Goal: Task Accomplishment & Management: Use online tool/utility

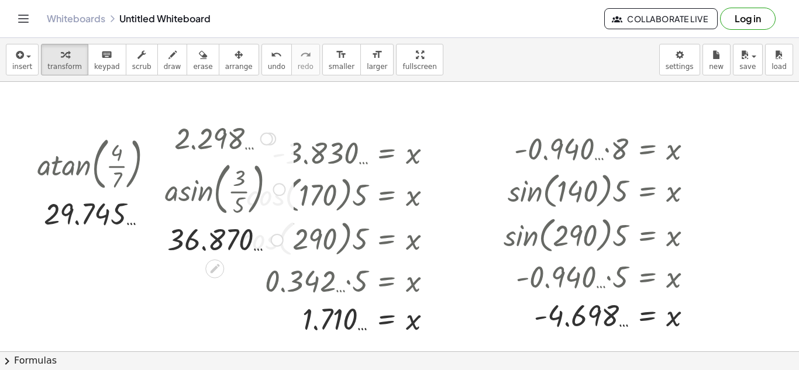
scroll to position [19, 0]
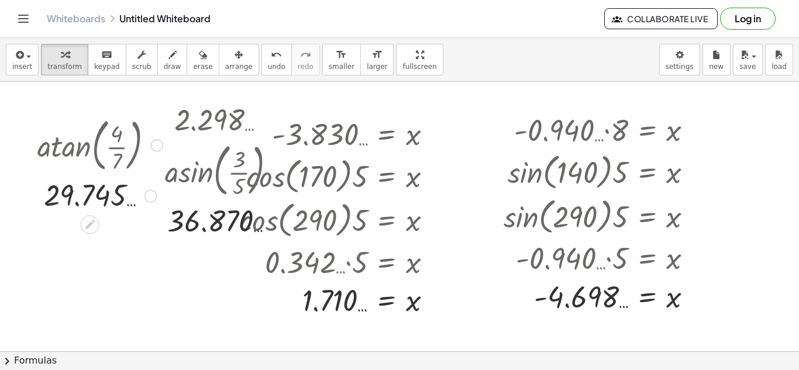
click at [126, 140] on div at bounding box center [100, 144] width 190 height 63
click at [101, 143] on div at bounding box center [100, 144] width 190 height 63
drag, startPoint x: 70, startPoint y: 145, endPoint x: 30, endPoint y: 148, distance: 39.9
click at [30, 148] on div at bounding box center [100, 144] width 190 height 63
click at [130, 149] on div at bounding box center [100, 144] width 190 height 63
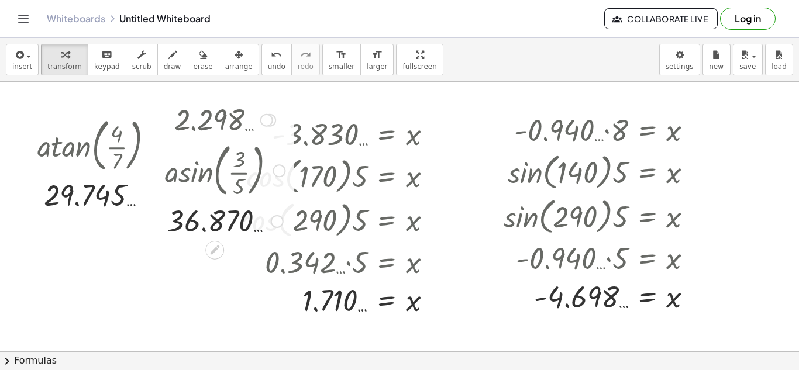
click at [156, 147] on div at bounding box center [156, 170] width 18 height 146
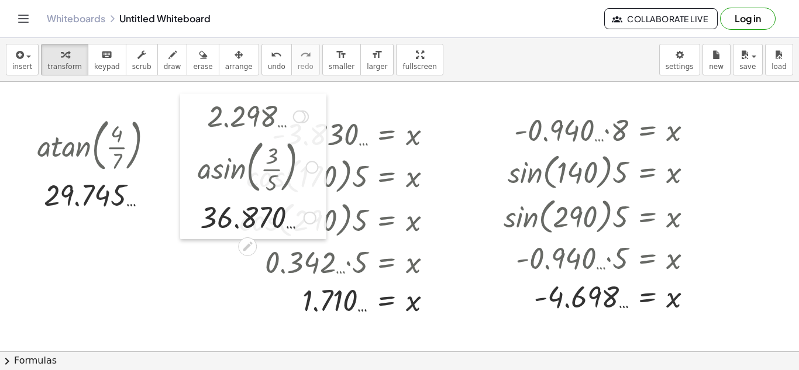
drag, startPoint x: 159, startPoint y: 148, endPoint x: 188, endPoint y: 144, distance: 29.5
click at [188, 144] on div at bounding box center [189, 167] width 18 height 146
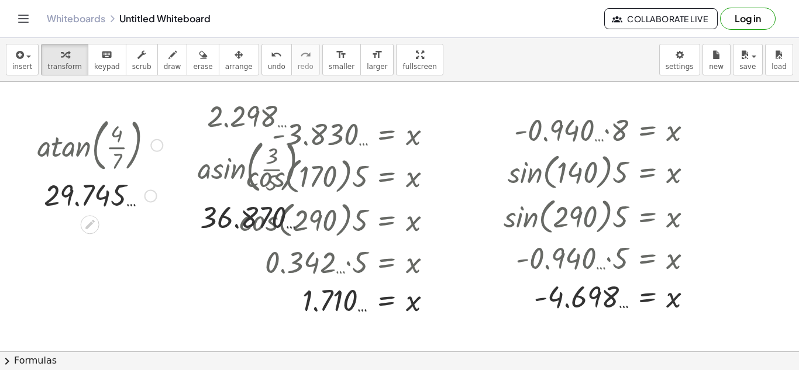
click at [153, 143] on div at bounding box center [156, 145] width 13 height 13
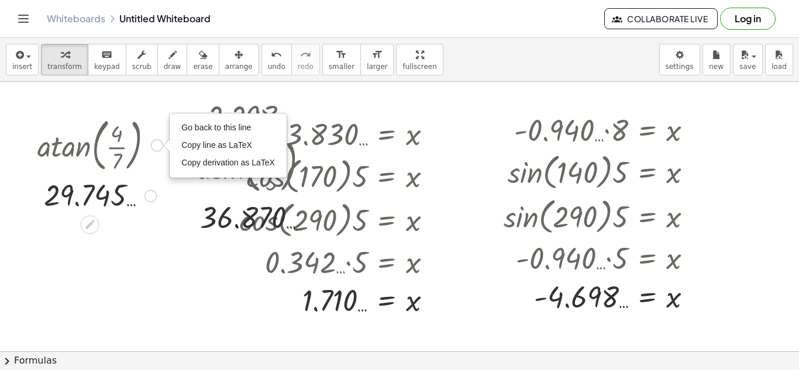
click at [178, 126] on div "Go back to this line Copy line as LaTeX Copy derivation as LaTeX" at bounding box center [228, 145] width 116 height 63
click at [186, 128] on span "Go back to this line" at bounding box center [216, 127] width 70 height 9
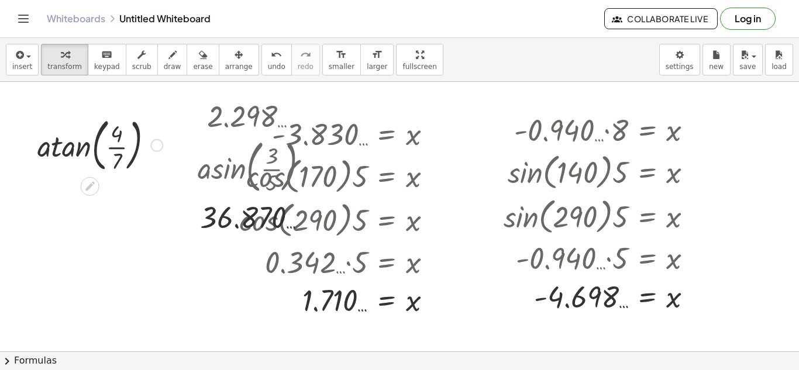
click at [166, 145] on div at bounding box center [100, 144] width 177 height 63
click at [154, 143] on div "Go back to this line Copy line as LaTeX Copy derivation as LaTeX" at bounding box center [156, 145] width 13 height 13
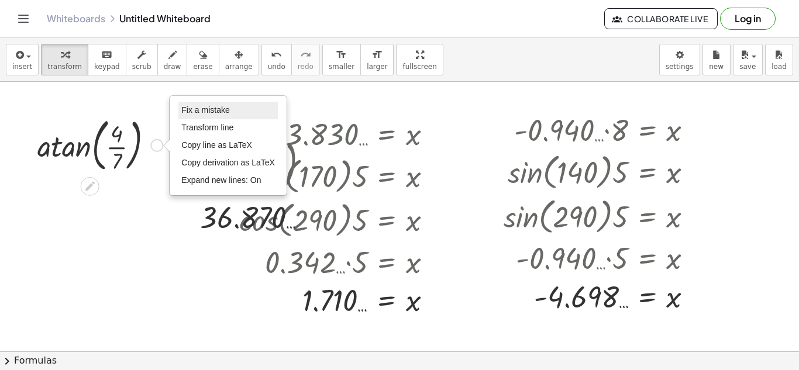
click at [202, 115] on li "Fix a mistake" at bounding box center [227, 111] width 99 height 18
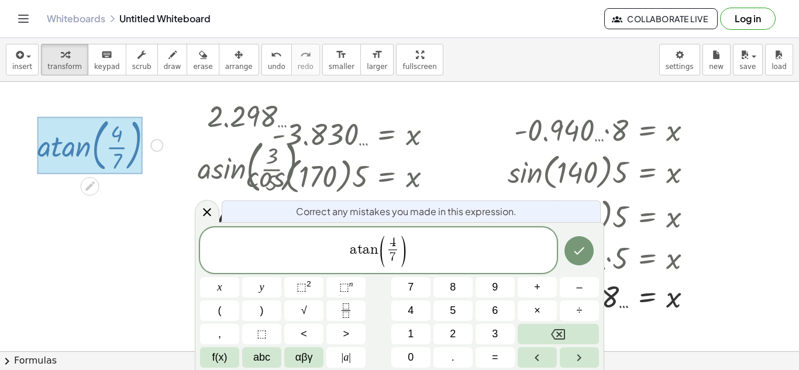
click at [390, 239] on span "4" at bounding box center [393, 242] width 6 height 13
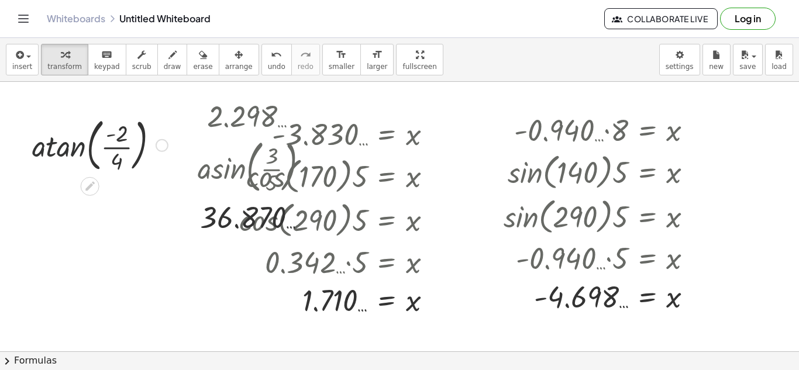
click at [49, 159] on div at bounding box center [100, 144] width 177 height 63
click at [167, 145] on div at bounding box center [100, 144] width 177 height 39
click at [164, 142] on div "Fix a mistake Transform line Copy line as LaTeX Copy derivation as LaTeX Expand…" at bounding box center [159, 145] width 13 height 13
click at [157, 146] on div "Transform line Copy line as LaTeX Copy derivation as LaTeX Expand new lines: On" at bounding box center [156, 145] width 13 height 13
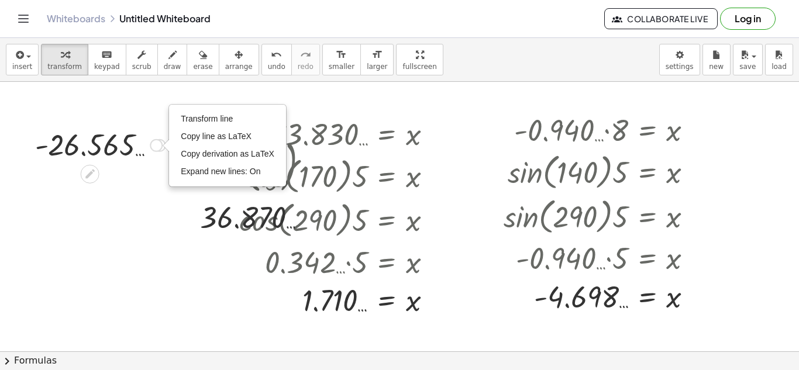
click at [14, 129] on div at bounding box center [9, 144] width 18 height 69
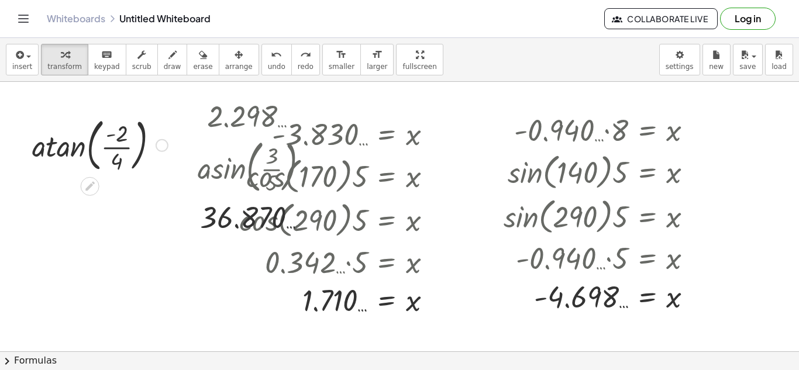
click at [156, 147] on div at bounding box center [162, 145] width 13 height 13
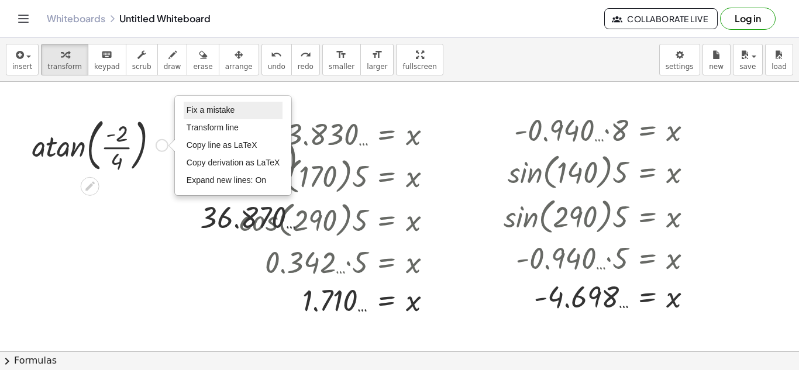
click at [198, 116] on li "Fix a mistake" at bounding box center [233, 111] width 99 height 18
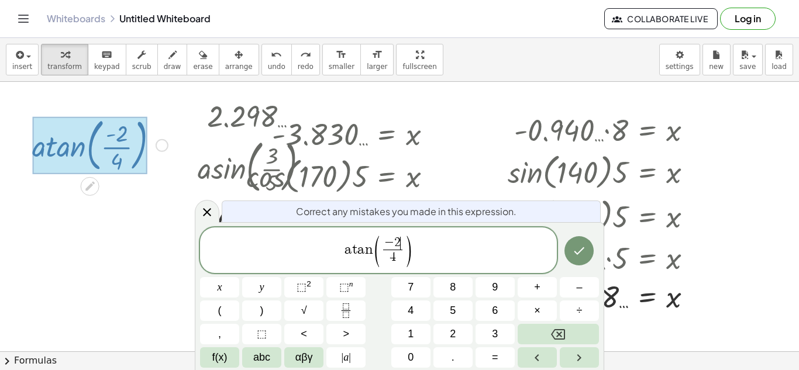
click at [398, 237] on span "2" at bounding box center [397, 242] width 6 height 13
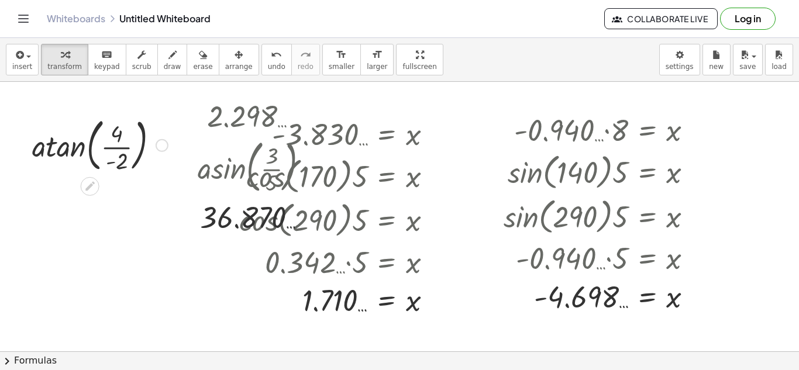
click at [54, 153] on div at bounding box center [100, 144] width 177 height 63
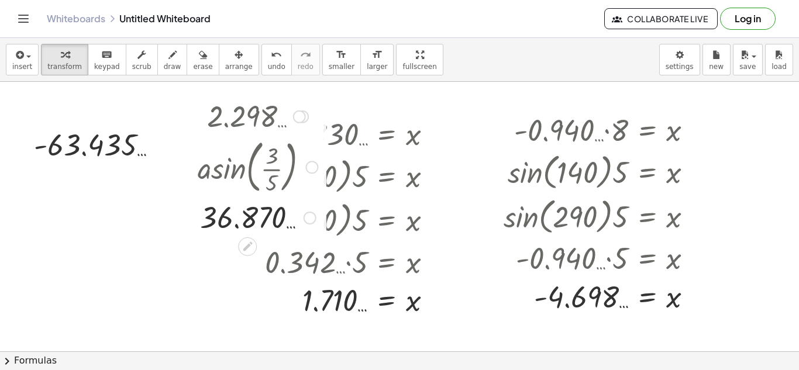
click at [308, 171] on div at bounding box center [311, 167] width 13 height 13
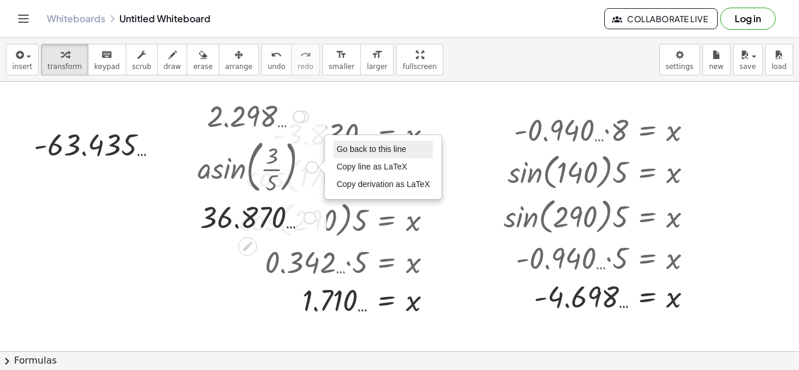
click at [346, 150] on span "Go back to this line" at bounding box center [371, 149] width 70 height 9
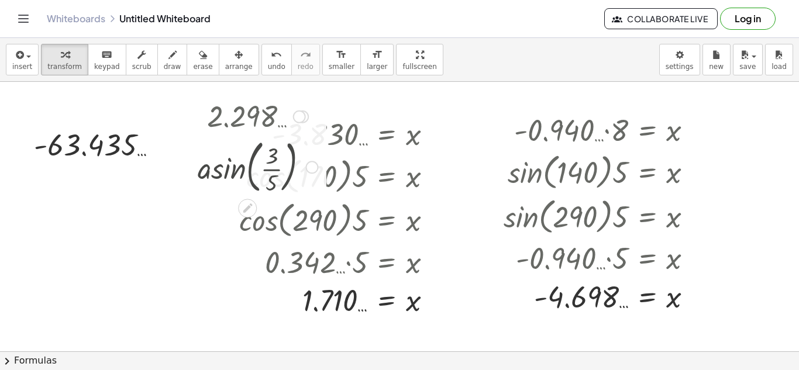
click at [319, 163] on div at bounding box center [258, 166] width 132 height 63
click at [433, 132] on div at bounding box center [432, 135] width 13 height 13
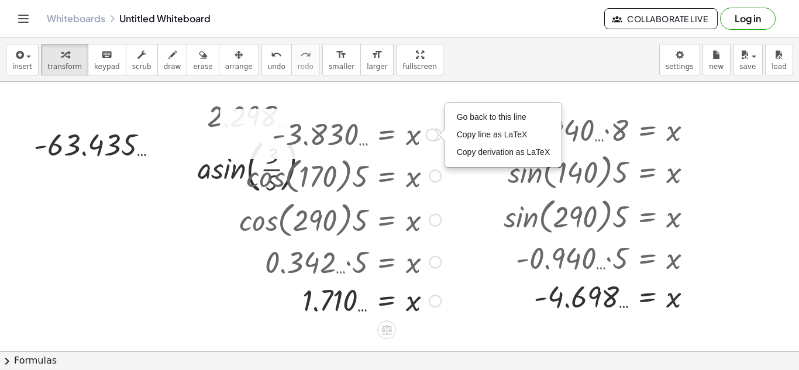
click at [442, 178] on div at bounding box center [339, 175] width 215 height 44
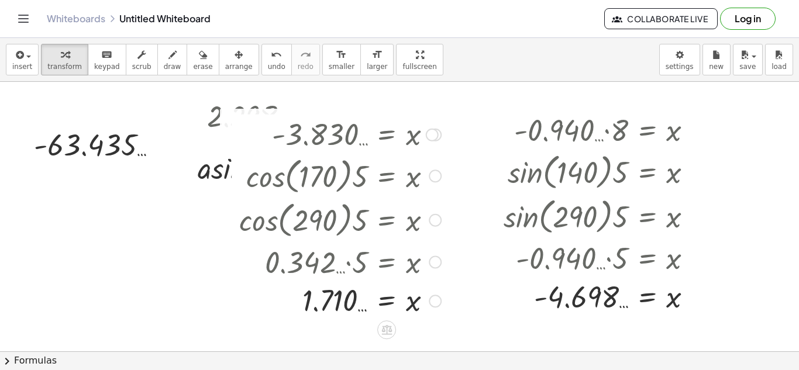
click at [436, 174] on div at bounding box center [435, 176] width 13 height 13
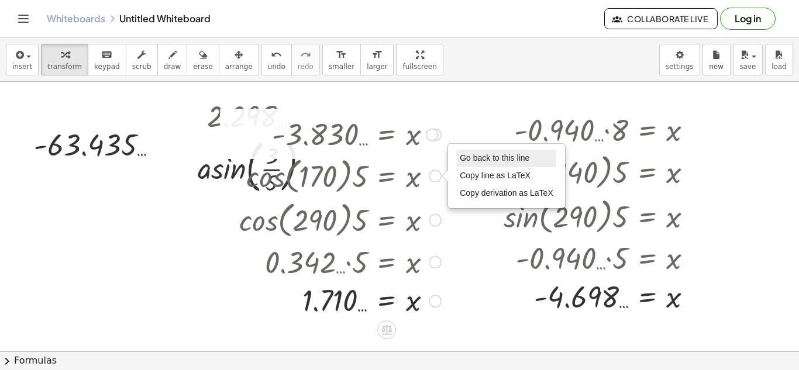
click at [478, 156] on span "Go back to this line" at bounding box center [495, 157] width 70 height 9
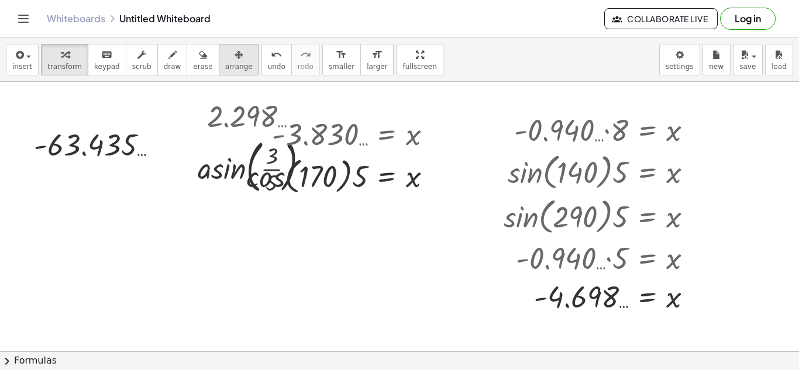
click at [225, 60] on div "button" at bounding box center [239, 54] width 28 height 14
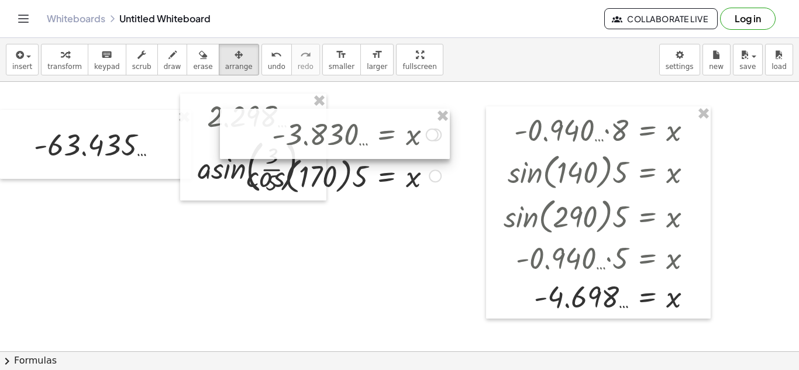
drag, startPoint x: 250, startPoint y: 186, endPoint x: 214, endPoint y: 261, distance: 83.2
click at [214, 261] on div "· sin ( , 290 ) · 8 = x · - 0.940 … · 8 = x · sin ( , 140 ) · 5 = x · sin ( , 2…" at bounding box center [407, 333] width 814 height 540
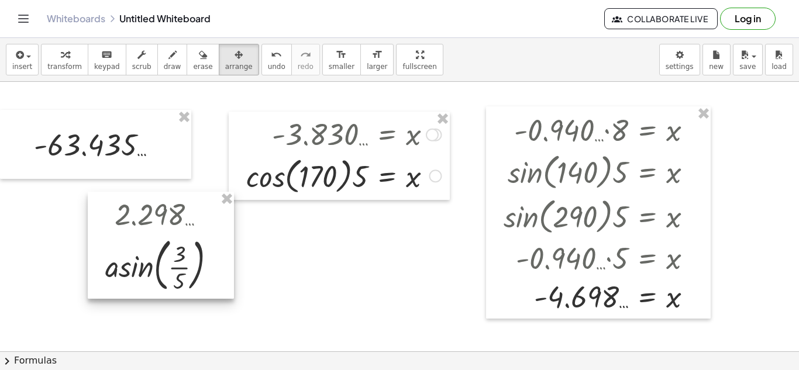
drag, startPoint x: 204, startPoint y: 190, endPoint x: 140, endPoint y: 273, distance: 105.1
click at [140, 273] on div at bounding box center [161, 245] width 146 height 107
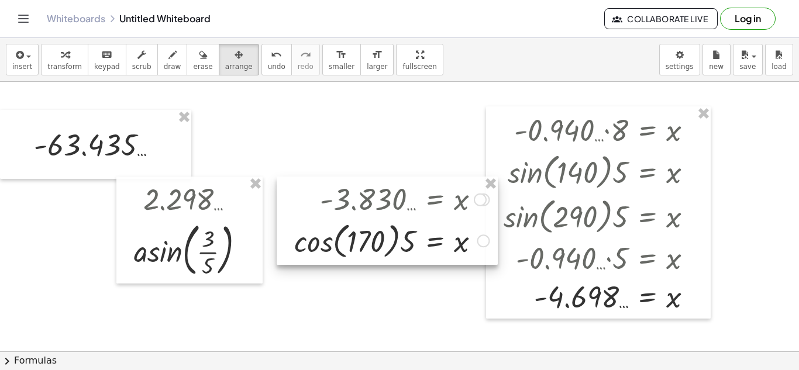
drag, startPoint x: 265, startPoint y: 144, endPoint x: 313, endPoint y: 209, distance: 80.8
click at [313, 209] on div at bounding box center [387, 221] width 221 height 88
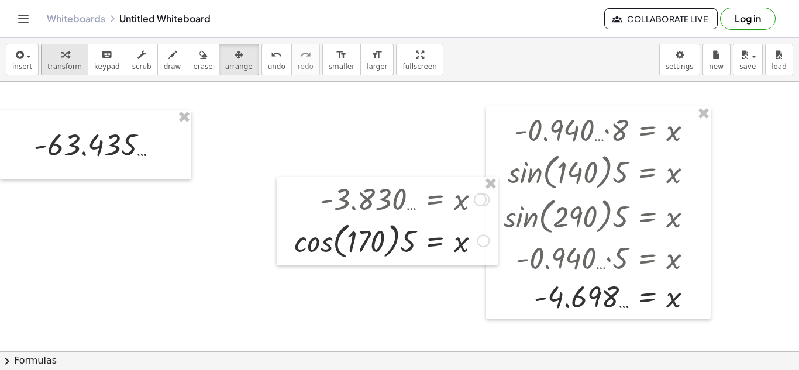
click at [64, 64] on span "transform" at bounding box center [64, 67] width 35 height 8
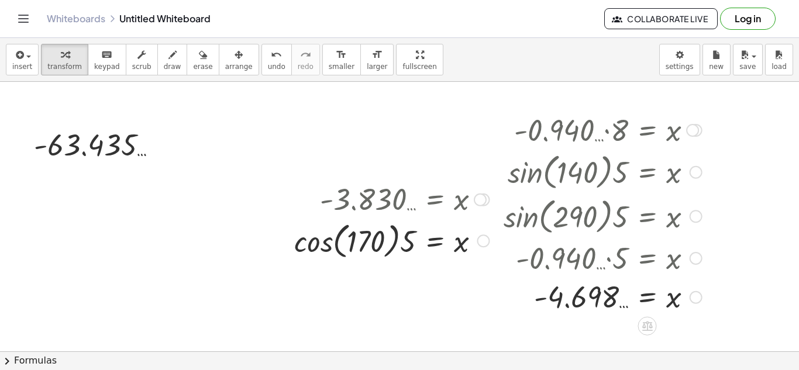
click at [699, 169] on div at bounding box center [696, 172] width 13 height 13
click at [733, 154] on span "Go back to this line" at bounding box center [756, 154] width 70 height 9
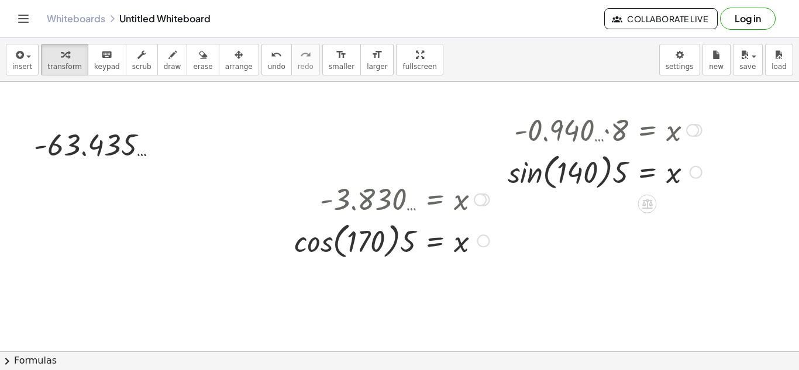
click at [697, 168] on div "Go back to this line Copy line as LaTeX Copy derivation as LaTeX" at bounding box center [696, 172] width 13 height 13
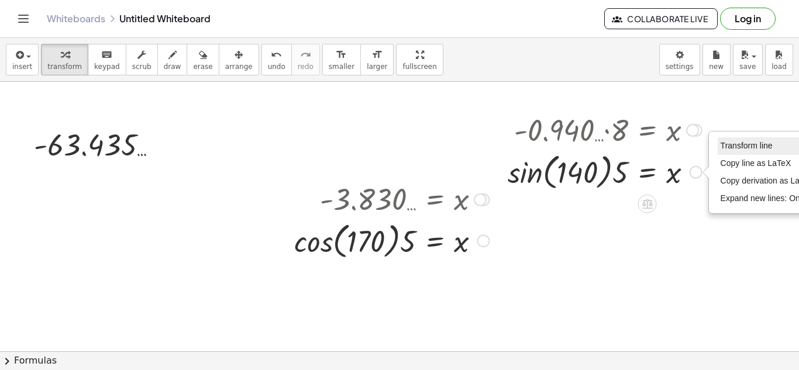
click at [721, 144] on span "Transform line" at bounding box center [747, 145] width 52 height 9
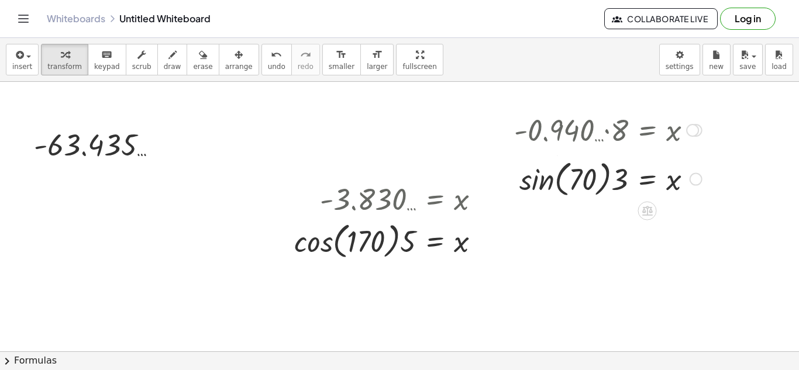
click at [533, 178] on div at bounding box center [605, 171] width 206 height 44
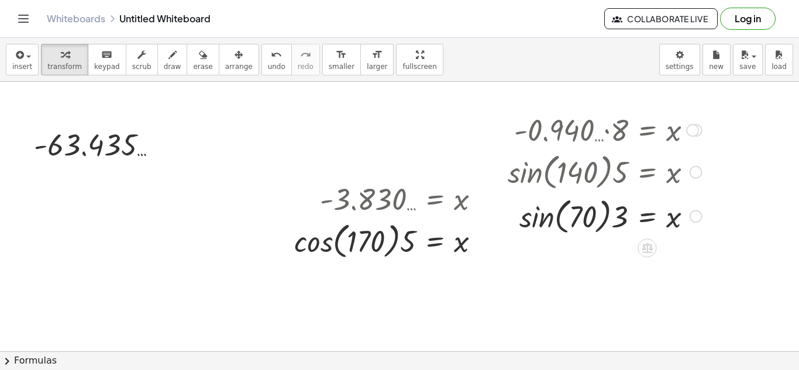
click at [531, 211] on div at bounding box center [605, 216] width 206 height 44
click at [607, 225] on div at bounding box center [605, 215] width 206 height 40
click at [478, 246] on div at bounding box center [391, 240] width 207 height 44
click at [479, 246] on div "Go back to this line Copy line as LaTeX Copy derivation as LaTeX" at bounding box center [483, 241] width 13 height 13
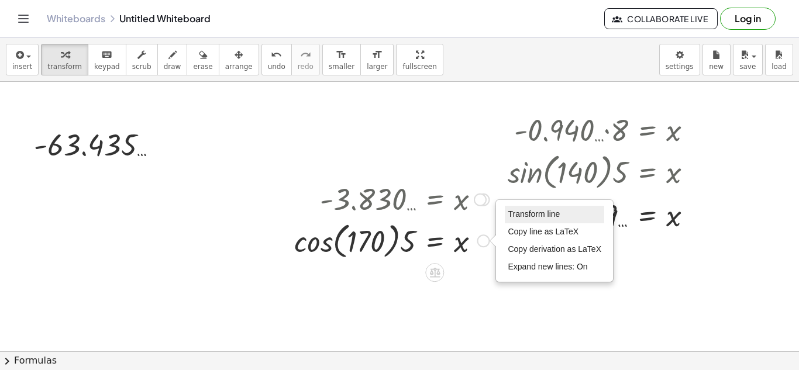
click at [513, 215] on span "Transform line" at bounding box center [534, 213] width 52 height 9
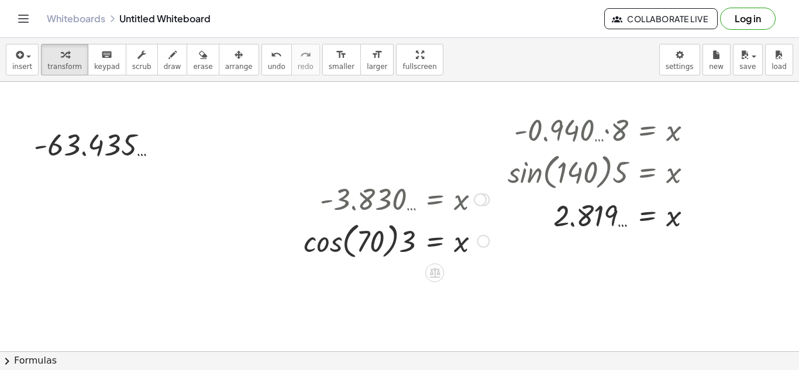
click at [309, 254] on div at bounding box center [391, 240] width 207 height 44
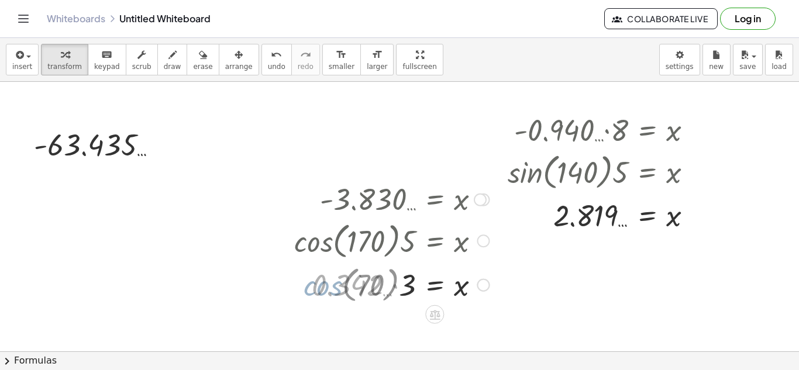
click at [401, 287] on div at bounding box center [391, 285] width 207 height 40
click at [486, 238] on div at bounding box center [483, 241] width 13 height 13
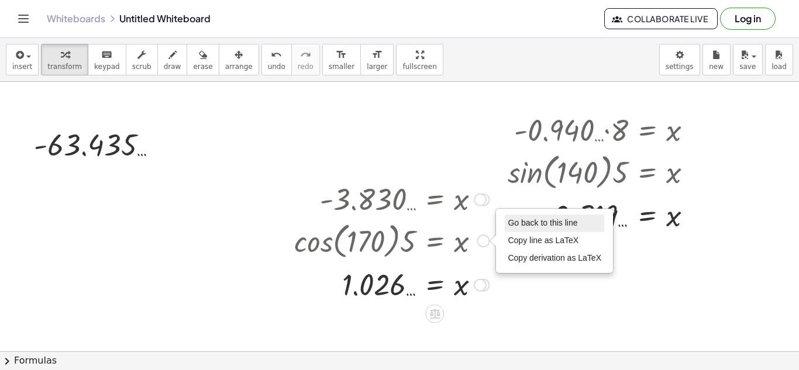
click at [513, 224] on span "Go back to this line" at bounding box center [543, 222] width 70 height 9
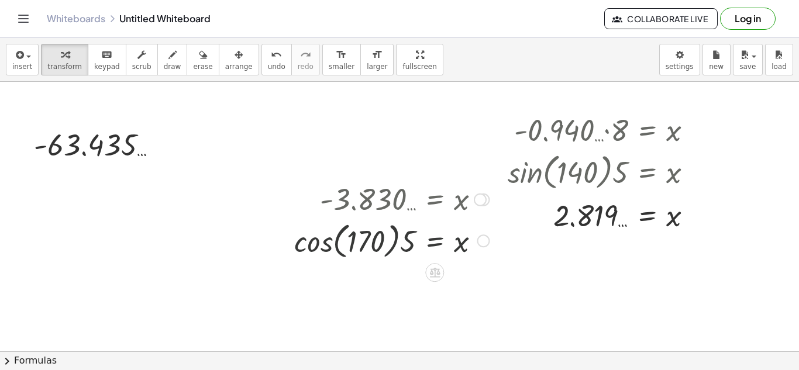
click at [485, 244] on div "Go back to this line Copy line as LaTeX Copy derivation as LaTeX" at bounding box center [483, 241] width 13 height 13
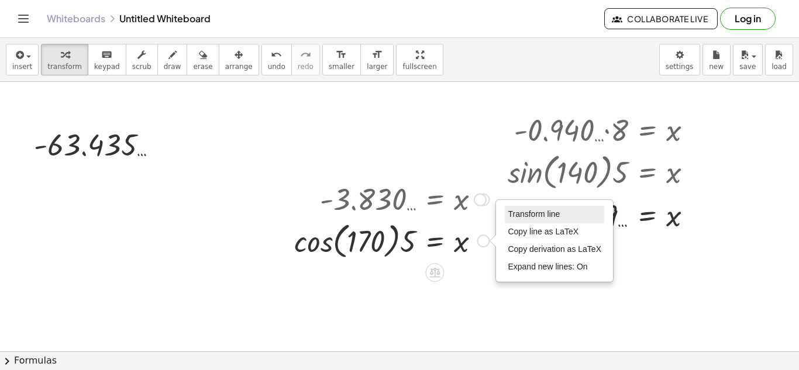
click at [514, 222] on li "Transform line" at bounding box center [554, 215] width 99 height 18
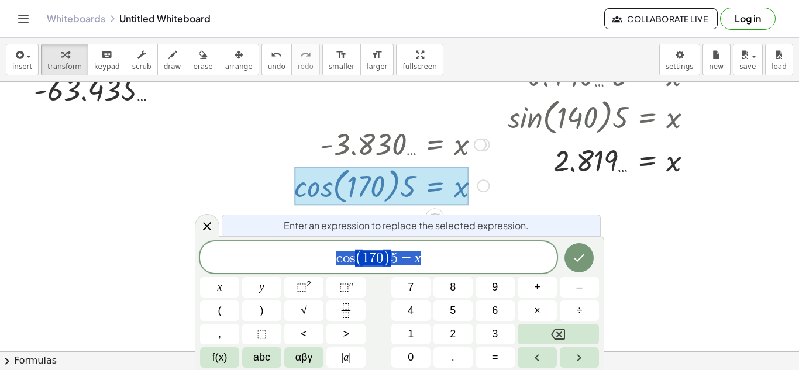
scroll to position [74, 0]
click at [580, 255] on icon "Done" at bounding box center [579, 258] width 14 height 14
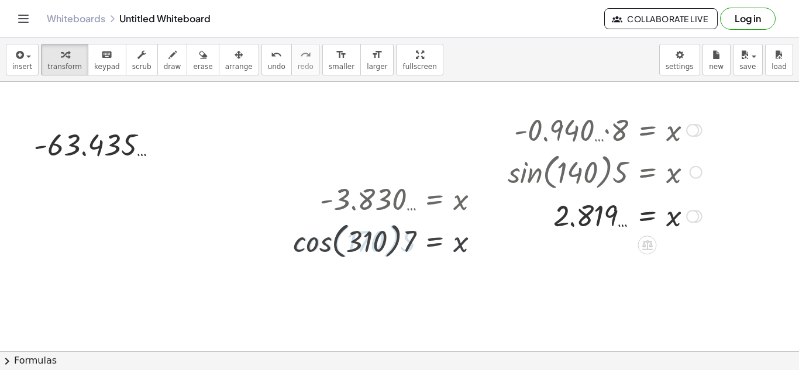
scroll to position [19, 0]
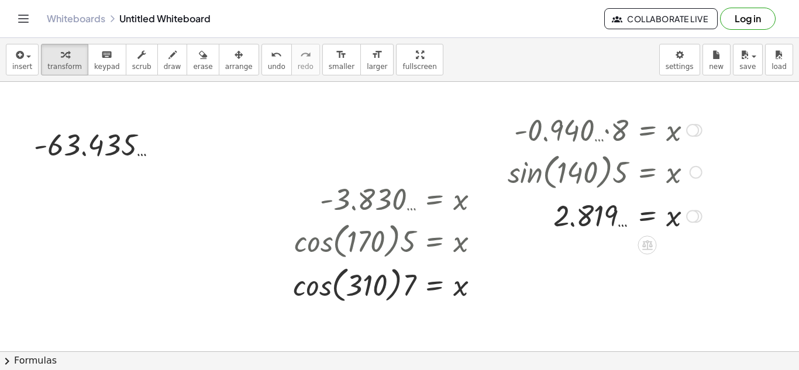
click at [689, 173] on div at bounding box center [605, 171] width 206 height 44
click at [691, 176] on div at bounding box center [696, 172] width 13 height 13
click at [724, 154] on span "Go back to this line" at bounding box center [756, 154] width 70 height 9
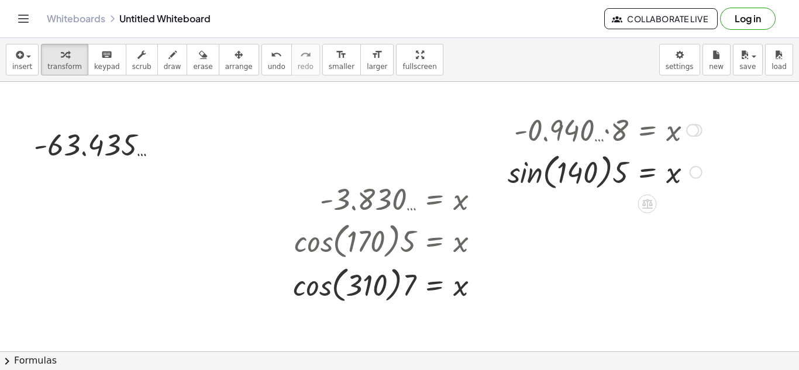
click at [698, 173] on div "Go back to this line Copy line as LaTeX Copy derivation as LaTeX" at bounding box center [696, 172] width 13 height 13
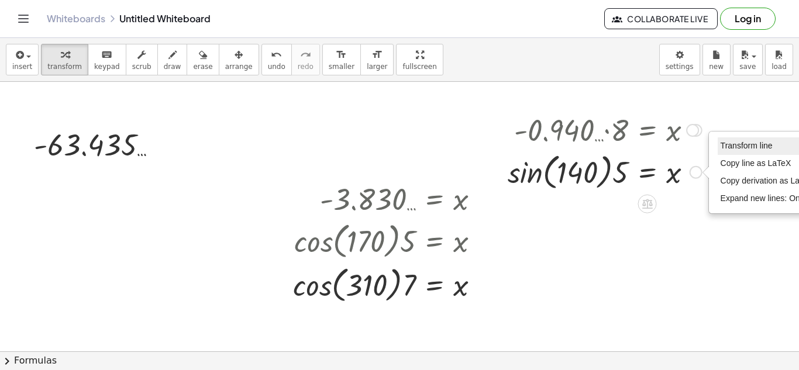
click at [730, 152] on li "Transform line" at bounding box center [767, 147] width 99 height 18
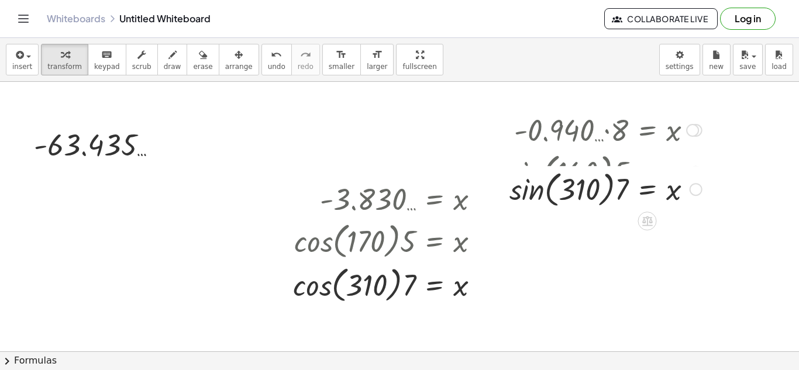
click at [534, 189] on div at bounding box center [605, 171] width 206 height 44
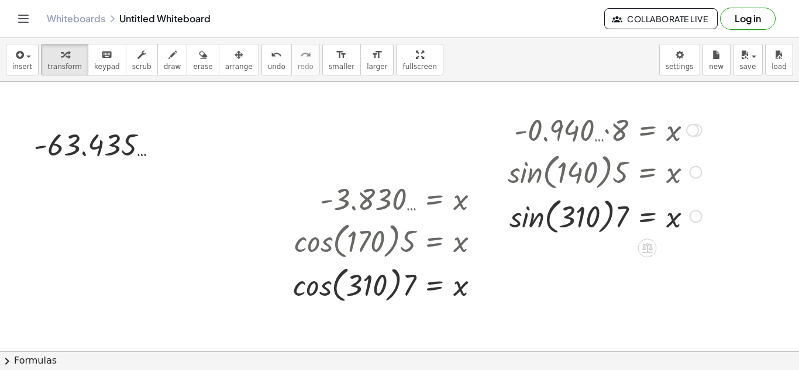
click at [530, 220] on div at bounding box center [605, 216] width 206 height 44
click at [342, 296] on div at bounding box center [391, 284] width 208 height 44
click at [325, 294] on div at bounding box center [391, 284] width 208 height 44
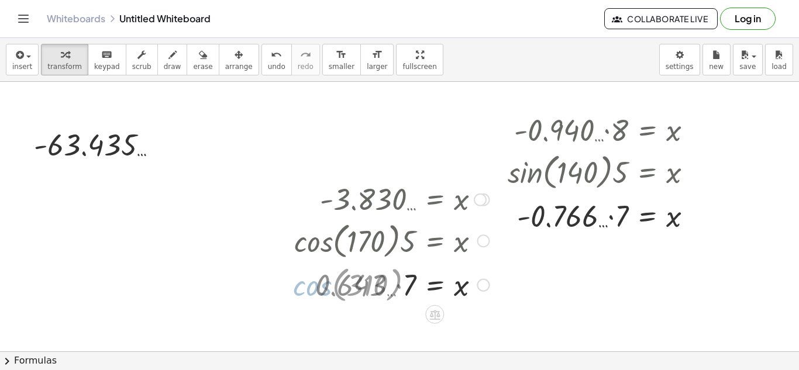
click at [402, 292] on div at bounding box center [391, 285] width 207 height 40
click at [610, 218] on div at bounding box center [605, 215] width 206 height 40
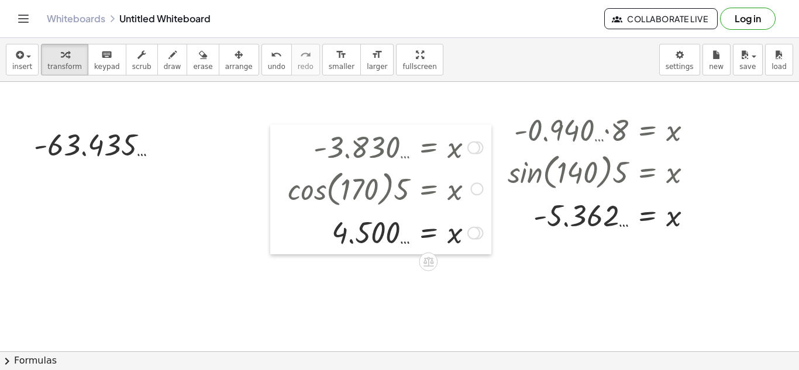
drag, startPoint x: 281, startPoint y: 223, endPoint x: 274, endPoint y: 171, distance: 51.9
click at [274, 171] on div at bounding box center [279, 190] width 18 height 130
click at [159, 144] on div at bounding box center [157, 145] width 13 height 13
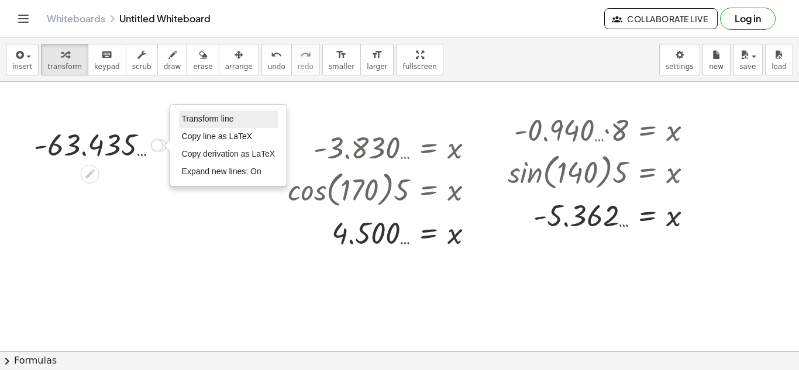
click at [192, 116] on span "Transform line" at bounding box center [208, 118] width 52 height 9
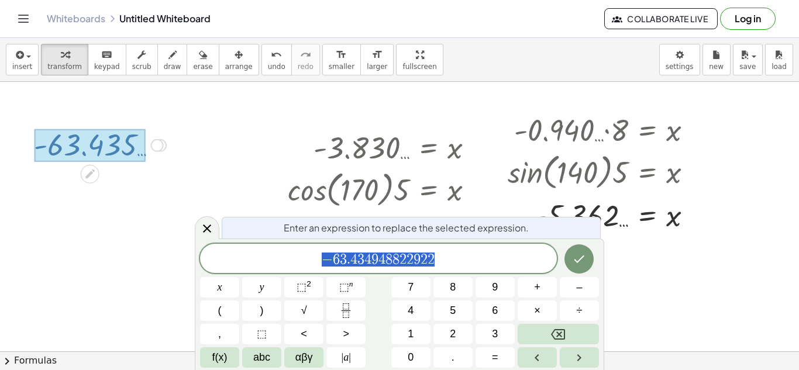
click at [170, 142] on div at bounding box center [100, 144] width 177 height 39
click at [219, 365] on span "f(x)" at bounding box center [219, 358] width 15 height 16
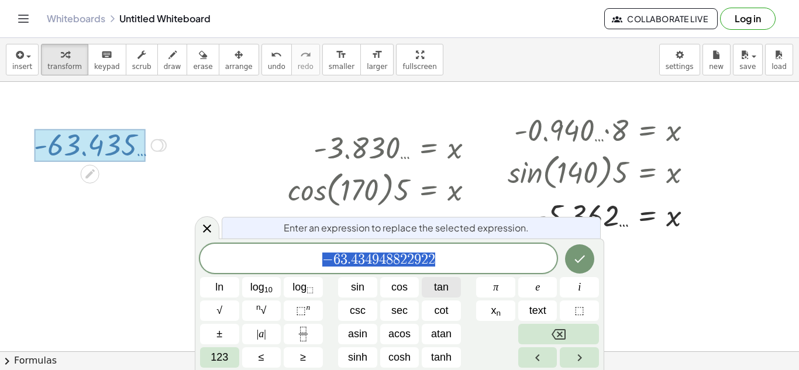
click at [447, 296] on button "tan" at bounding box center [441, 287] width 39 height 20
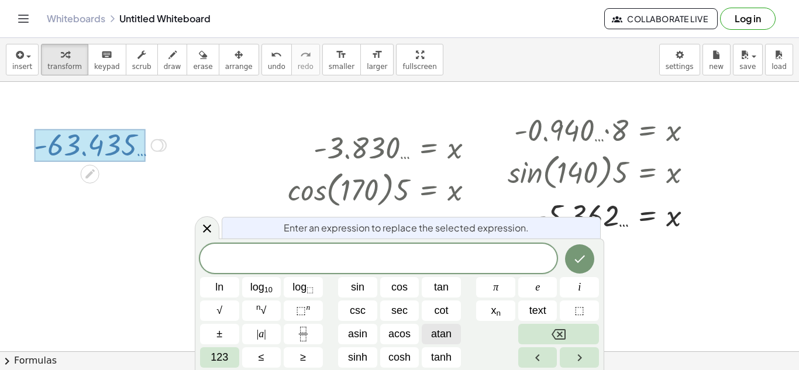
click at [441, 332] on span "atan" at bounding box center [441, 335] width 20 height 16
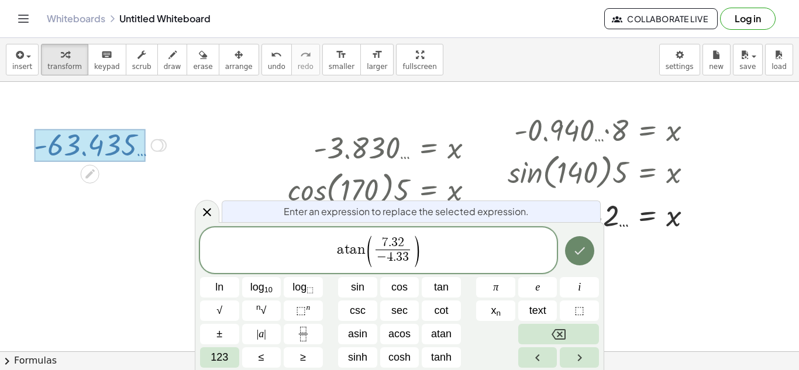
click at [576, 246] on icon "Done" at bounding box center [580, 251] width 14 height 14
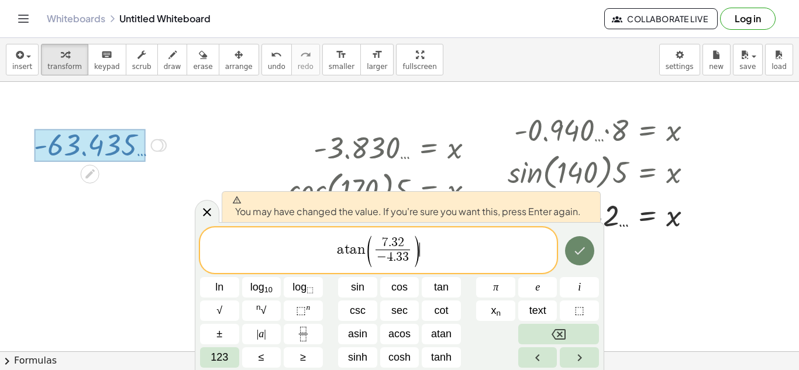
click at [576, 246] on icon "Done" at bounding box center [580, 251] width 14 height 14
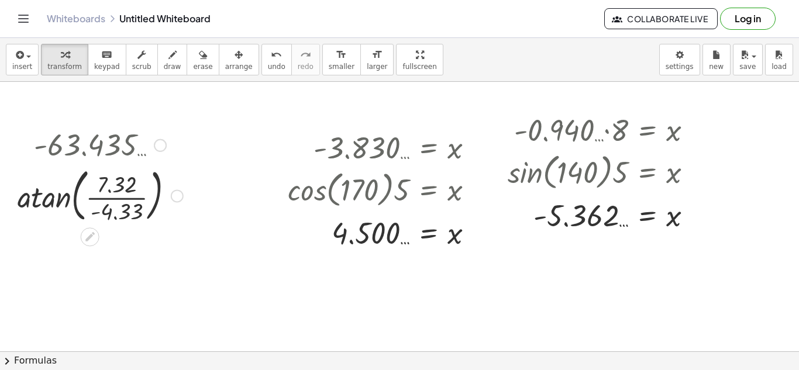
click at [29, 207] on div at bounding box center [100, 195] width 177 height 63
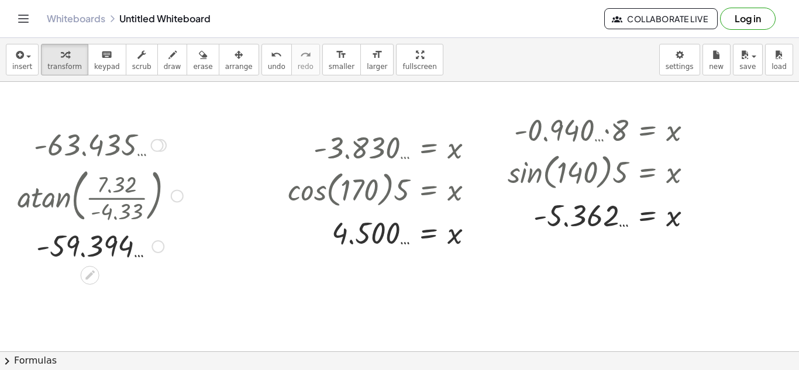
click at [178, 196] on div at bounding box center [177, 196] width 13 height 13
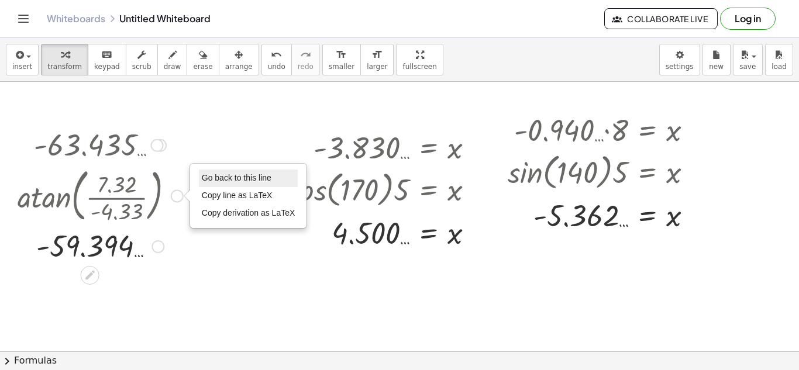
click at [213, 184] on li "Go back to this line" at bounding box center [248, 179] width 99 height 18
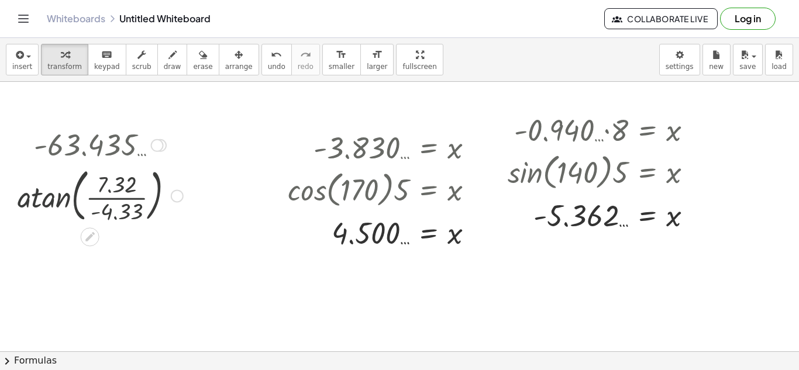
click at [171, 196] on div "Go back to this line Copy line as LaTeX Copy derivation as LaTeX" at bounding box center [177, 196] width 13 height 13
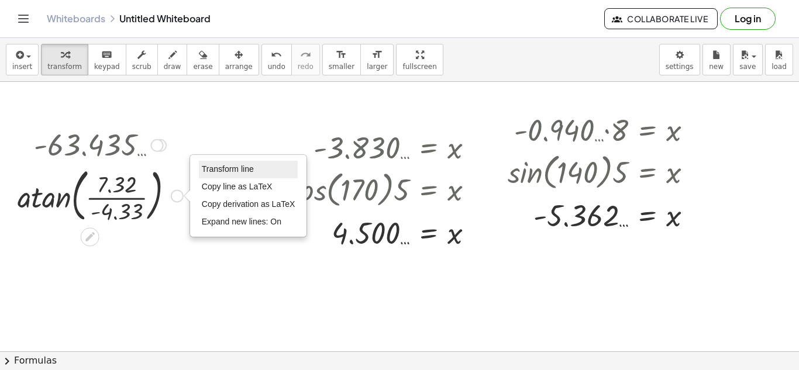
click at [220, 169] on span "Transform line" at bounding box center [228, 168] width 52 height 9
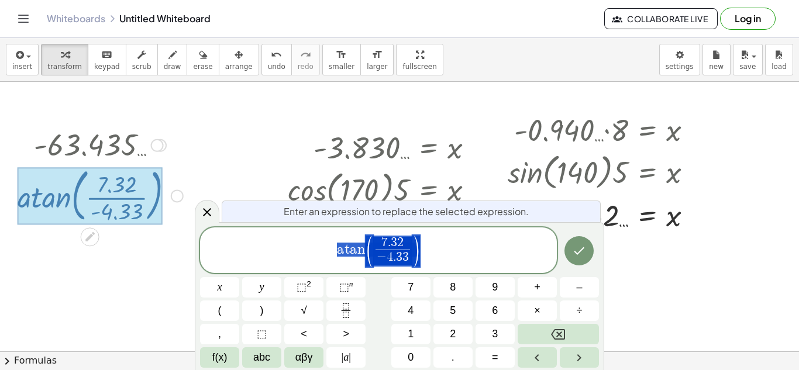
click at [480, 242] on span "a t a n ( 7 . 3 2 − 4 . 3 3 ​ )" at bounding box center [378, 251] width 357 height 33
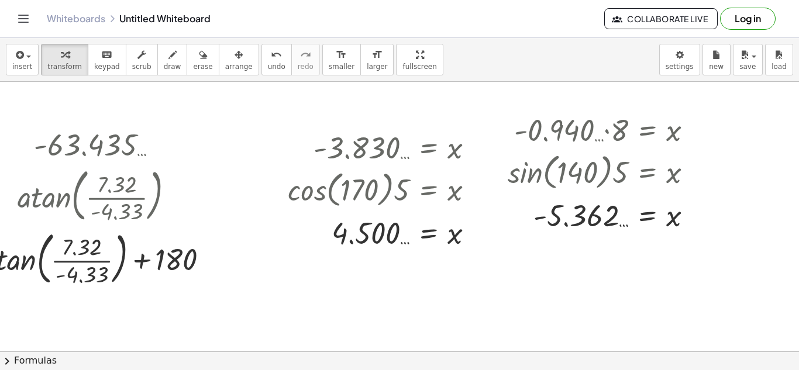
click at [5, 270] on div at bounding box center [407, 333] width 814 height 540
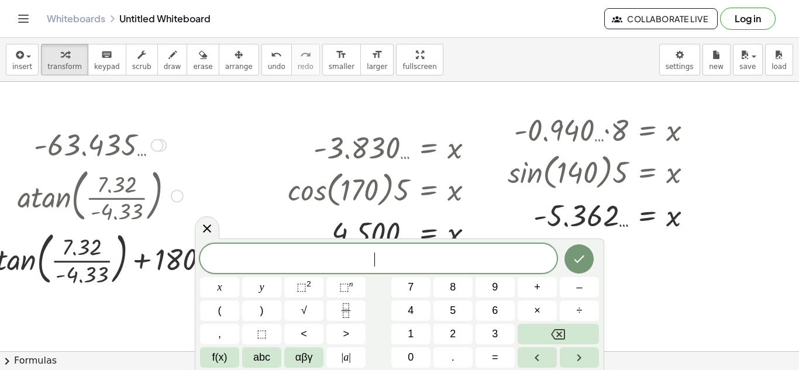
click at [13, 259] on div at bounding box center [100, 257] width 177 height 63
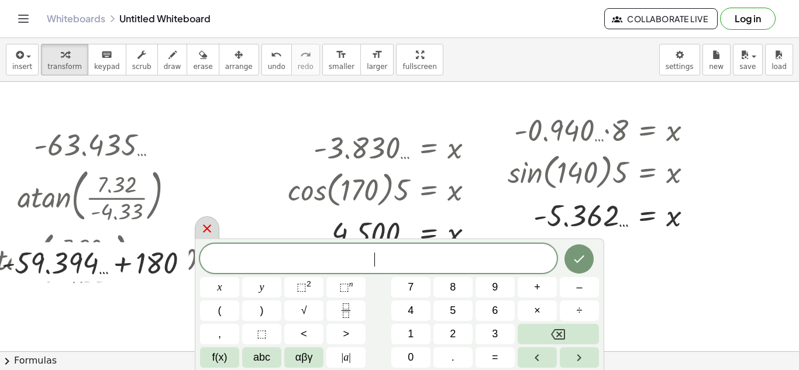
click at [205, 232] on icon at bounding box center [207, 229] width 14 height 14
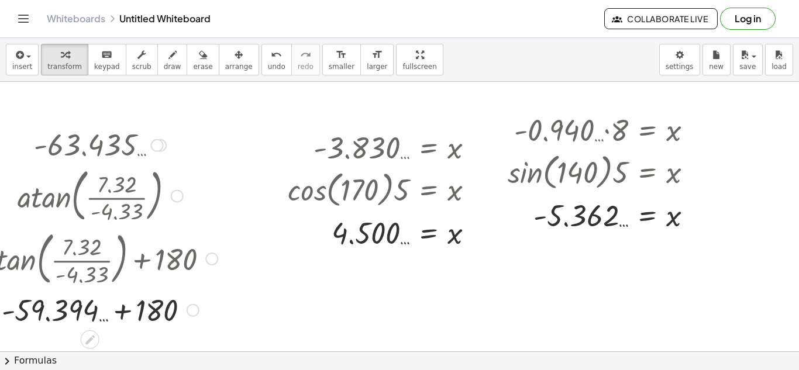
click at [119, 319] on div at bounding box center [100, 310] width 177 height 40
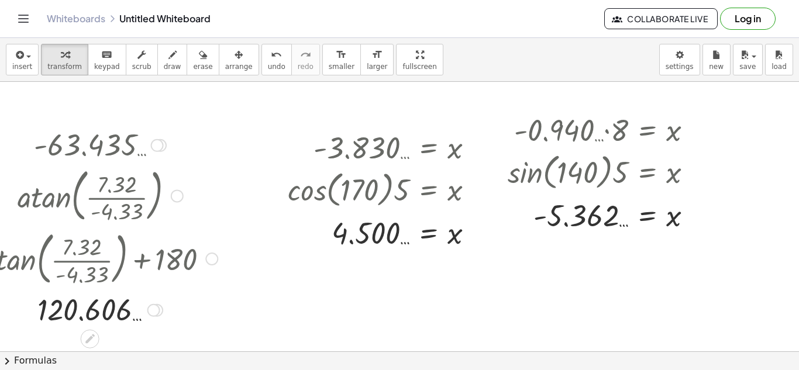
click at [162, 135] on div at bounding box center [100, 144] width 177 height 39
click at [162, 141] on div at bounding box center [157, 145] width 13 height 13
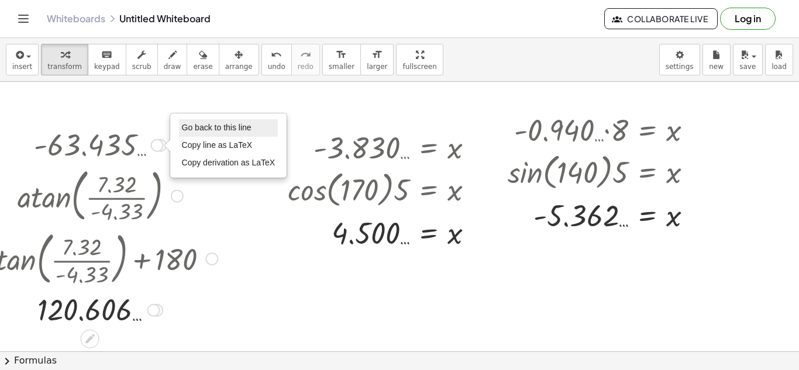
click at [188, 132] on span "Go back to this line" at bounding box center [217, 127] width 70 height 9
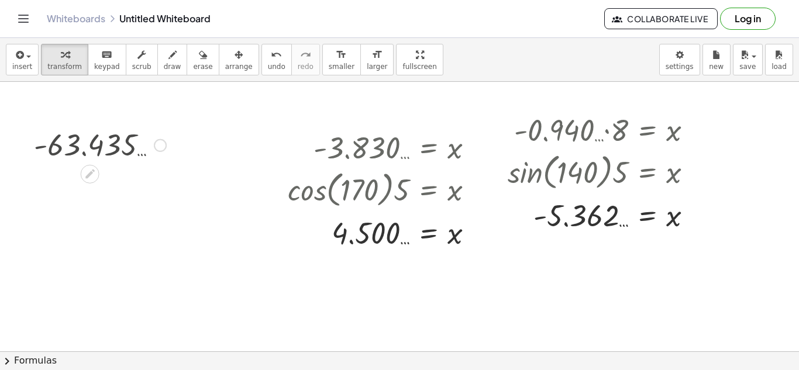
click at [90, 146] on div "- 63.435 … Go back to this line Copy line as LaTeX Copy derivation as LaTeX" at bounding box center [90, 146] width 0 height 0
click at [165, 149] on div at bounding box center [160, 145] width 13 height 13
click at [164, 149] on div at bounding box center [160, 145] width 13 height 13
click at [152, 149] on div "Transform line Copy line as LaTeX Copy derivation as LaTeX Expand new lines: On" at bounding box center [157, 145] width 13 height 13
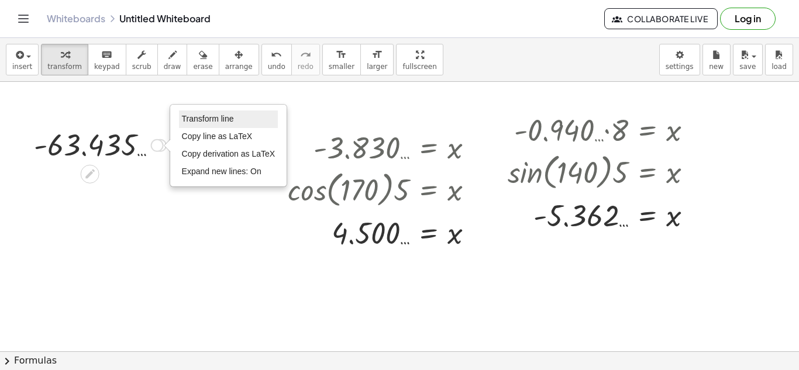
click at [214, 111] on li "Transform line" at bounding box center [228, 120] width 99 height 18
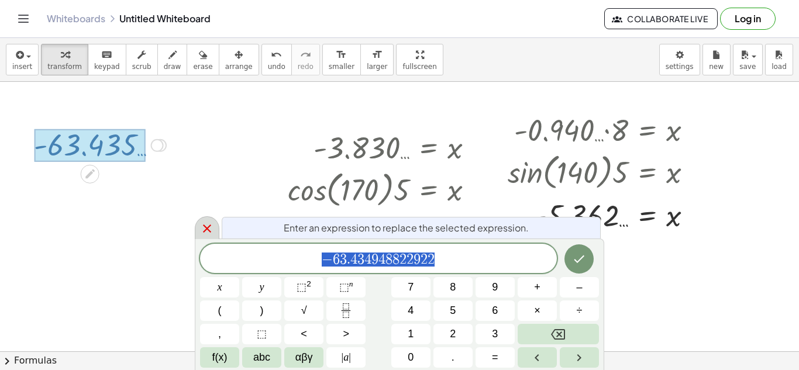
click at [202, 226] on icon at bounding box center [207, 229] width 14 height 14
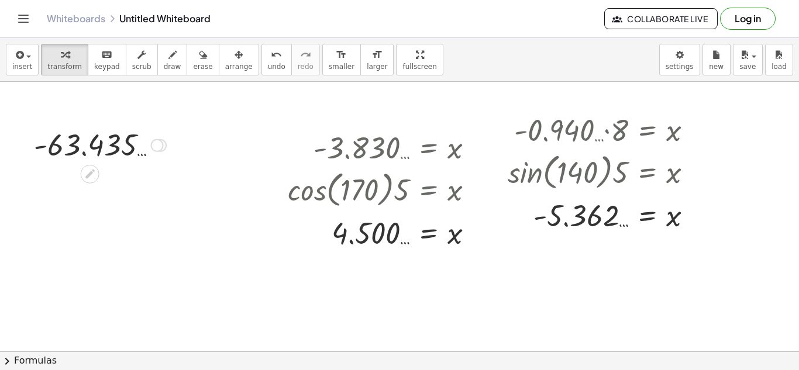
click at [162, 150] on div at bounding box center [160, 145] width 13 height 13
click at [160, 142] on div "Transform line Copy line as LaTeX Copy derivation as LaTeX Expand new lines: On" at bounding box center [157, 145] width 13 height 13
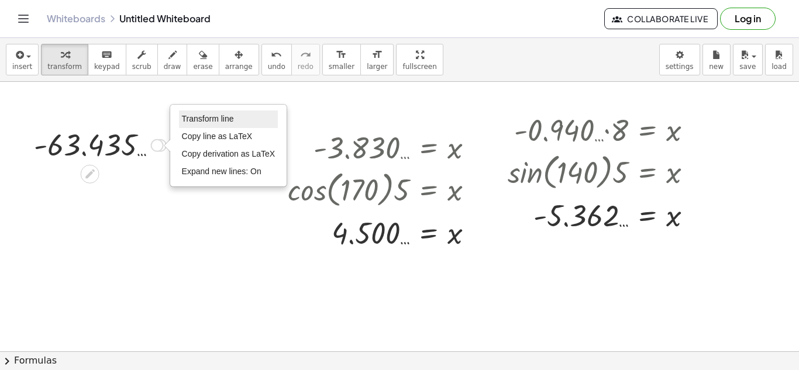
click at [243, 116] on li "Transform line" at bounding box center [228, 120] width 99 height 18
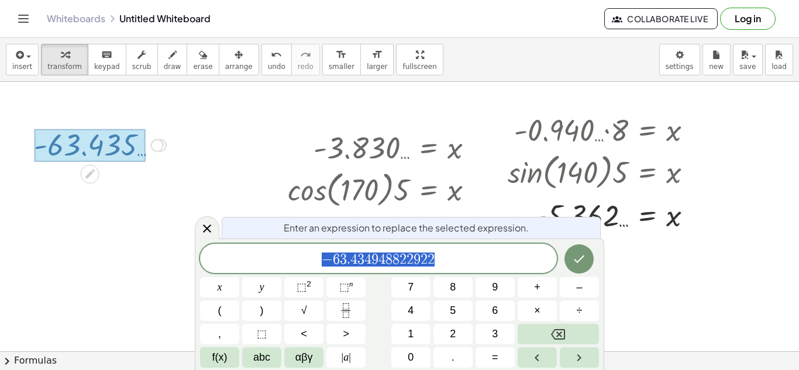
click at [232, 370] on div "Enter an expression to replace the selected expression. − 6 3 . 4 3 4 9 4 8 8 2…" at bounding box center [400, 305] width 410 height 132
click at [232, 368] on div "Enter an expression to replace the selected expression. − 6 3 . 4 3 4 9 4 8 8 2…" at bounding box center [400, 305] width 410 height 132
click at [223, 356] on span "f(x)" at bounding box center [219, 358] width 15 height 16
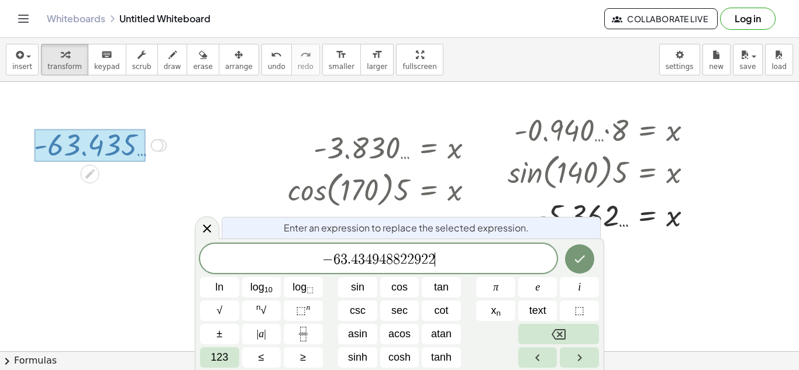
drag, startPoint x: 456, startPoint y: 265, endPoint x: 147, endPoint y: 279, distance: 308.7
click at [147, 279] on body "Graspable Math Activities Get Started Activity Bank Assigned Work Classes White…" at bounding box center [399, 185] width 799 height 370
click at [451, 332] on span "atan" at bounding box center [441, 335] width 20 height 16
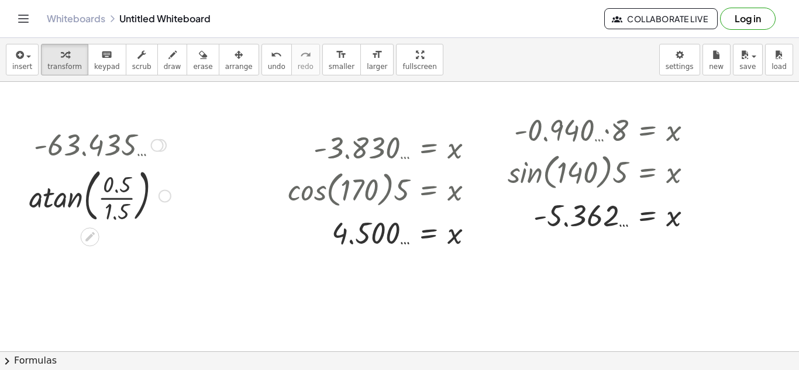
drag, startPoint x: 47, startPoint y: 219, endPoint x: 32, endPoint y: 209, distance: 18.2
click at [32, 209] on div at bounding box center [100, 195] width 177 height 63
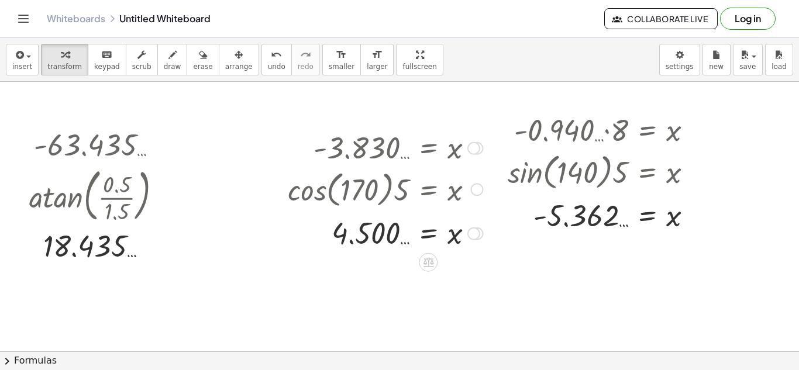
click at [468, 185] on div at bounding box center [385, 189] width 207 height 44
click at [472, 188] on div at bounding box center [476, 189] width 13 height 13
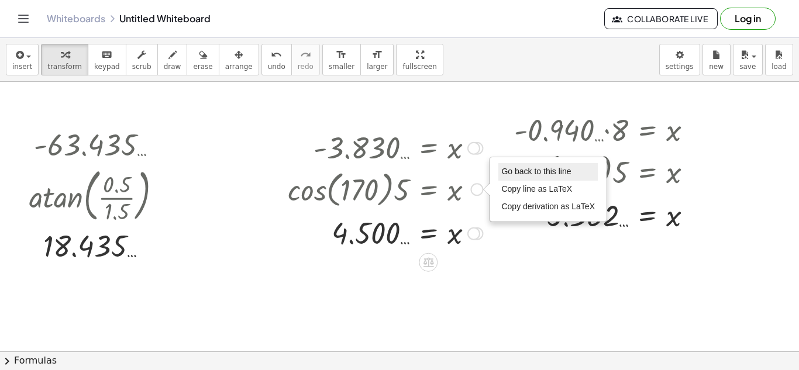
click at [506, 172] on span "Go back to this line" at bounding box center [537, 171] width 70 height 9
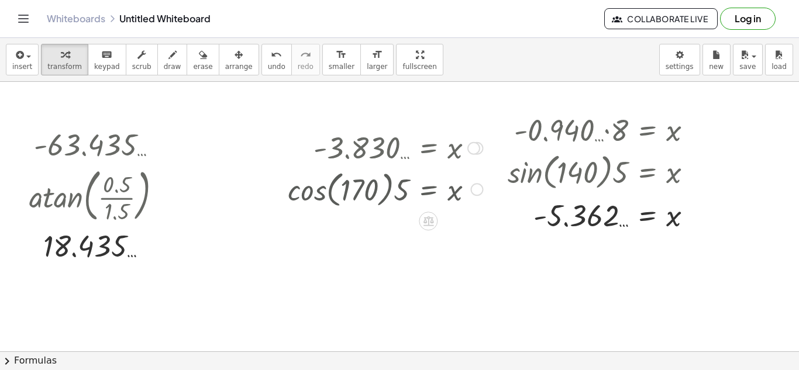
click at [476, 188] on div "Go back to this line Copy line as LaTeX Copy derivation as LaTeX" at bounding box center [476, 189] width 13 height 13
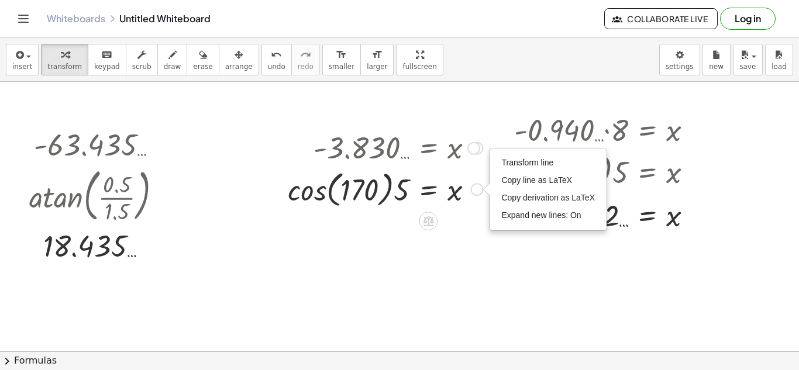
click at [541, 149] on div "Transform line Copy line as LaTeX Copy derivation as LaTeX Expand new lines: On" at bounding box center [548, 189] width 116 height 81
click at [539, 156] on li "Transform line" at bounding box center [548, 163] width 99 height 18
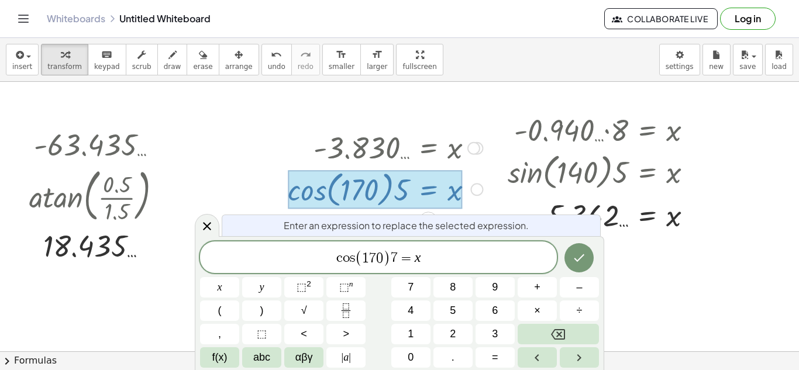
click at [378, 259] on span "0" at bounding box center [379, 259] width 7 height 14
click at [581, 249] on button "Done" at bounding box center [579, 257] width 29 height 29
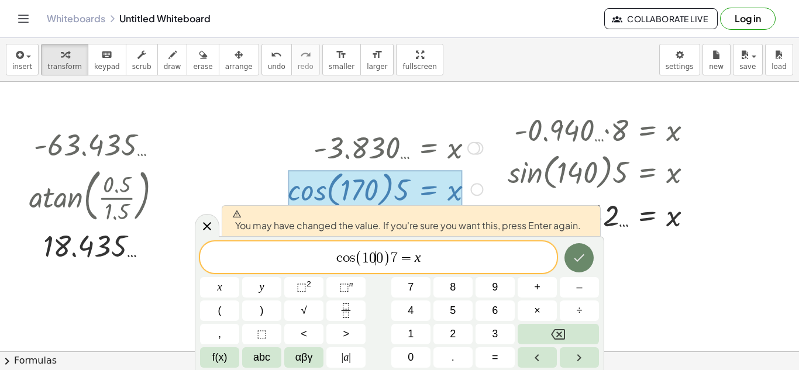
click at [581, 249] on button "Done" at bounding box center [579, 257] width 29 height 29
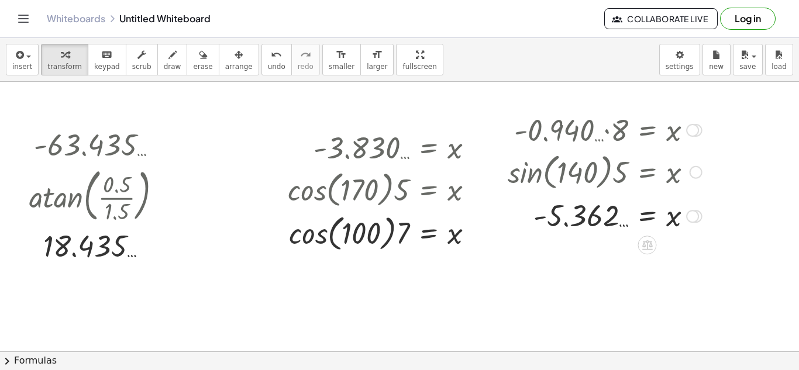
click at [698, 166] on div at bounding box center [696, 172] width 13 height 13
click at [727, 150] on span "Go back to this line" at bounding box center [756, 154] width 70 height 9
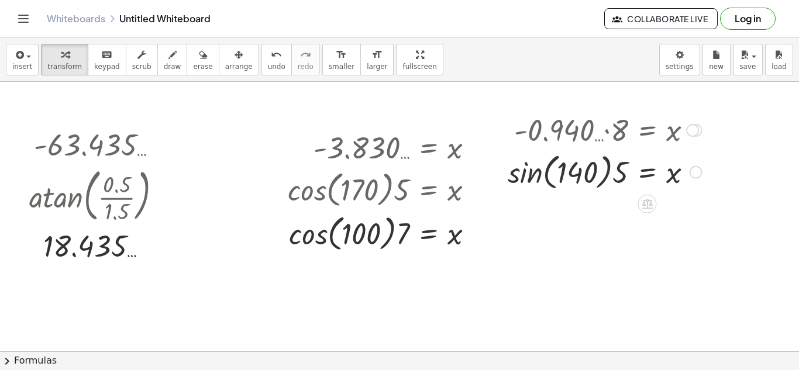
click at [703, 170] on div at bounding box center [605, 171] width 206 height 44
click at [691, 172] on div "Go back to this line Copy line as LaTeX Copy derivation as LaTeX" at bounding box center [696, 172] width 13 height 13
click at [740, 131] on div "Transform line Copy line as LaTeX Copy derivation as LaTeX Expand new lines: On" at bounding box center [768, 172] width 118 height 83
click at [696, 174] on div "Transform line Copy line as LaTeX Copy derivation as LaTeX Expand new lines: On" at bounding box center [696, 172] width 13 height 13
click at [731, 133] on div "Transform line Copy line as LaTeX Copy derivation as LaTeX Expand new lines: On" at bounding box center [768, 172] width 116 height 81
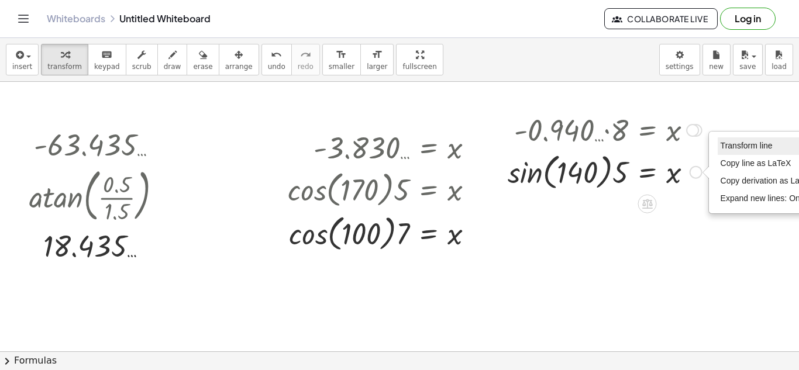
click at [731, 152] on li "Transform line" at bounding box center [767, 147] width 99 height 18
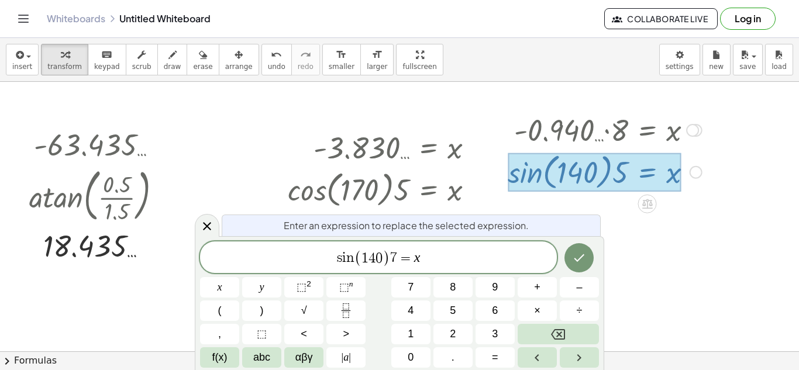
click at [373, 257] on span "4" at bounding box center [372, 259] width 7 height 14
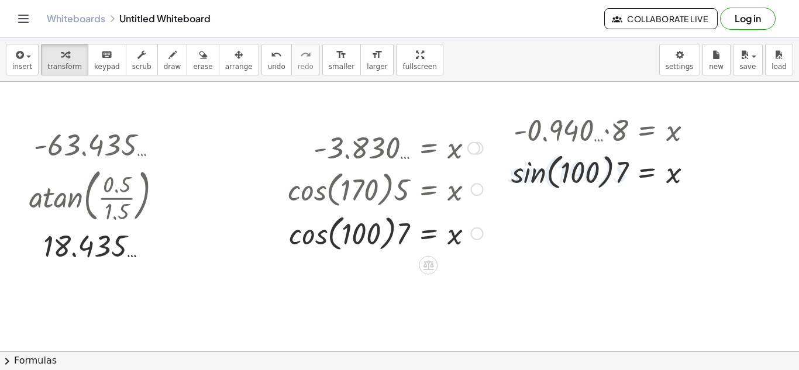
click at [297, 242] on div at bounding box center [385, 233] width 207 height 44
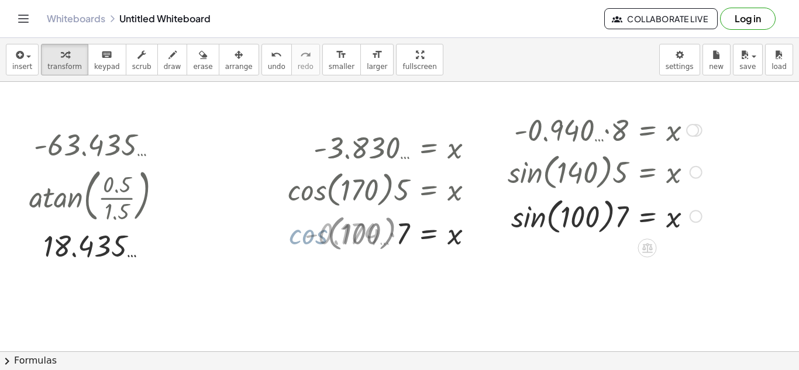
click at [518, 184] on div at bounding box center [605, 171] width 206 height 44
click at [523, 232] on div at bounding box center [605, 216] width 206 height 44
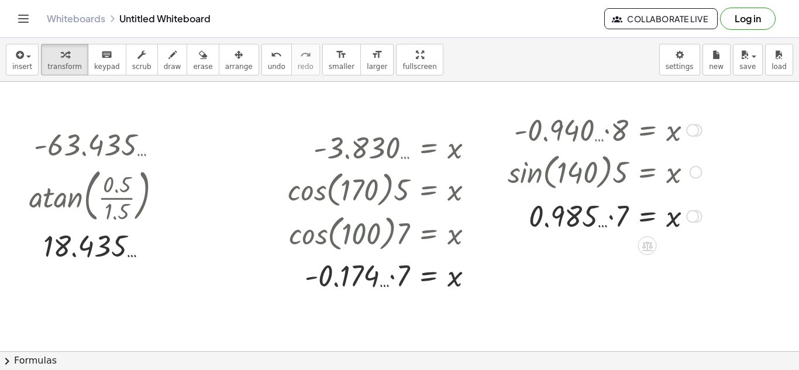
click at [612, 235] on div at bounding box center [605, 215] width 206 height 40
click at [439, 276] on div at bounding box center [385, 275] width 207 height 40
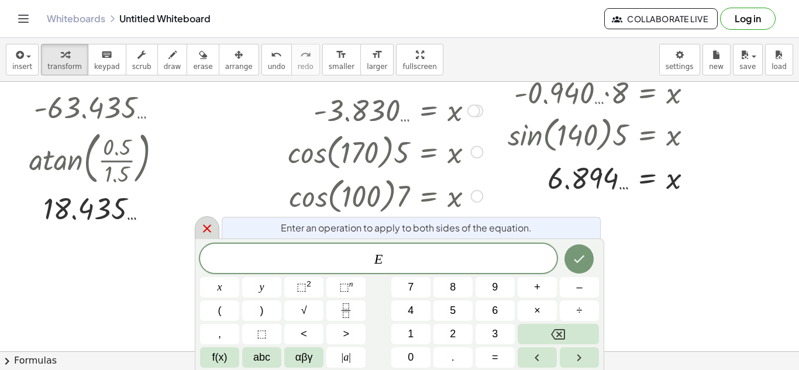
click at [210, 232] on icon at bounding box center [207, 229] width 8 height 8
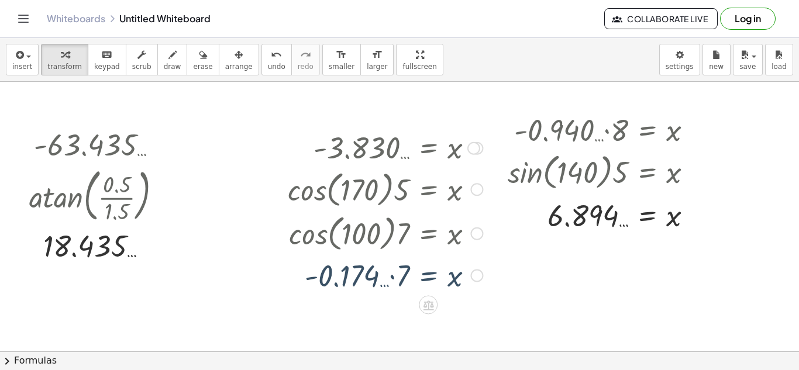
click at [396, 273] on div at bounding box center [385, 275] width 207 height 40
click at [396, 273] on div at bounding box center [374, 275] width 229 height 40
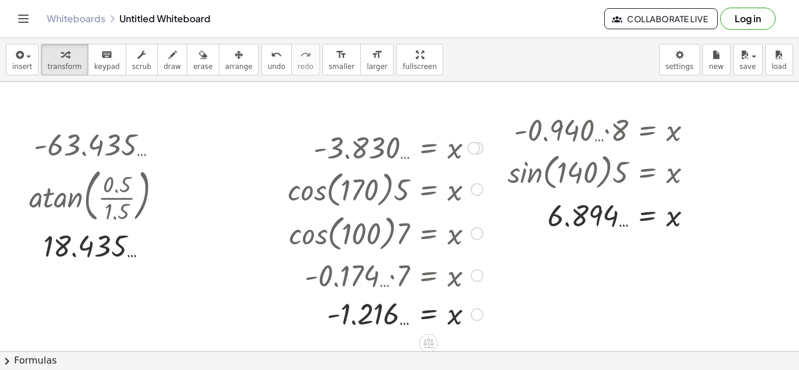
click at [481, 236] on div at bounding box center [476, 234] width 13 height 13
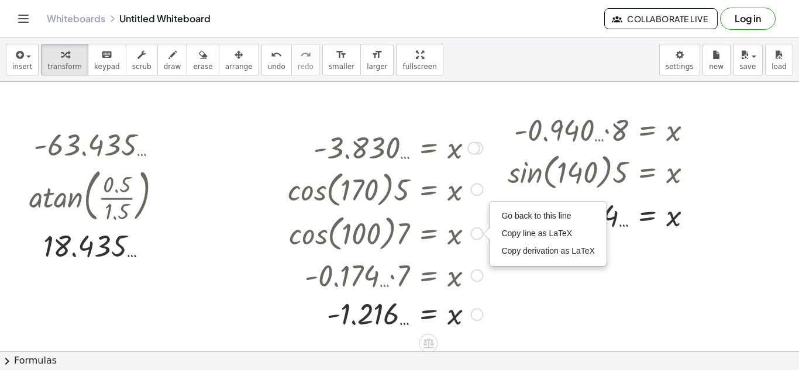
click at [471, 191] on div at bounding box center [476, 189] width 13 height 13
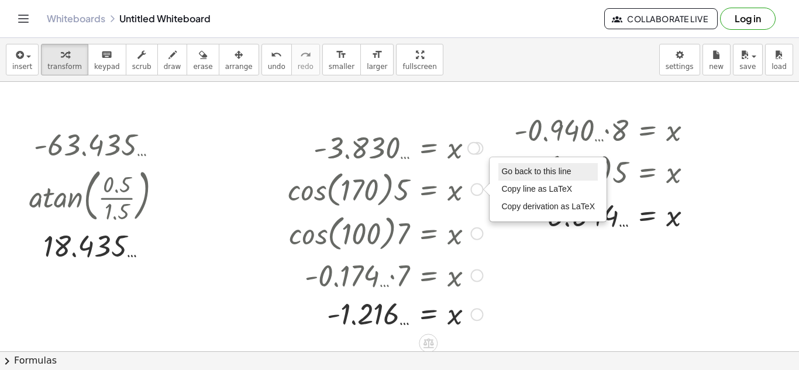
click at [523, 169] on span "Go back to this line" at bounding box center [537, 171] width 70 height 9
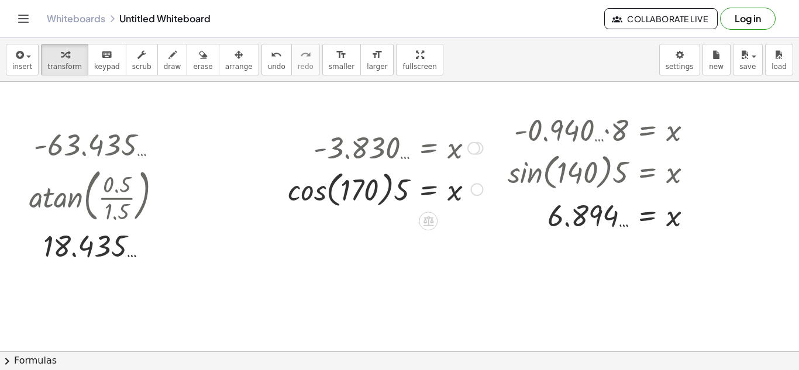
click at [476, 194] on div "Go back to this line Copy line as LaTeX Copy derivation as LaTeX" at bounding box center [476, 189] width 13 height 13
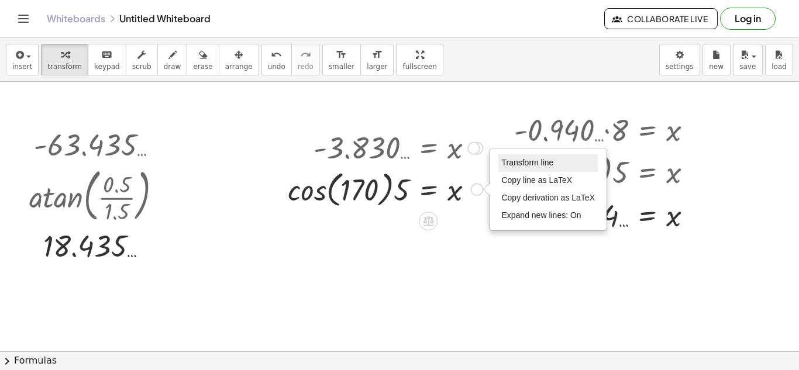
click at [532, 167] on span "Transform line" at bounding box center [528, 162] width 52 height 9
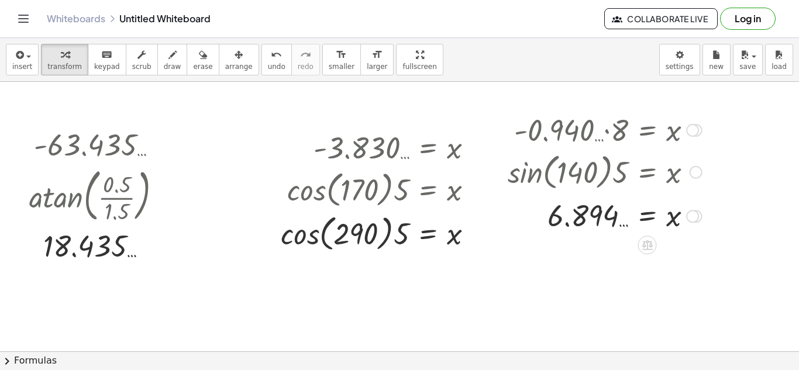
click at [698, 174] on div at bounding box center [696, 172] width 13 height 13
click at [724, 150] on span "Go back to this line" at bounding box center [756, 154] width 70 height 9
click at [688, 173] on div at bounding box center [605, 171] width 206 height 44
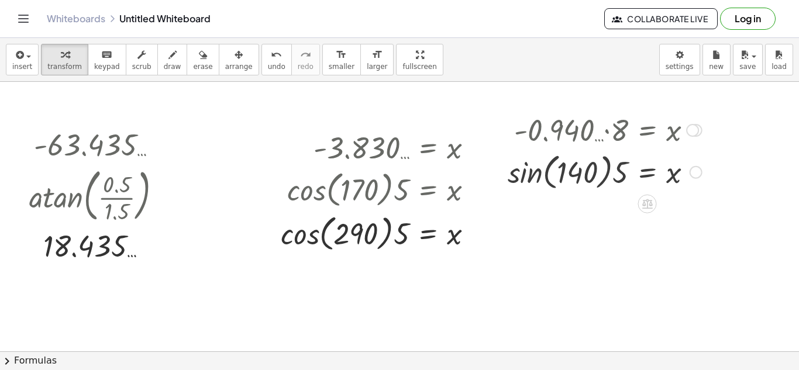
click at [695, 170] on div "Go back to this line Copy line as LaTeX Copy derivation as LaTeX" at bounding box center [696, 172] width 13 height 13
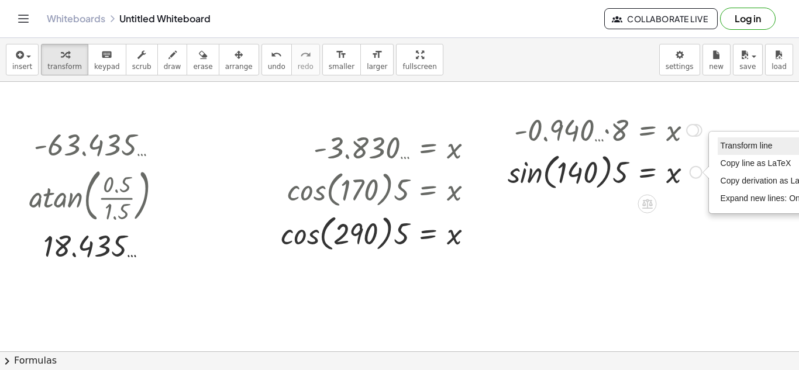
click at [753, 143] on span "Transform line" at bounding box center [747, 145] width 52 height 9
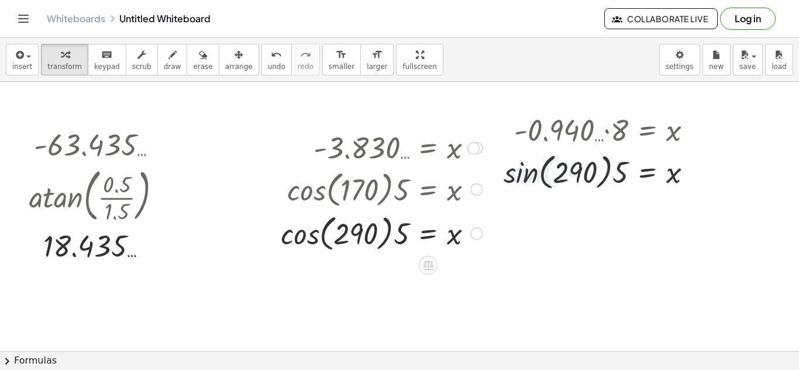
click at [284, 242] on div at bounding box center [382, 233] width 214 height 44
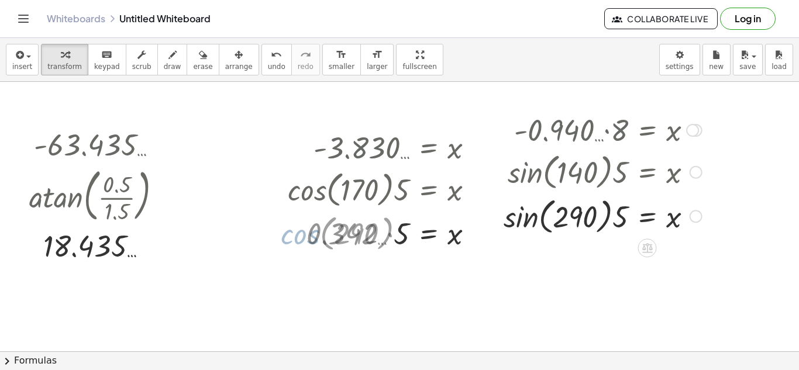
click at [519, 180] on div at bounding box center [603, 171] width 210 height 44
click at [527, 214] on div at bounding box center [603, 216] width 210 height 44
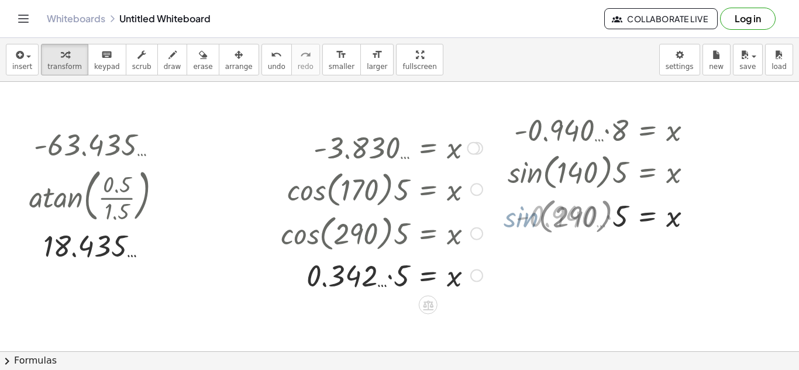
click at [365, 281] on div at bounding box center [382, 275] width 214 height 40
click at [389, 280] on div at bounding box center [382, 275] width 214 height 40
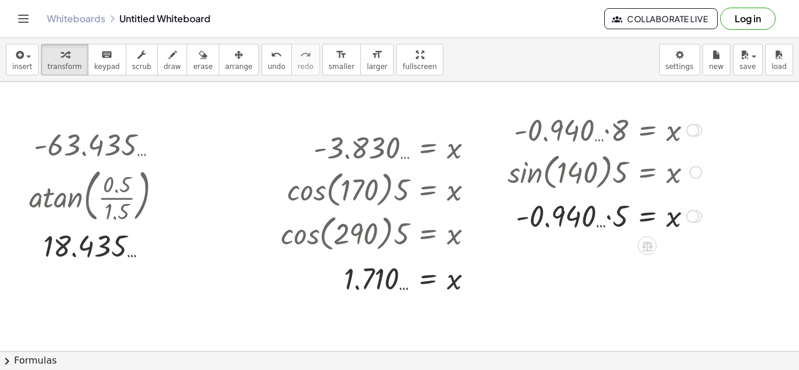
click at [611, 219] on div at bounding box center [605, 215] width 206 height 40
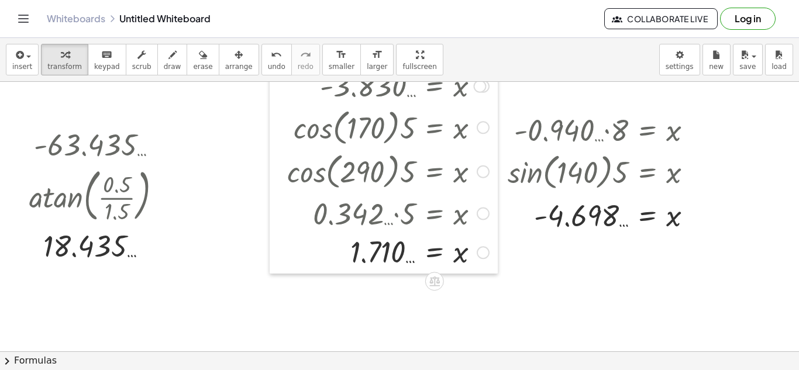
drag, startPoint x: 267, startPoint y: 202, endPoint x: 274, endPoint y: 84, distance: 118.4
click at [274, 84] on div at bounding box center [279, 168] width 18 height 211
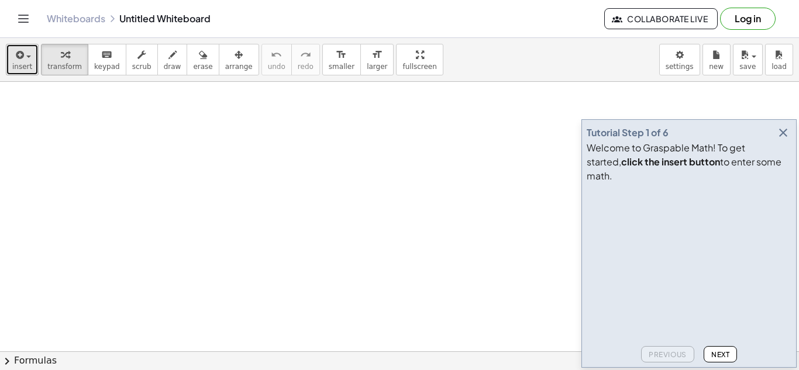
click at [18, 47] on div "button" at bounding box center [22, 54] width 20 height 14
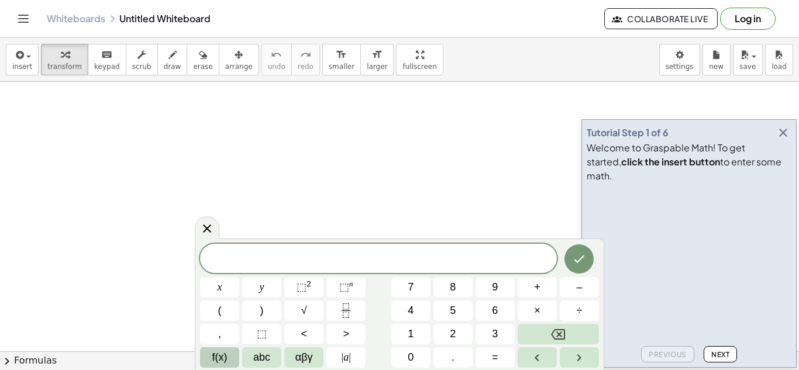
click at [232, 363] on button "f(x)" at bounding box center [219, 358] width 39 height 20
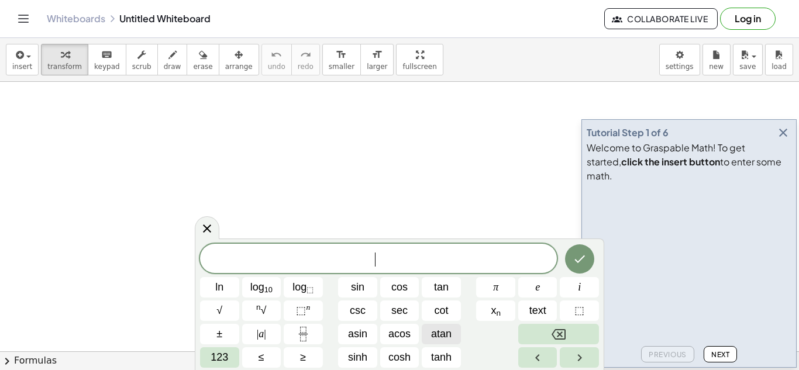
click at [449, 331] on span "atan" at bounding box center [441, 335] width 20 height 16
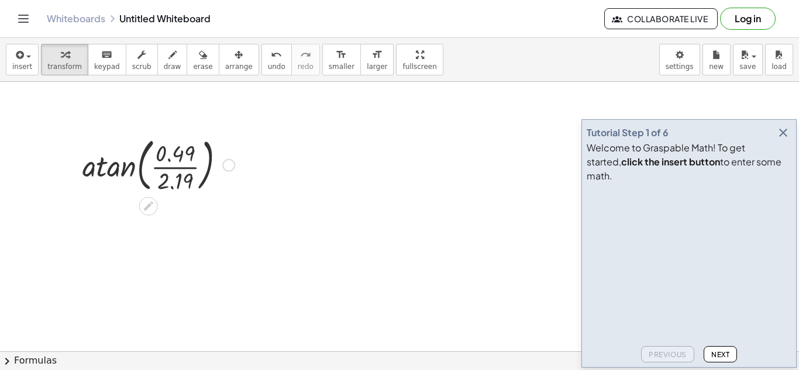
click at [105, 175] on div at bounding box center [159, 164] width 164 height 63
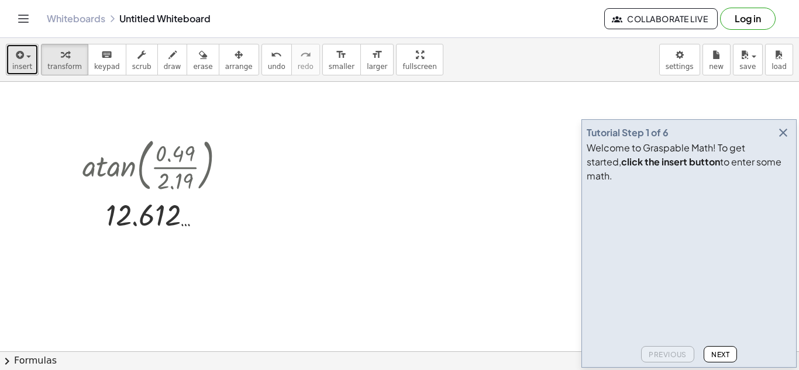
click at [15, 71] on button "insert" at bounding box center [22, 60] width 33 height 32
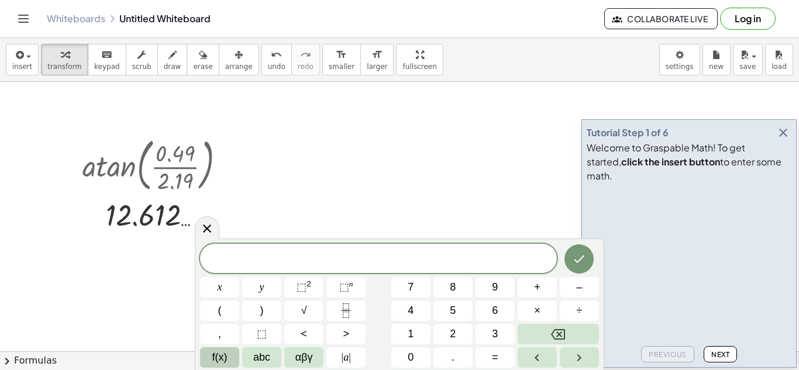
click at [221, 362] on span "f(x)" at bounding box center [219, 358] width 15 height 16
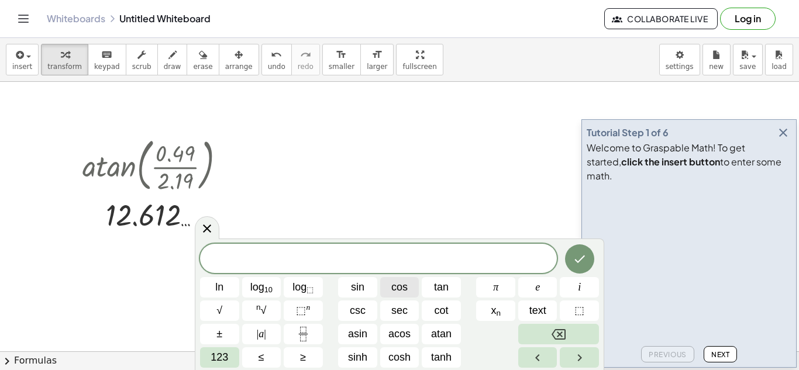
click at [388, 290] on button "cos" at bounding box center [399, 287] width 39 height 20
click at [228, 220] on div at bounding box center [159, 215] width 164 height 39
click at [221, 221] on div at bounding box center [159, 215] width 164 height 39
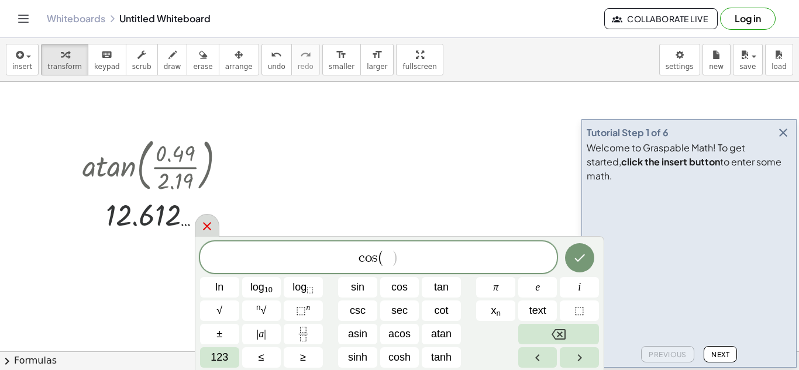
click at [209, 224] on icon at bounding box center [207, 226] width 8 height 8
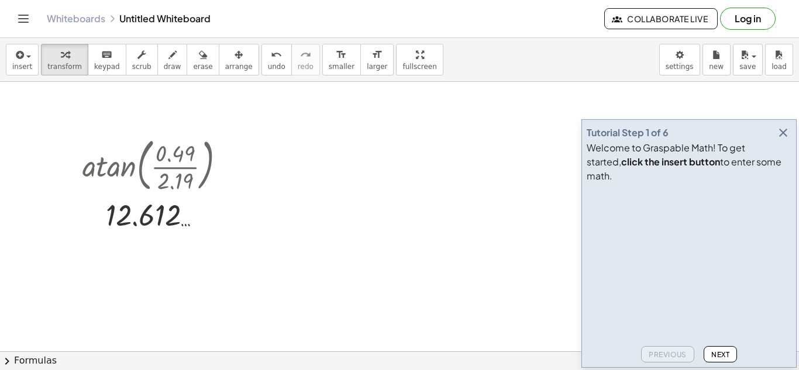
click at [300, 10] on div "Whiteboards Untitled Whiteboard Collaborate Live Log in" at bounding box center [399, 18] width 771 height 37
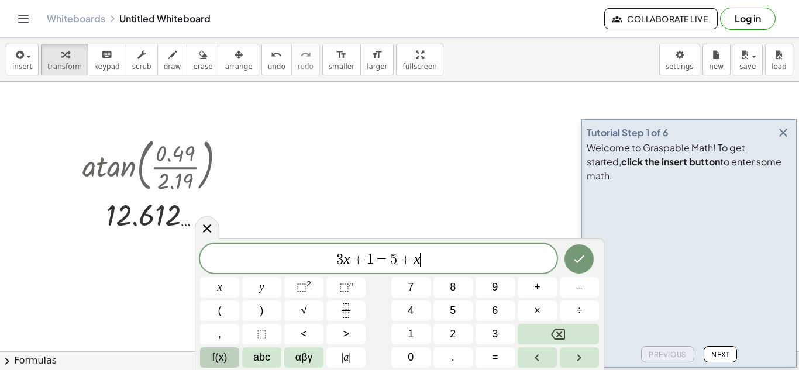
click at [238, 360] on button "f(x)" at bounding box center [219, 358] width 39 height 20
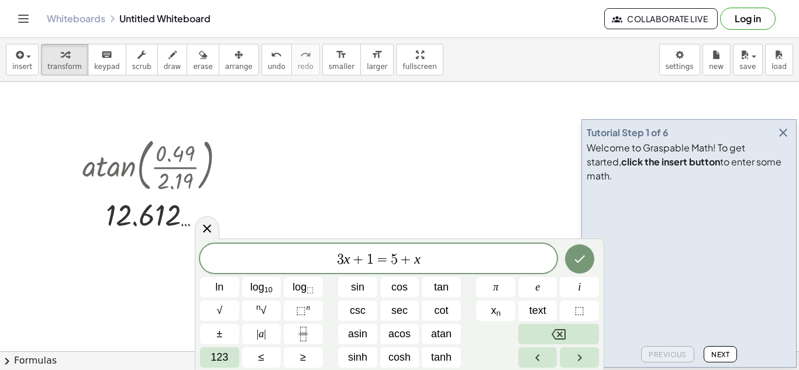
drag, startPoint x: 445, startPoint y: 269, endPoint x: 93, endPoint y: 212, distance: 356.9
click at [93, 212] on body "Graspable Math Activities Get Started Activity Bank Assigned Work Classes White…" at bounding box center [399, 185] width 799 height 370
click at [403, 280] on span "cos" at bounding box center [399, 288] width 16 height 16
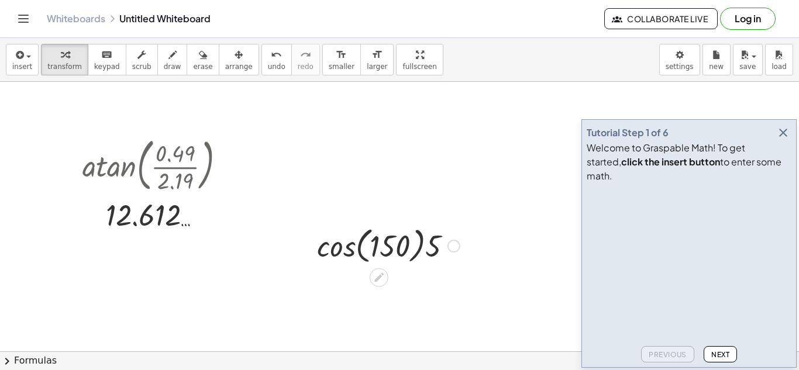
click at [339, 257] on div at bounding box center [389, 245] width 156 height 44
click at [387, 250] on div at bounding box center [389, 245] width 106 height 61
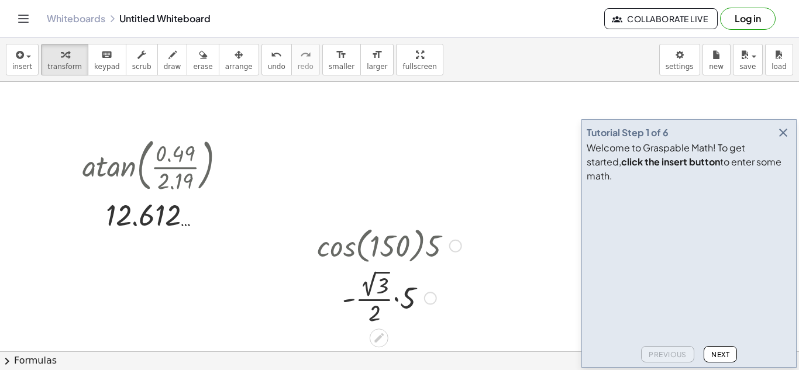
click at [397, 297] on div at bounding box center [389, 297] width 156 height 61
click at [373, 274] on div at bounding box center [389, 297] width 156 height 61
click at [398, 299] on div at bounding box center [389, 297] width 156 height 59
click at [413, 281] on div at bounding box center [389, 297] width 156 height 59
click at [399, 294] on div at bounding box center [389, 297] width 156 height 59
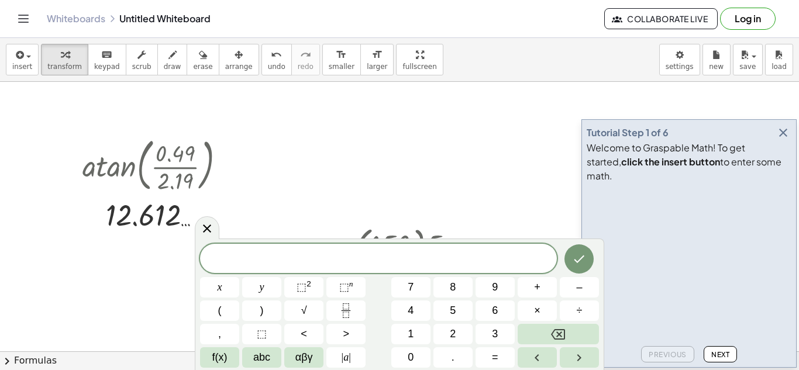
click at [238, 346] on div "​ x y ⬚ 2 ⬚ n 7 8 9 + – ( ) √ 4 5 6 × ÷ , ⬚ < > 1 2 3 f(x) abc αβγ | a | 0 . =" at bounding box center [399, 306] width 399 height 124
click at [236, 348] on button "f(x)" at bounding box center [219, 358] width 39 height 20
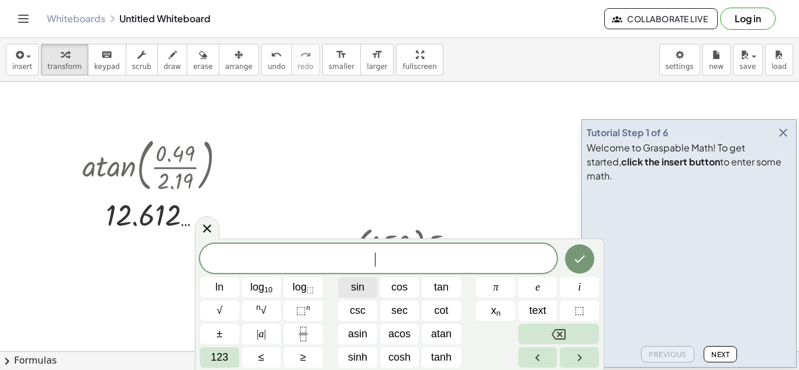
click at [346, 292] on button "sin" at bounding box center [357, 287] width 39 height 20
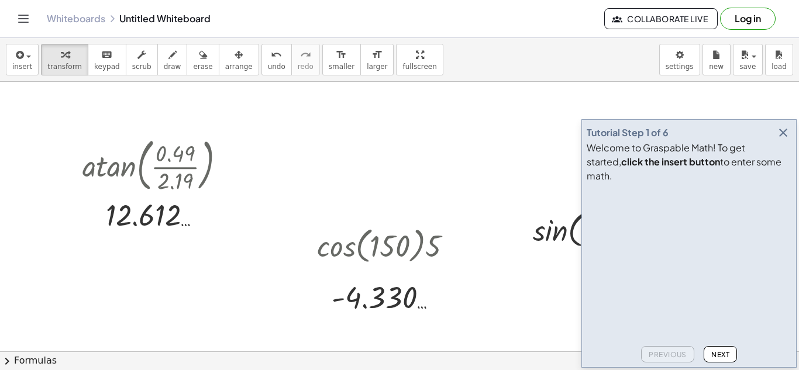
click at [784, 140] on icon "button" at bounding box center [784, 133] width 14 height 14
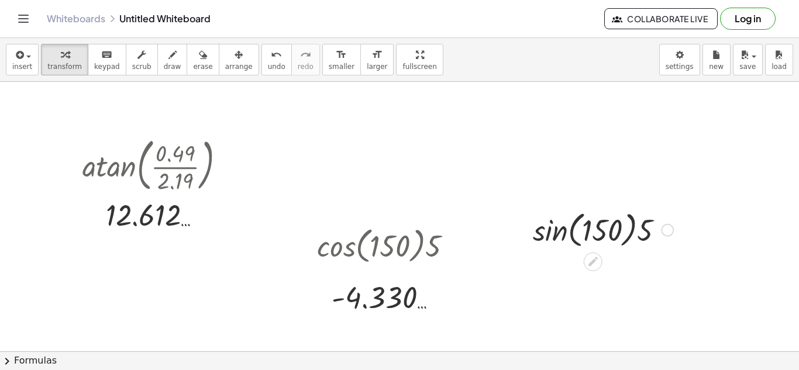
click at [565, 227] on div at bounding box center [603, 229] width 152 height 44
click at [593, 231] on div "· sin ( , 150 ) · 5 · 1 · 2" at bounding box center [593, 231] width 0 height 0
click at [599, 226] on div at bounding box center [603, 229] width 77 height 59
click at [589, 228] on div at bounding box center [603, 229] width 54 height 59
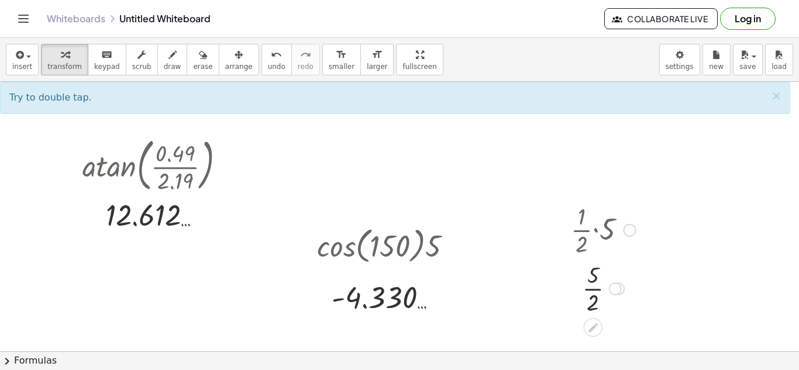
click at [596, 294] on div at bounding box center [603, 288] width 77 height 59
click at [595, 289] on div at bounding box center [603, 288] width 77 height 59
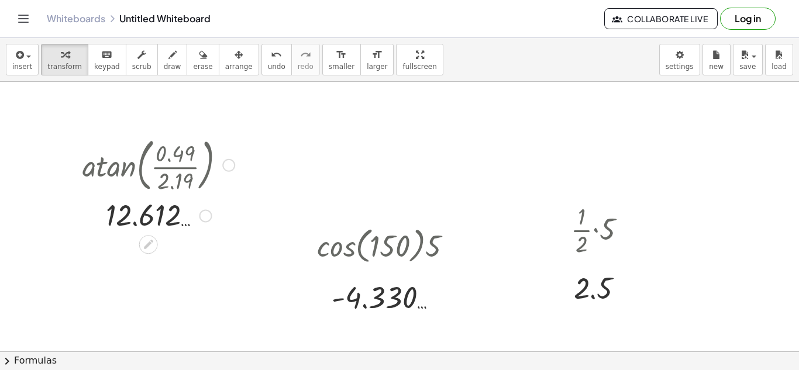
click at [229, 157] on div at bounding box center [159, 164] width 164 height 63
click at [228, 164] on div at bounding box center [228, 165] width 13 height 13
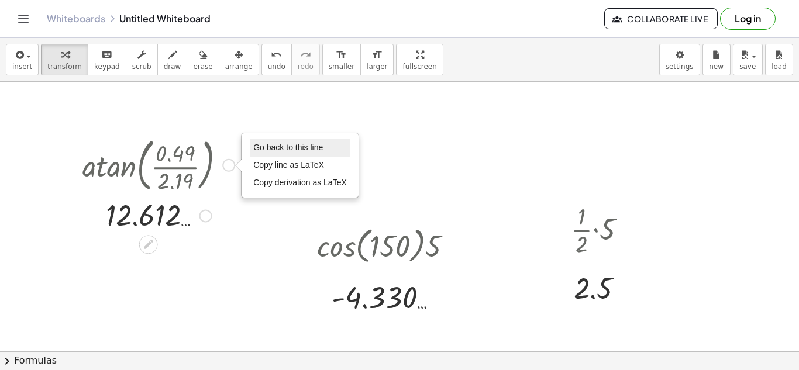
click at [273, 139] on li "Go back to this line" at bounding box center [299, 148] width 99 height 18
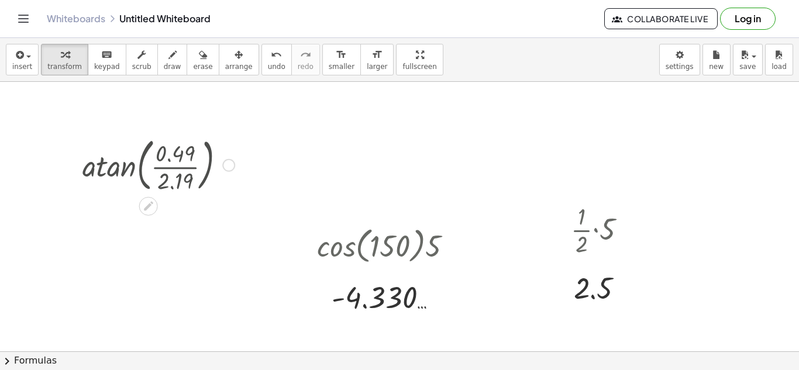
click at [231, 165] on div "Go back to this line Copy line as LaTeX Copy derivation as LaTeX" at bounding box center [228, 165] width 13 height 13
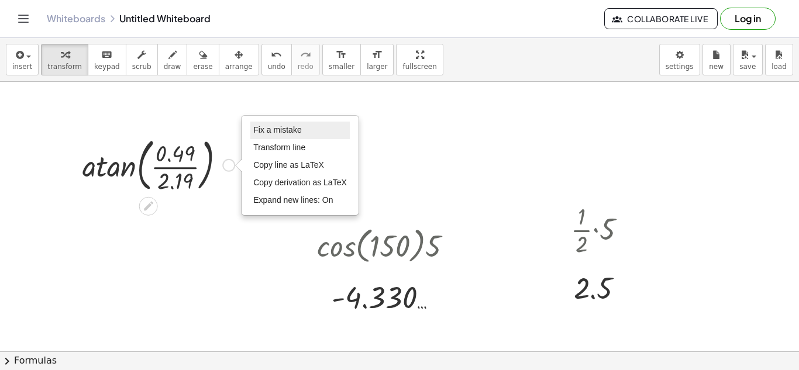
click at [277, 129] on span "Fix a mistake" at bounding box center [277, 129] width 48 height 9
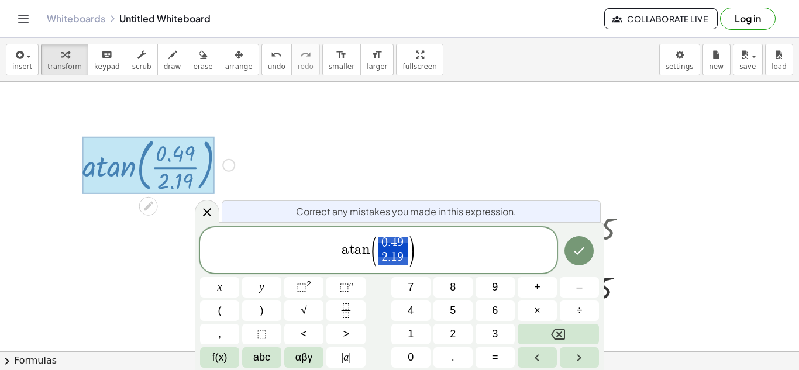
drag, startPoint x: 407, startPoint y: 236, endPoint x: 396, endPoint y: 238, distance: 10.6
click at [396, 238] on span "( 0 . 4 9 2 . 1 9 ​ )" at bounding box center [392, 251] width 45 height 31
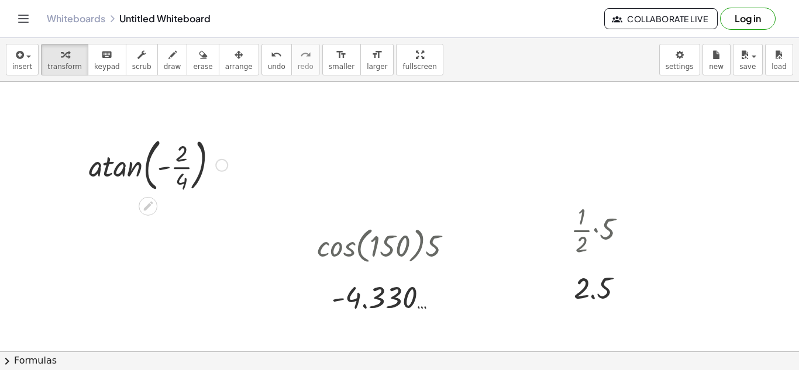
click at [109, 162] on div at bounding box center [158, 164] width 150 height 63
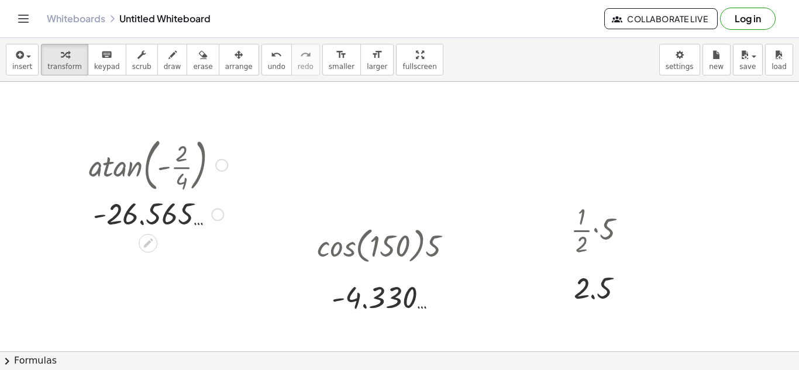
click at [214, 169] on div at bounding box center [158, 164] width 150 height 63
click at [221, 167] on div at bounding box center [221, 165] width 13 height 13
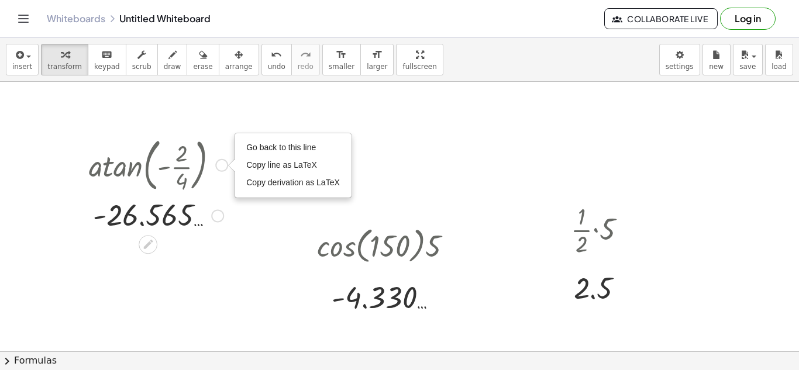
click at [241, 154] on div "Go back to this line Copy line as LaTeX Copy derivation as LaTeX" at bounding box center [293, 165] width 116 height 63
click at [243, 152] on div "Go back to this line Copy line as LaTeX Copy derivation as LaTeX" at bounding box center [293, 165] width 116 height 63
click at [245, 150] on li "Go back to this line" at bounding box center [292, 148] width 99 height 18
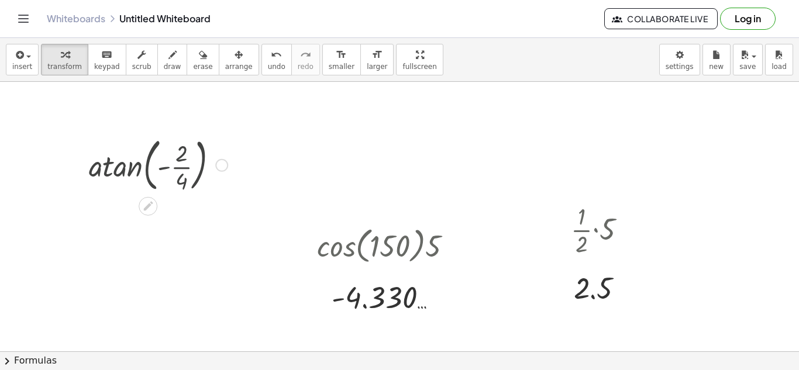
click at [224, 164] on div "Go back to this line Copy line as LaTeX Copy derivation as LaTeX" at bounding box center [221, 165] width 13 height 13
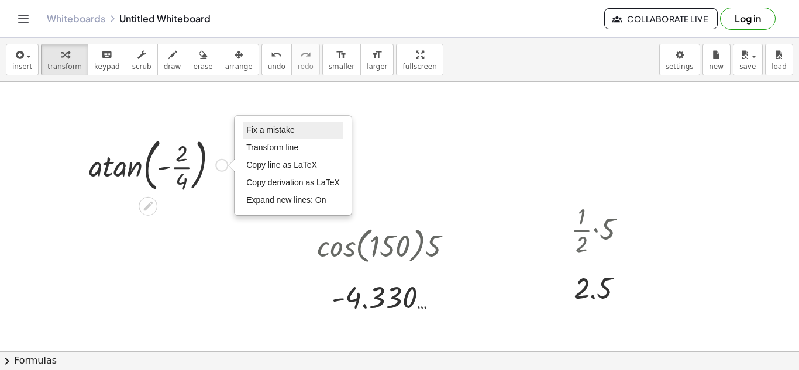
click at [249, 132] on span "Fix a mistake" at bounding box center [270, 129] width 48 height 9
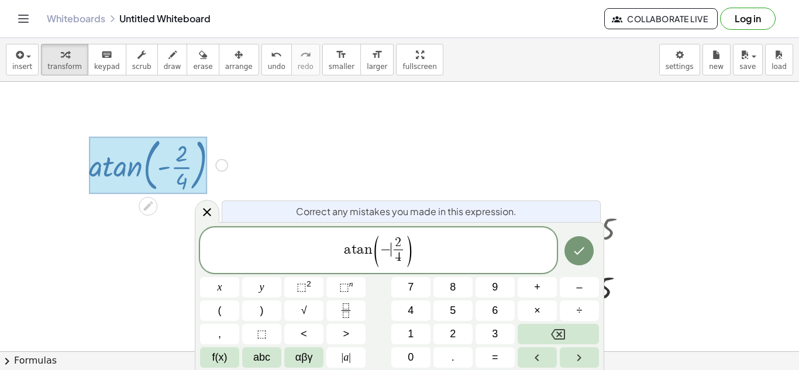
click at [389, 259] on span "− ​ 2 4 ​" at bounding box center [392, 251] width 25 height 29
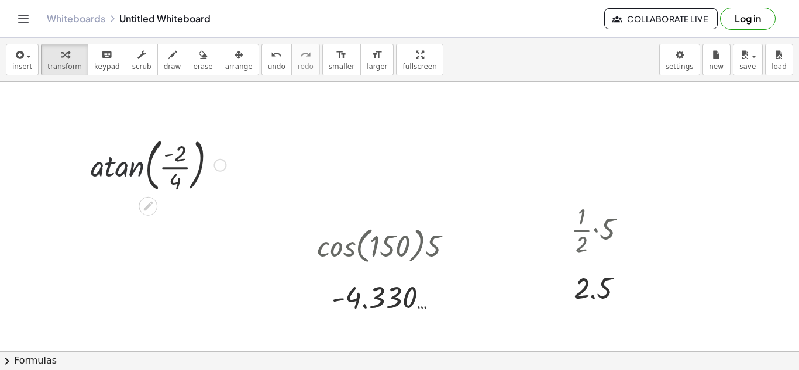
click at [126, 173] on div at bounding box center [158, 164] width 147 height 63
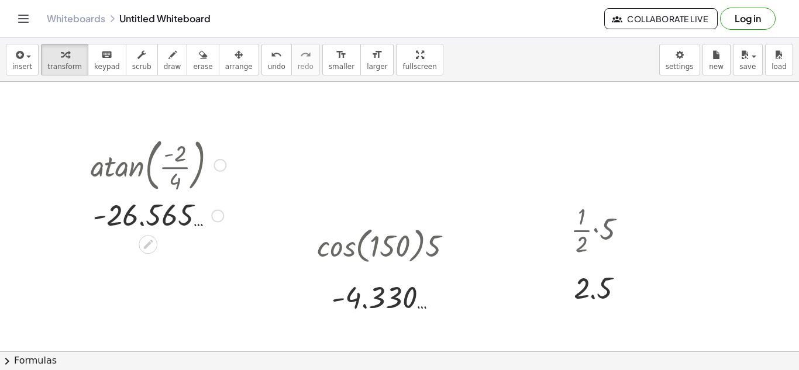
click at [221, 163] on div at bounding box center [220, 165] width 13 height 13
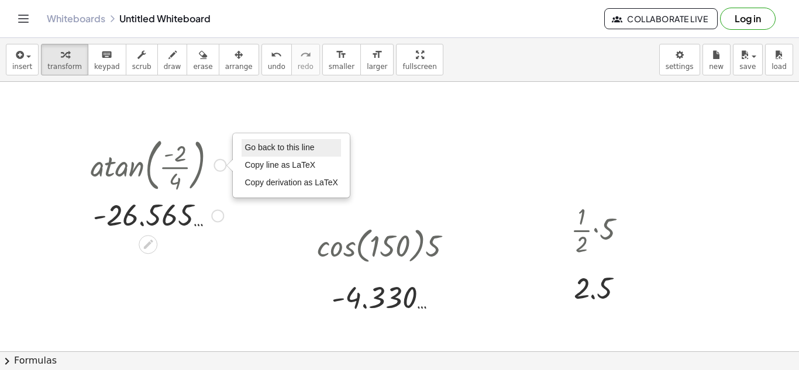
click at [248, 148] on span "Go back to this line" at bounding box center [280, 147] width 70 height 9
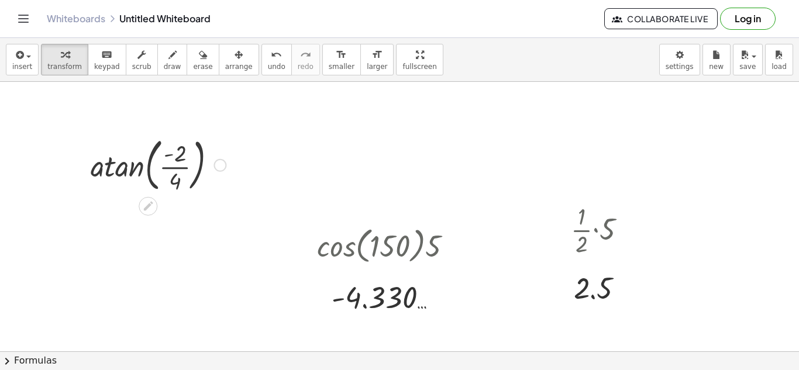
click at [220, 161] on div "Go back to this line Copy line as LaTeX Copy derivation as LaTeX" at bounding box center [220, 165] width 13 height 13
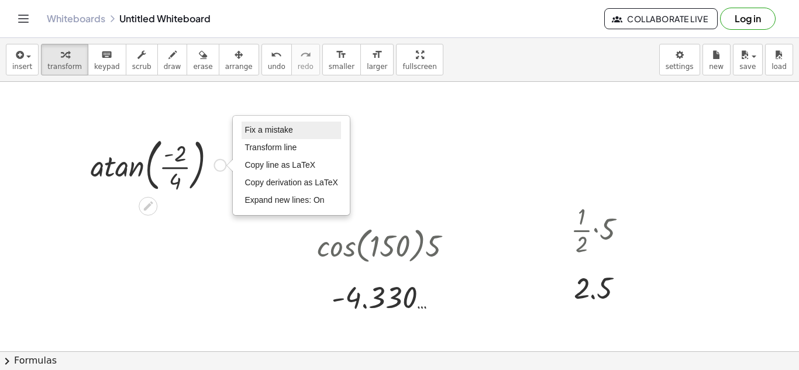
click at [260, 136] on li "Fix a mistake" at bounding box center [291, 131] width 99 height 18
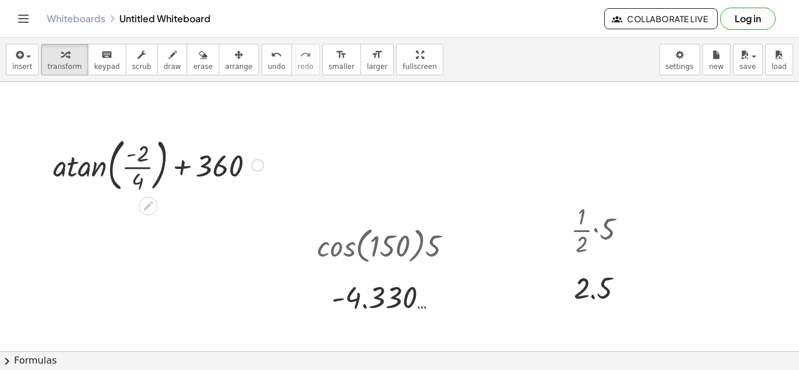
click at [97, 168] on div at bounding box center [158, 164] width 222 height 63
click at [180, 174] on div at bounding box center [158, 165] width 217 height 40
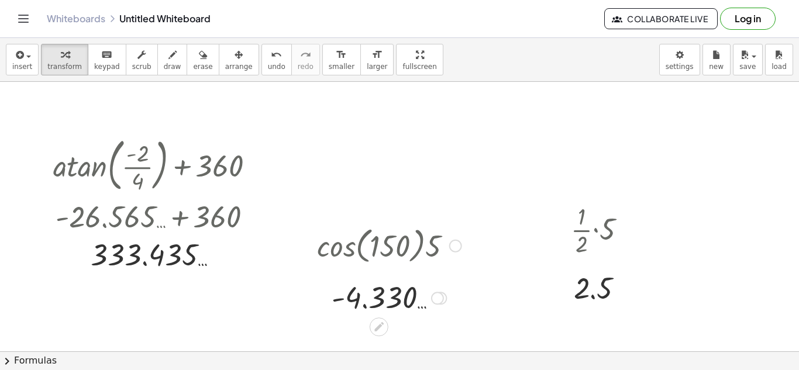
click at [457, 247] on div at bounding box center [455, 246] width 13 height 13
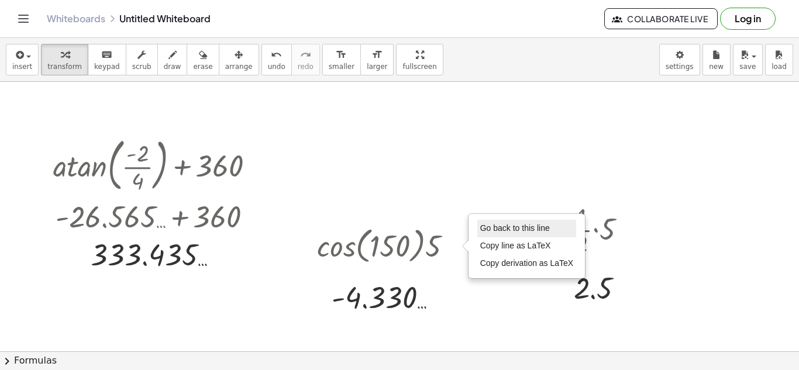
click at [500, 229] on span "Go back to this line" at bounding box center [515, 228] width 70 height 9
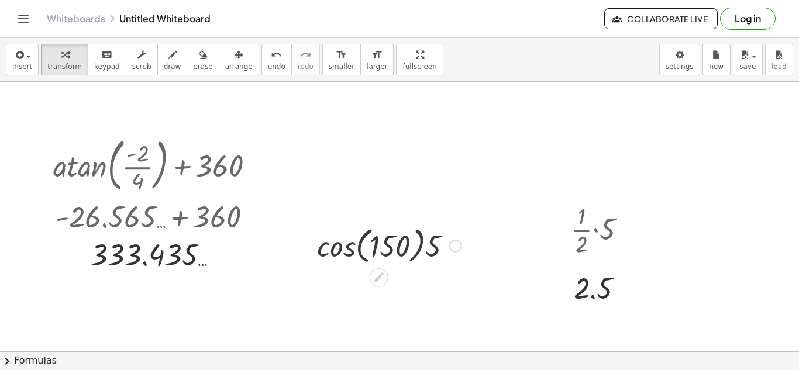
click at [449, 249] on div at bounding box center [389, 245] width 156 height 44
click at [447, 243] on div at bounding box center [389, 245] width 156 height 44
click at [461, 245] on div "Go back to this line Copy line as LaTeX Copy derivation as LaTeX" at bounding box center [455, 246] width 13 height 13
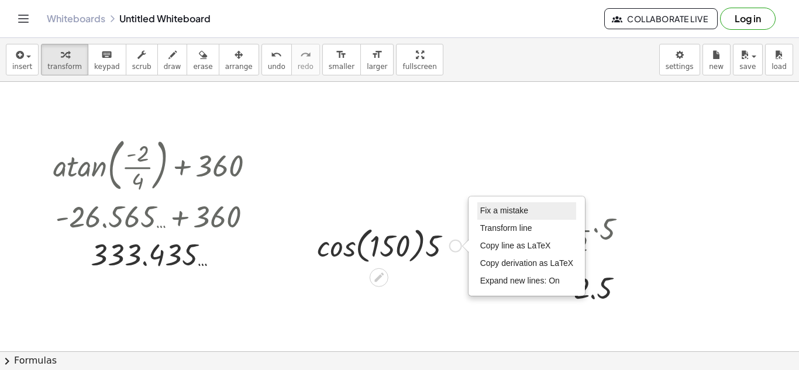
click at [511, 214] on span "Fix a mistake" at bounding box center [504, 210] width 48 height 9
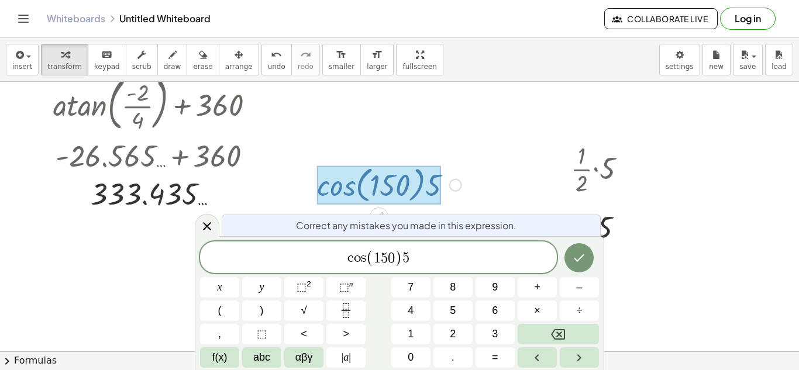
scroll to position [61, 0]
click at [365, 260] on var "s" at bounding box center [363, 259] width 5 height 14
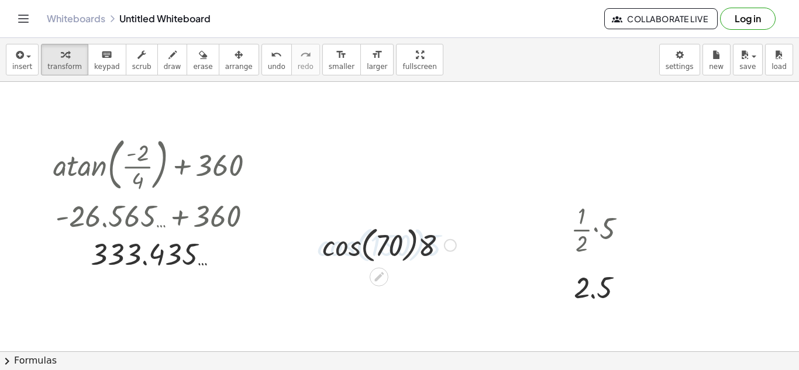
scroll to position [0, 0]
click at [629, 232] on div at bounding box center [626, 230] width 13 height 13
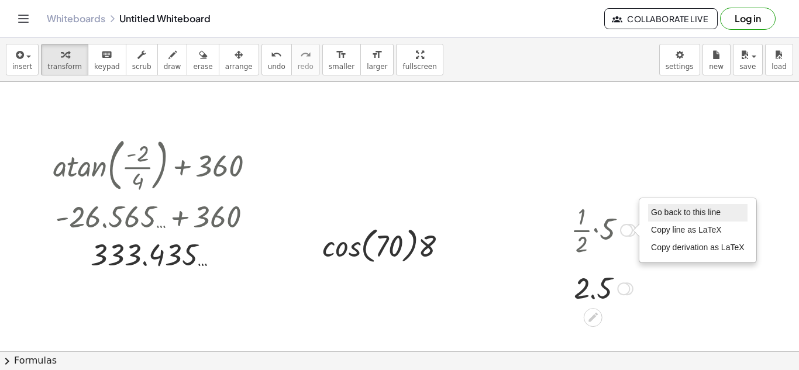
click at [650, 211] on li "Go back to this line" at bounding box center [697, 213] width 99 height 18
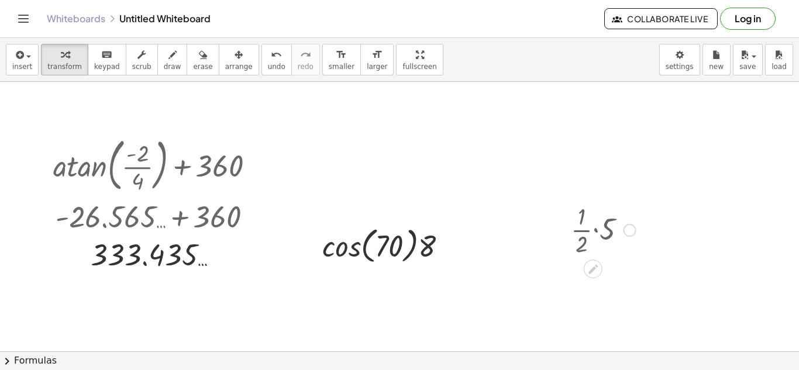
click at [617, 232] on div at bounding box center [603, 229] width 77 height 59
click at [628, 230] on div at bounding box center [603, 229] width 54 height 59
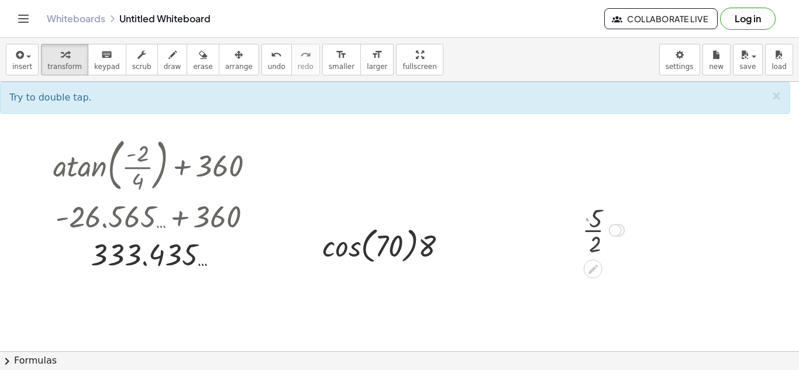
click at [593, 231] on div "· 2 · 5 Go back to this line Copy line as LaTeX Copy derivation as LaTeX" at bounding box center [593, 231] width 0 height 0
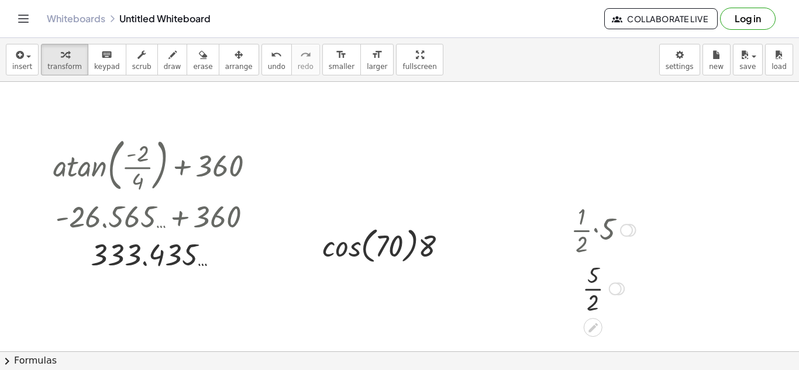
click at [626, 231] on div at bounding box center [626, 230] width 13 height 13
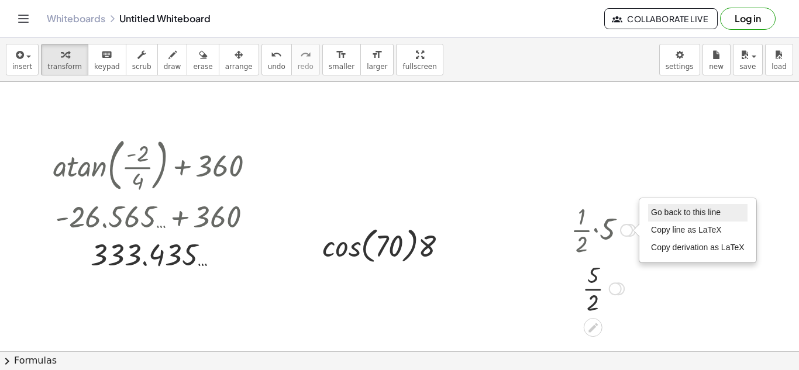
click at [655, 206] on li "Go back to this line" at bounding box center [697, 213] width 99 height 18
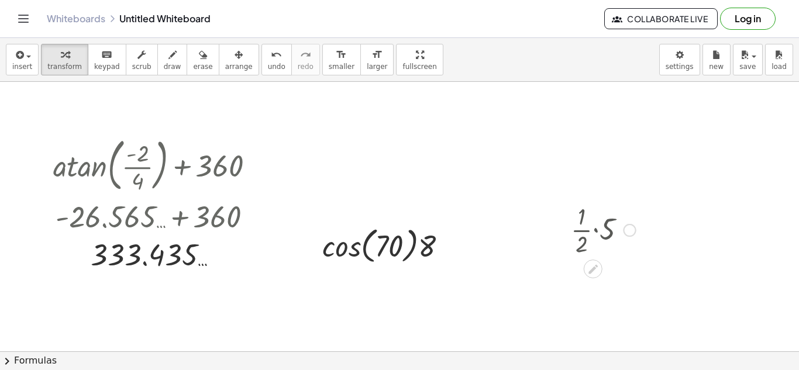
click at [626, 223] on div at bounding box center [603, 229] width 77 height 59
click at [626, 226] on div at bounding box center [603, 229] width 54 height 59
click at [593, 231] on div "· sin ( , 150 ) · 5 · · 1 · 2 · 5 2.5 Go back to this line Copy line as LaTeX C…" at bounding box center [593, 231] width 0 height 0
click at [630, 232] on div at bounding box center [626, 230] width 13 height 13
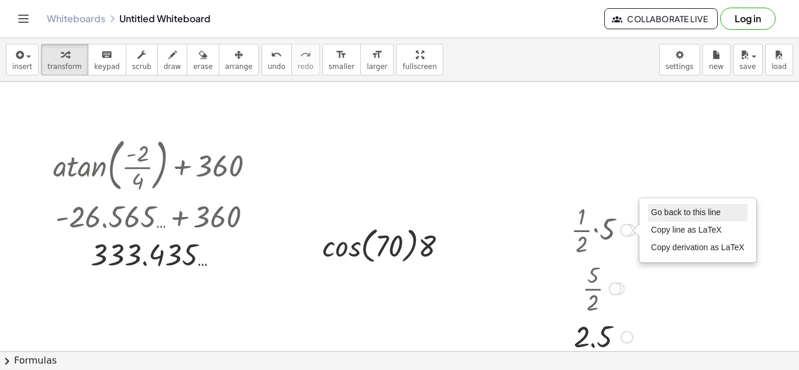
click at [657, 215] on span "Go back to this line" at bounding box center [686, 212] width 70 height 9
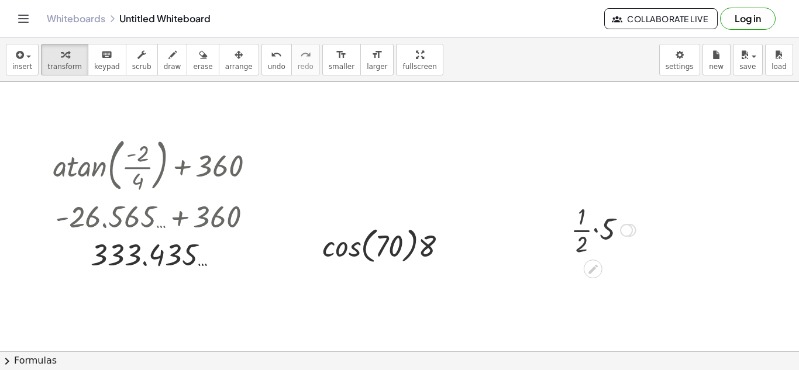
click at [631, 228] on div "Go back to this line Copy line as LaTeX Copy derivation as LaTeX" at bounding box center [626, 230] width 13 height 13
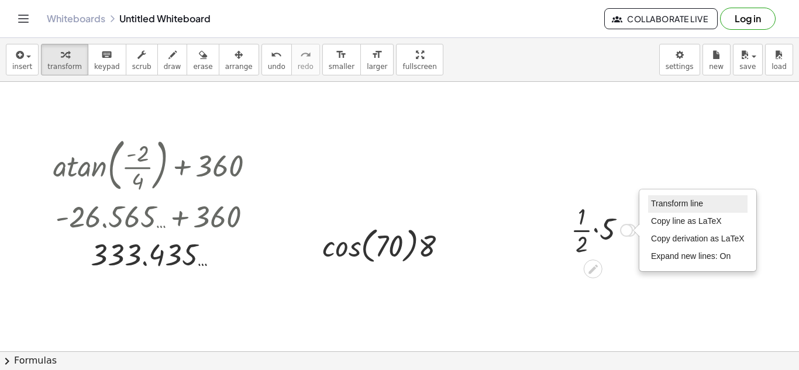
click at [665, 208] on span "Transform line" at bounding box center [677, 203] width 52 height 9
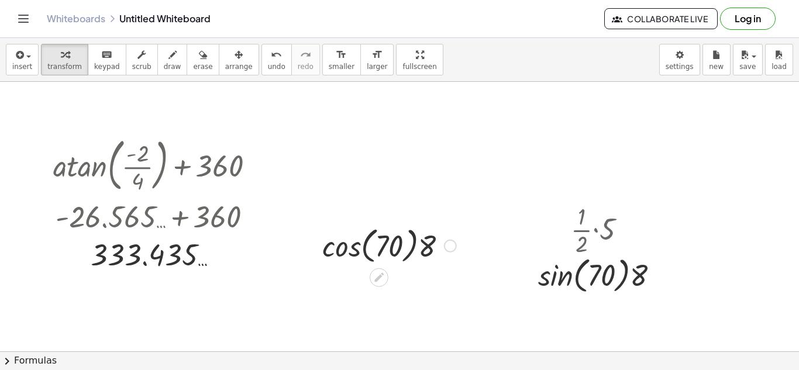
click at [355, 239] on div at bounding box center [390, 245] width 146 height 44
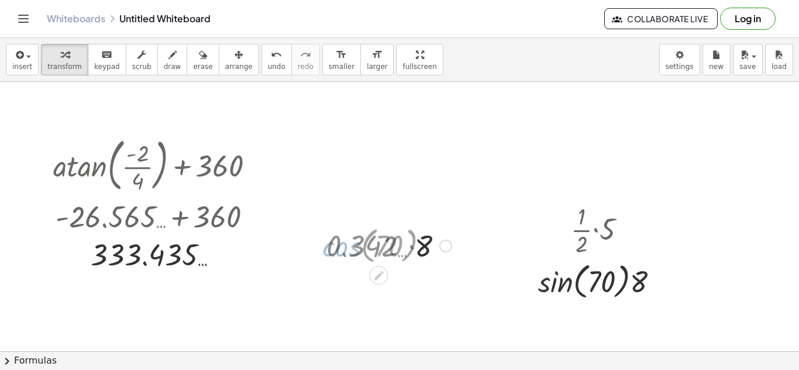
click at [418, 249] on div at bounding box center [389, 245] width 137 height 40
click at [569, 291] on div at bounding box center [604, 281] width 142 height 44
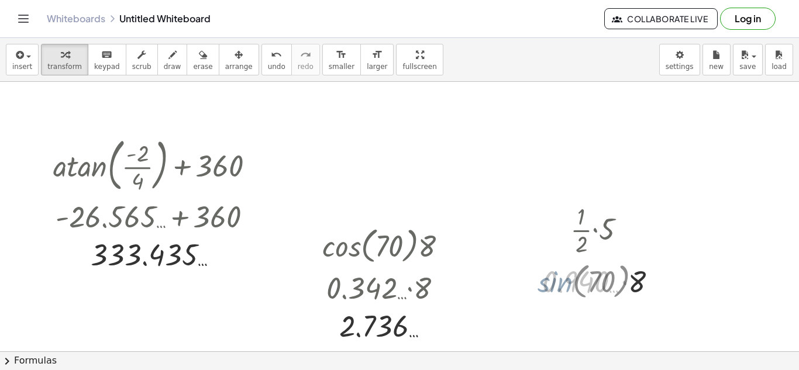
click at [630, 289] on div at bounding box center [603, 281] width 133 height 40
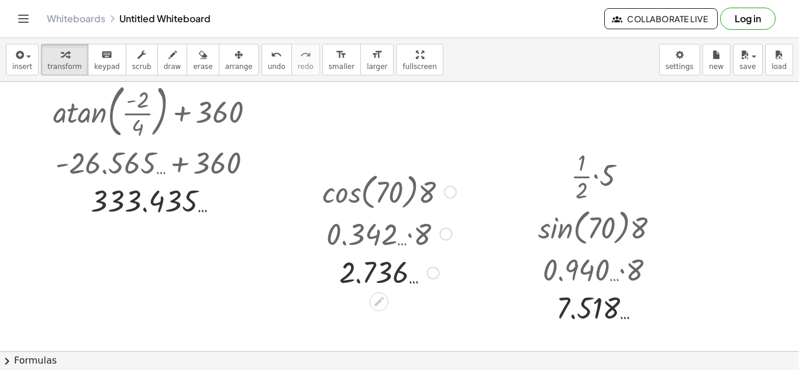
click at [448, 184] on div at bounding box center [390, 191] width 146 height 44
click at [451, 188] on div at bounding box center [450, 192] width 13 height 13
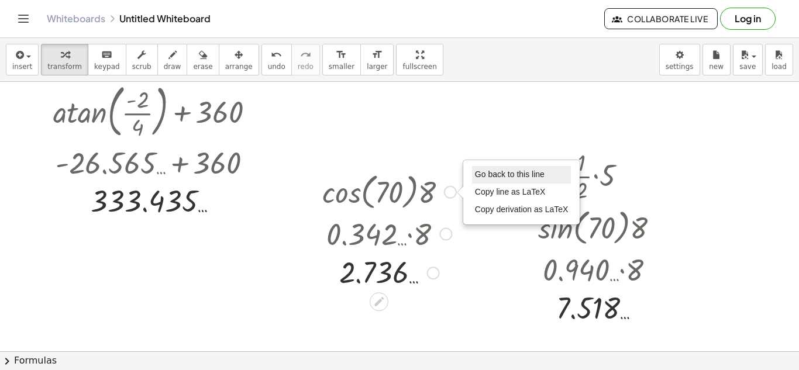
click at [492, 169] on li "Go back to this line" at bounding box center [521, 175] width 99 height 18
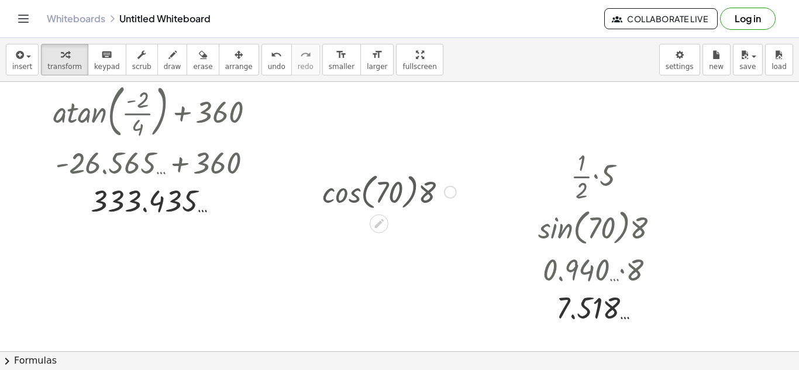
click at [457, 184] on div at bounding box center [390, 191] width 146 height 44
click at [446, 191] on div "Go back to this line Copy line as LaTeX Copy derivation as LaTeX" at bounding box center [450, 192] width 13 height 13
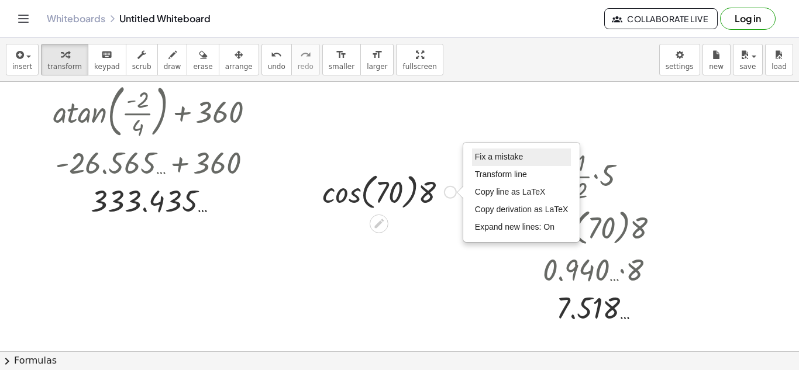
click at [496, 164] on li "Fix a mistake" at bounding box center [521, 158] width 99 height 18
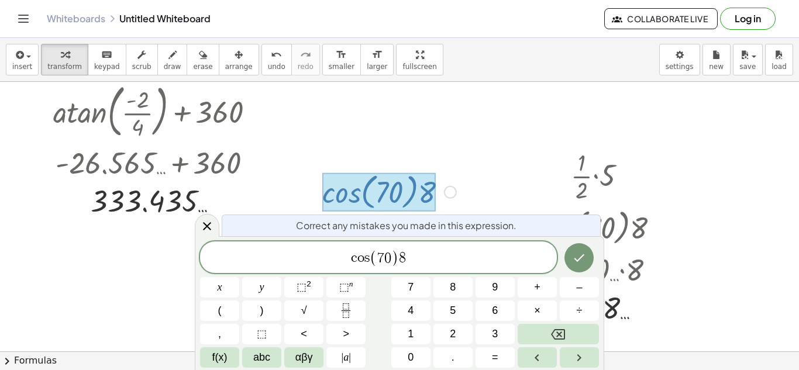
click at [382, 249] on span "c o s ( 7 0 ) 8 ​" at bounding box center [378, 258] width 357 height 19
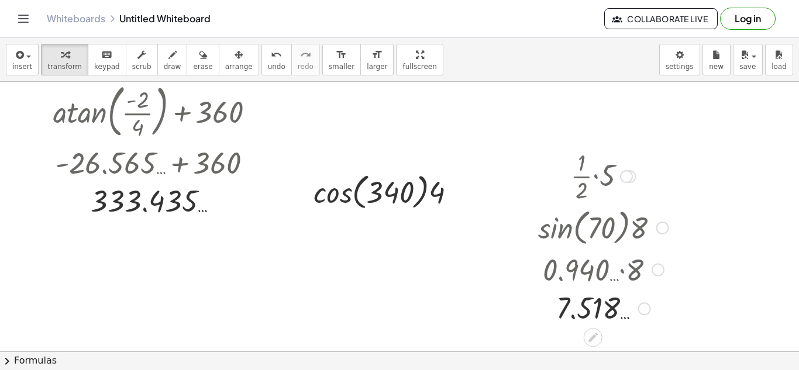
click at [662, 223] on div at bounding box center [662, 228] width 13 height 13
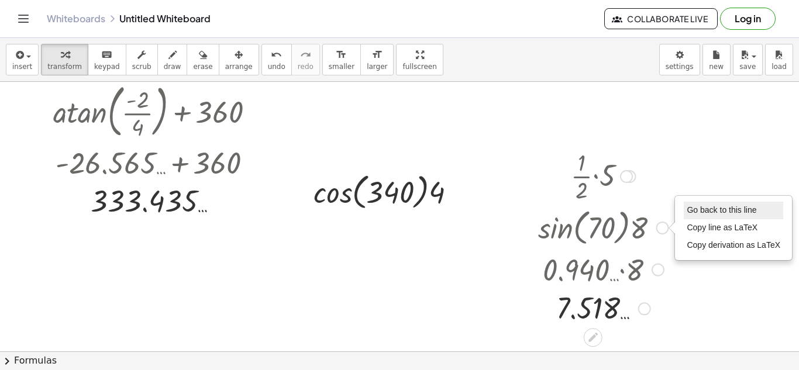
click at [686, 207] on li "Go back to this line" at bounding box center [733, 211] width 99 height 18
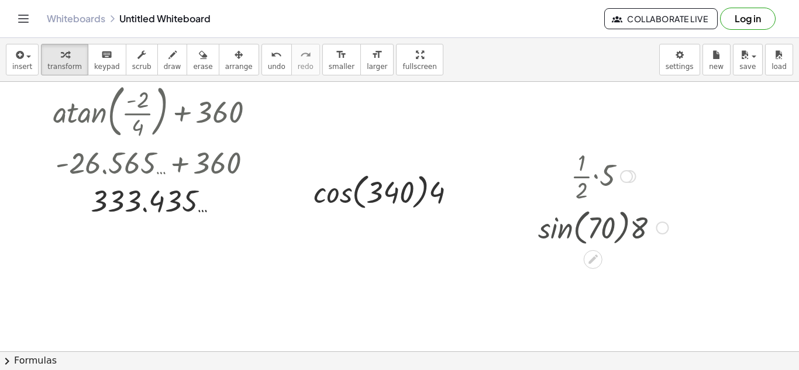
click at [664, 223] on div "Go back to this line Copy line as LaTeX Copy derivation as LaTeX" at bounding box center [662, 228] width 13 height 13
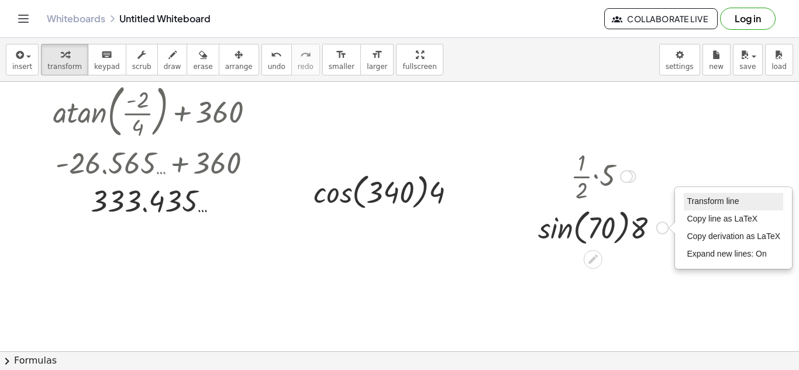
click at [689, 202] on span "Transform line" at bounding box center [713, 201] width 52 height 9
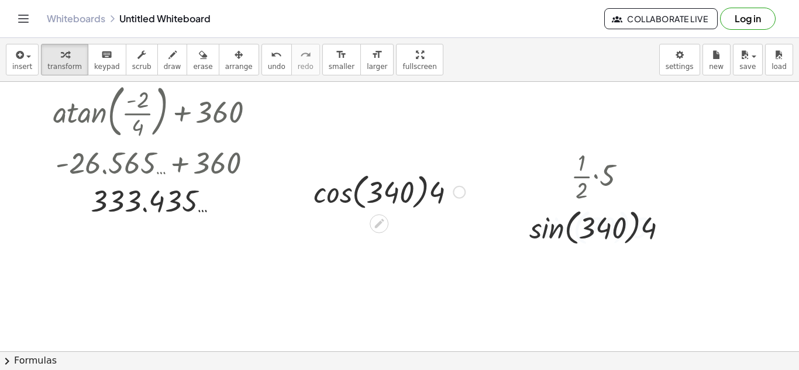
click at [327, 194] on div at bounding box center [389, 191] width 163 height 44
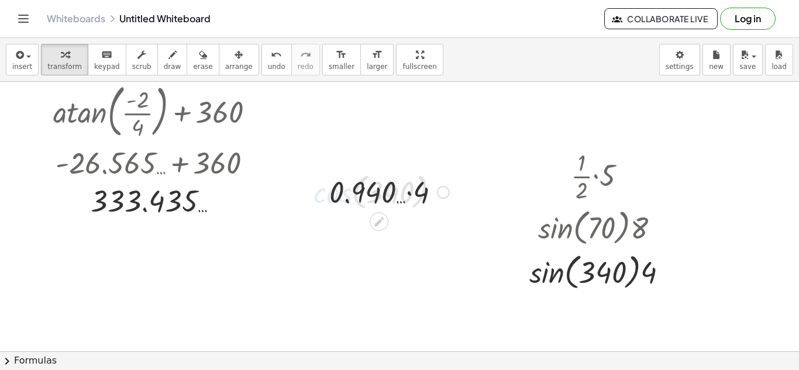
click at [409, 201] on div at bounding box center [390, 191] width 132 height 40
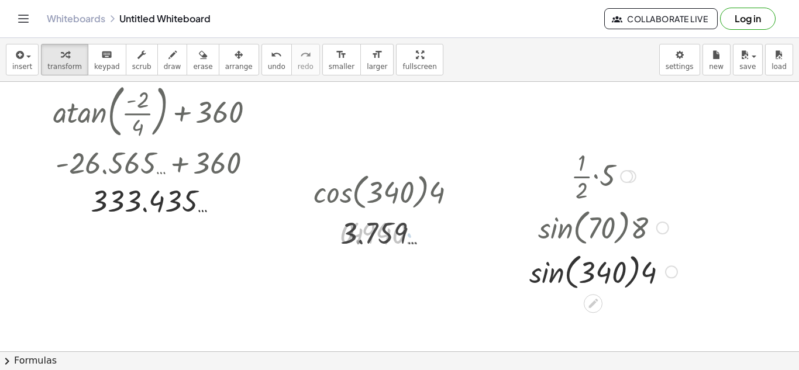
click at [541, 287] on div at bounding box center [604, 271] width 160 height 44
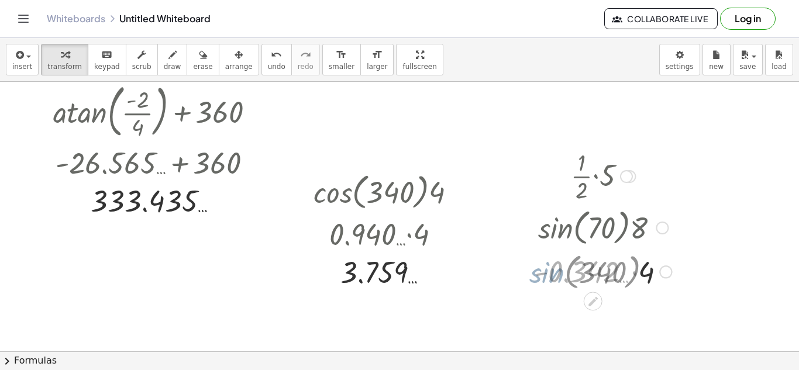
click at [642, 265] on div at bounding box center [603, 271] width 149 height 40
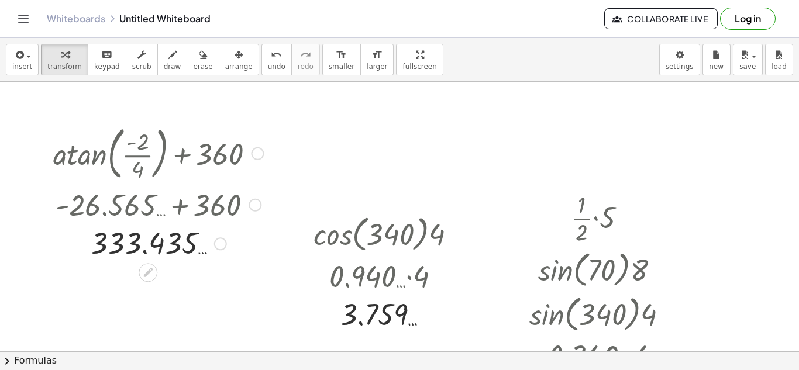
scroll to position [0, 0]
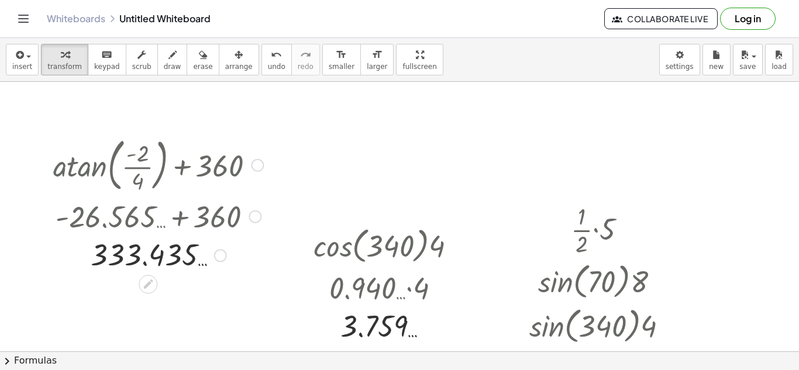
click at [269, 164] on div at bounding box center [158, 164] width 222 height 63
click at [265, 164] on div at bounding box center [158, 164] width 222 height 63
click at [256, 166] on div at bounding box center [257, 165] width 13 height 13
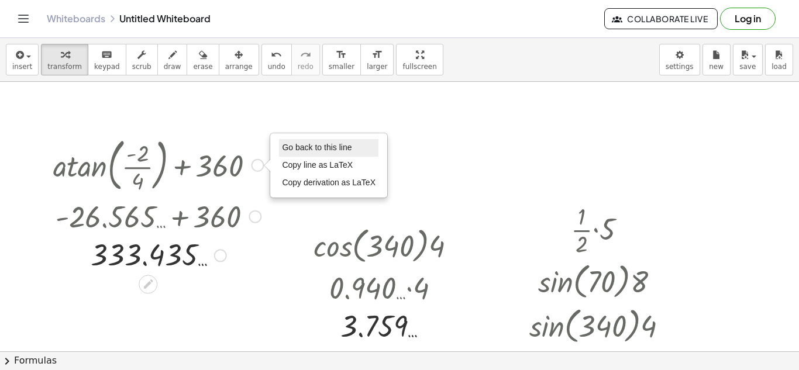
click at [294, 141] on li "Go back to this line" at bounding box center [328, 148] width 99 height 18
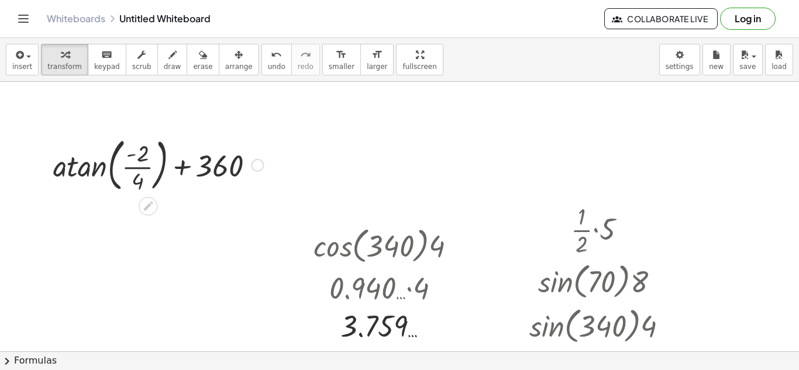
click at [251, 154] on div at bounding box center [158, 164] width 222 height 63
click at [253, 156] on div at bounding box center [158, 164] width 222 height 63
click at [260, 169] on div "Go back to this line Copy line as LaTeX Copy derivation as LaTeX" at bounding box center [257, 165] width 13 height 13
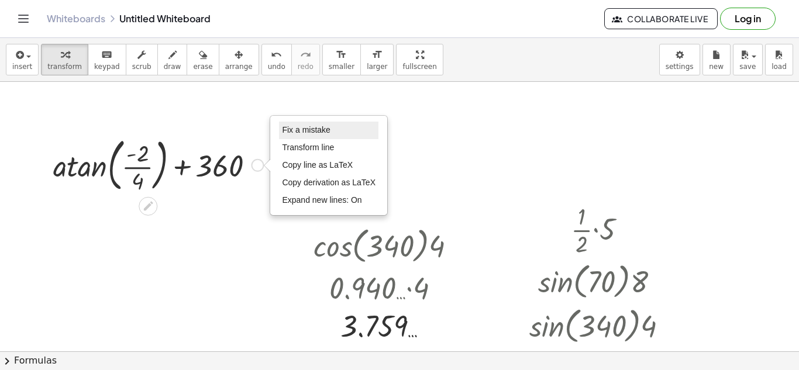
click at [305, 135] on li "Fix a mistake" at bounding box center [328, 131] width 99 height 18
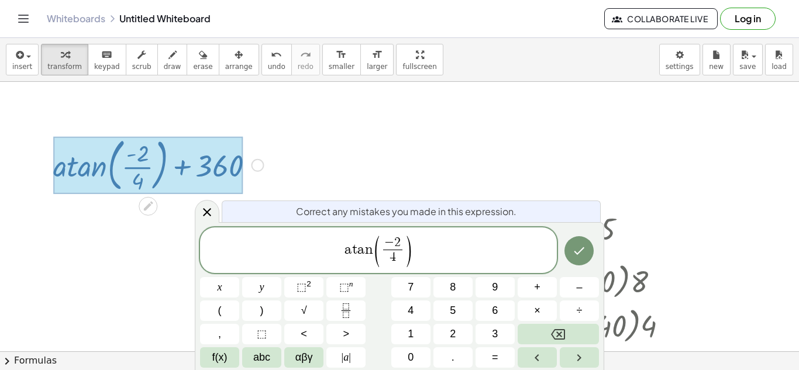
click at [405, 232] on div "a t a n ( − 2 4 ​ ) ​" at bounding box center [378, 251] width 357 height 46
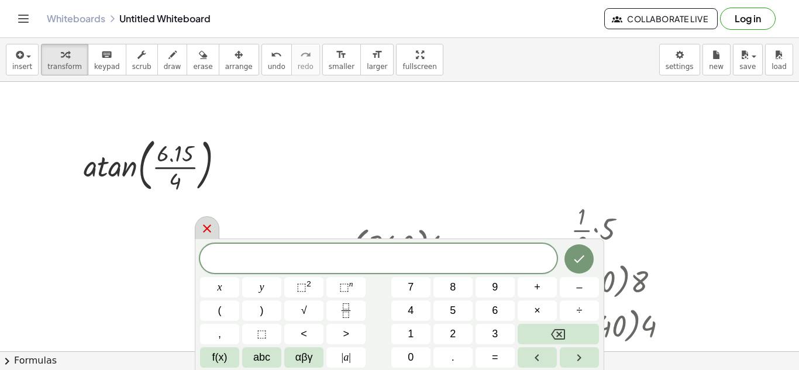
click at [215, 231] on div at bounding box center [207, 228] width 25 height 23
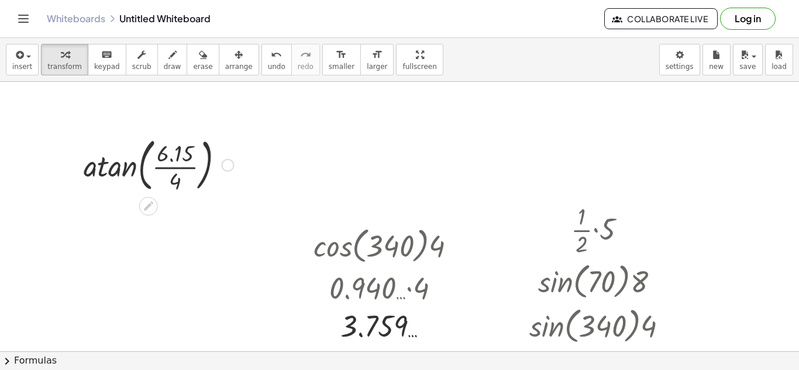
click at [232, 162] on div "Fix a mistake Transform line Copy line as LaTeX Copy derivation as LaTeX Expand…" at bounding box center [227, 165] width 13 height 13
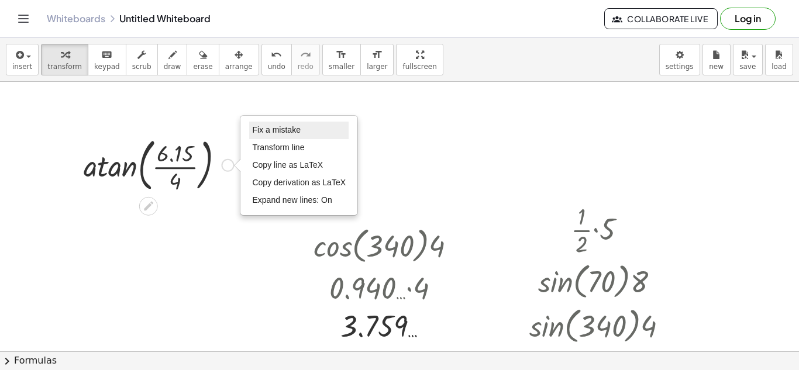
click at [277, 136] on li "Fix a mistake" at bounding box center [298, 131] width 99 height 18
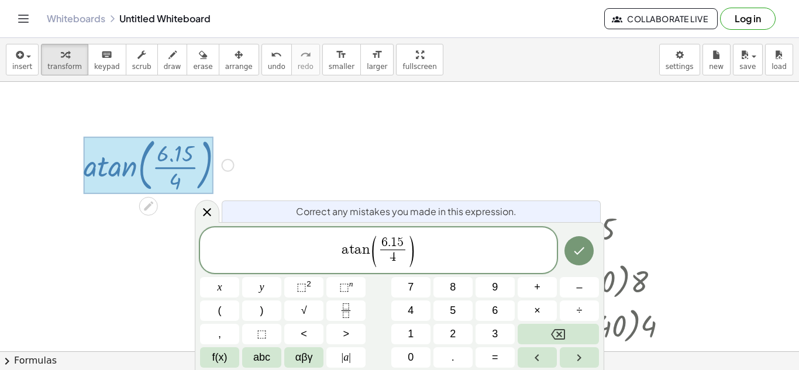
click at [401, 253] on span "4" at bounding box center [392, 258] width 25 height 16
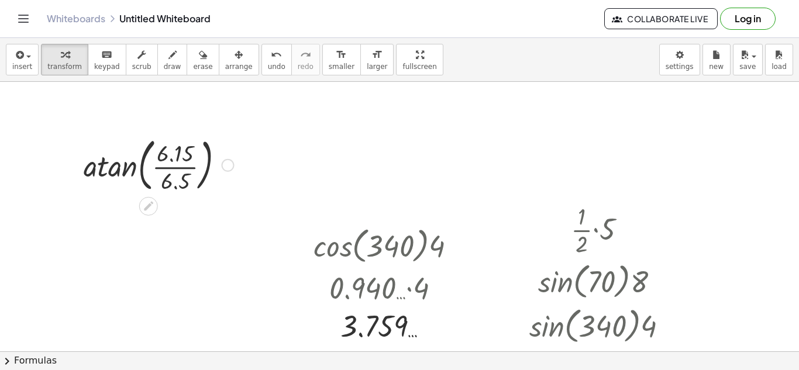
click at [100, 182] on div at bounding box center [159, 164] width 162 height 63
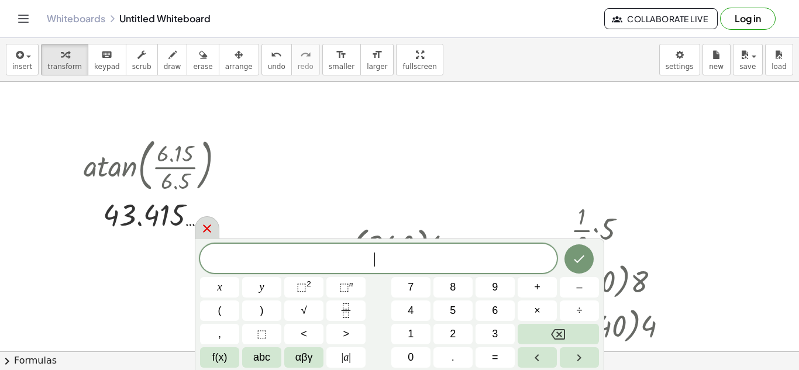
click at [215, 224] on div at bounding box center [207, 228] width 25 height 23
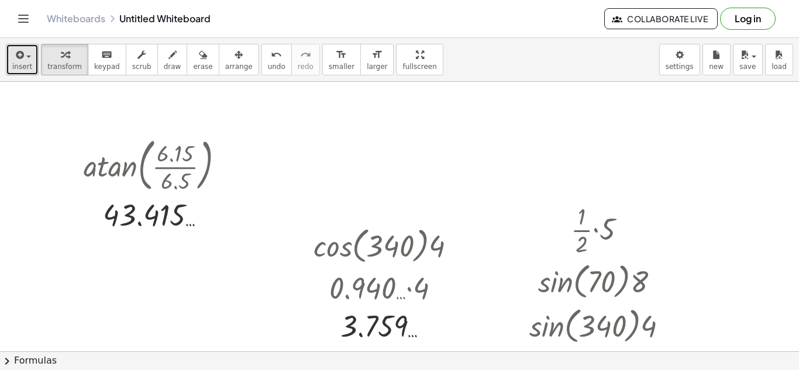
click at [19, 56] on icon "button" at bounding box center [18, 55] width 11 height 14
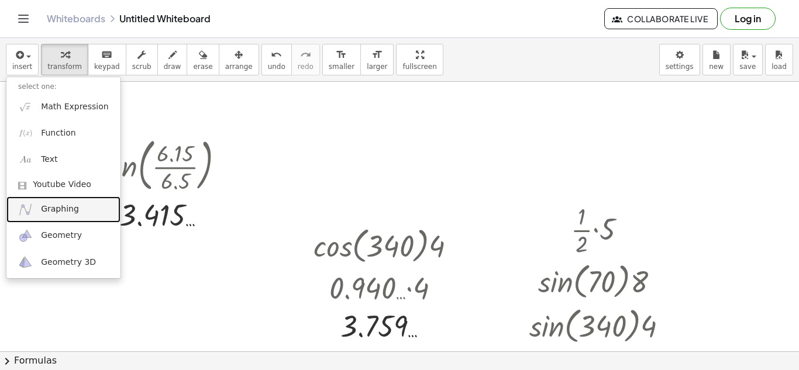
click at [68, 214] on span "Graphing" at bounding box center [60, 210] width 38 height 12
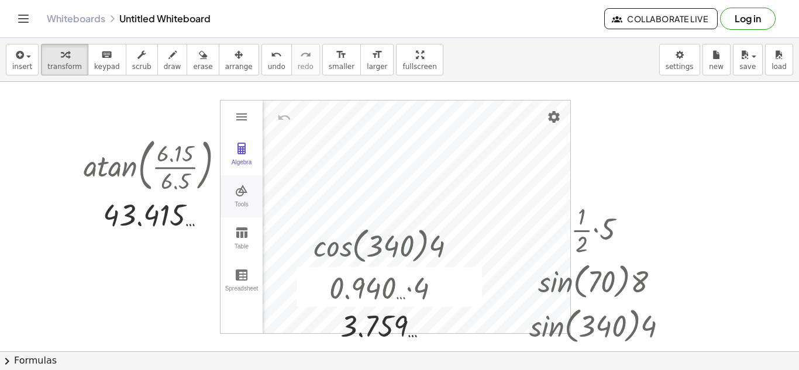
click at [245, 195] on img "Graphing Calculator" at bounding box center [242, 191] width 14 height 14
click at [289, 249] on img "Vector. Select starting point, then end point" at bounding box center [295, 242] width 47 height 19
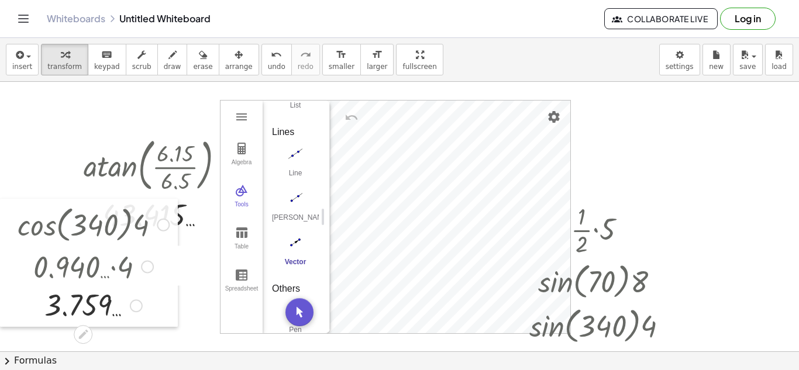
drag, startPoint x: 307, startPoint y: 250, endPoint x: 0, endPoint y: 229, distance: 307.4
click at [0, 229] on div at bounding box center [9, 263] width 18 height 128
click at [293, 254] on button "Vector" at bounding box center [295, 254] width 47 height 42
click at [294, 243] on img "Vector. Select starting point, then end point" at bounding box center [295, 242] width 47 height 19
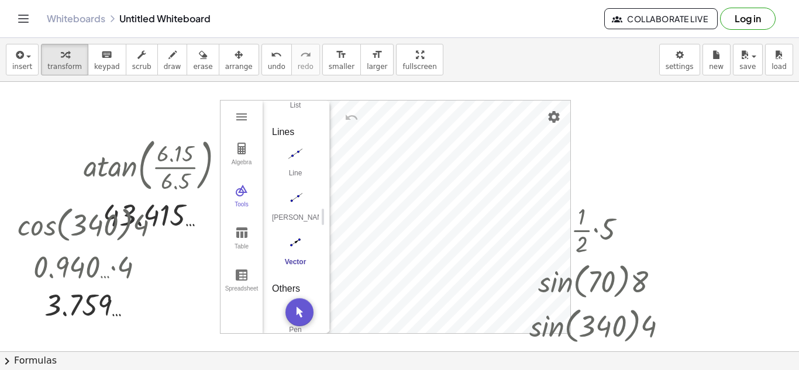
click at [294, 243] on img "Vector. Select starting point, then end point" at bounding box center [295, 242] width 47 height 19
click at [303, 312] on img "Move. Drag or select object" at bounding box center [300, 312] width 28 height 28
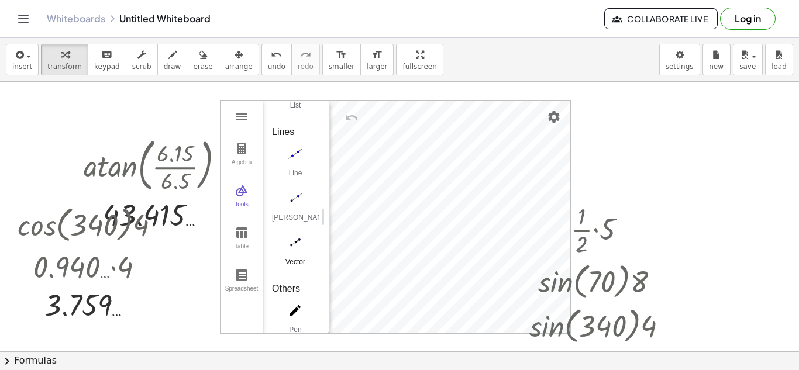
click at [298, 245] on img "Vector. Select starting point, then end point" at bounding box center [295, 242] width 47 height 19
click at [293, 317] on button "Move. Drag or select object" at bounding box center [300, 312] width 28 height 28
click at [294, 246] on img "Vector. Select starting point, then end point" at bounding box center [295, 242] width 47 height 19
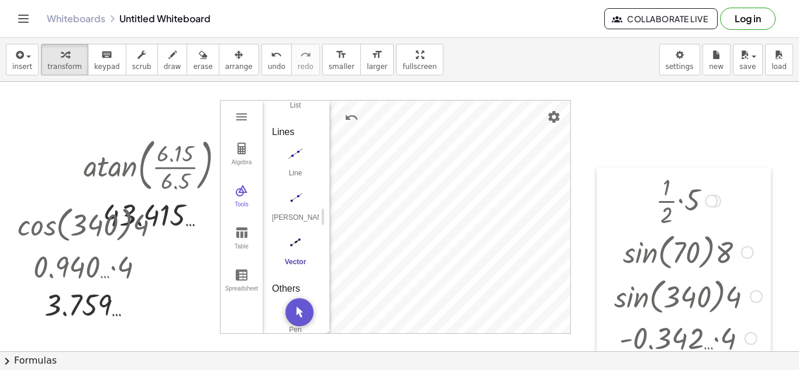
drag, startPoint x: 522, startPoint y: 233, endPoint x: 621, endPoint y: 198, distance: 104.8
click at [614, 198] on div at bounding box center [606, 283] width 18 height 231
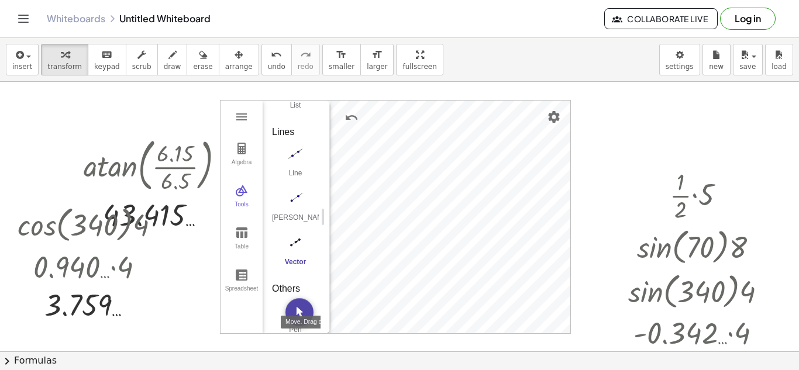
click at [300, 315] on img "Move. Drag or select object" at bounding box center [300, 312] width 28 height 28
click at [295, 251] on img "Vector. Select starting point, then end point" at bounding box center [295, 242] width 47 height 19
click at [293, 304] on img "Move. Drag or select object" at bounding box center [300, 312] width 28 height 28
click at [610, 50] on div "insert select one: Math Expression Function Text Youtube Video Graphing Geometr…" at bounding box center [399, 204] width 799 height 332
click at [304, 248] on img "Vector. Select starting point, then end point" at bounding box center [295, 242] width 47 height 19
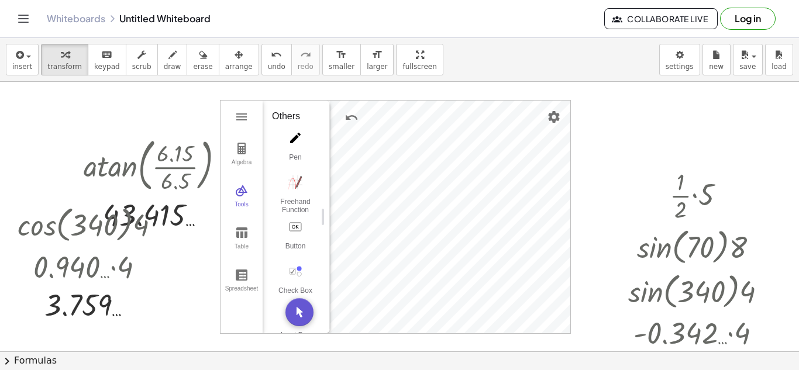
scroll to position [1275, 0]
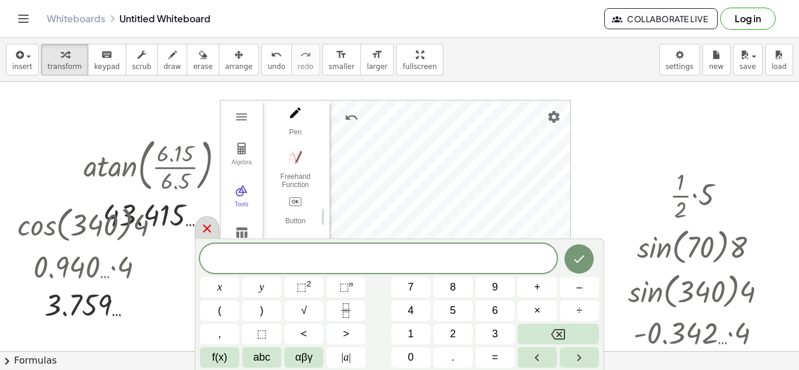
click at [209, 227] on icon at bounding box center [207, 229] width 8 height 8
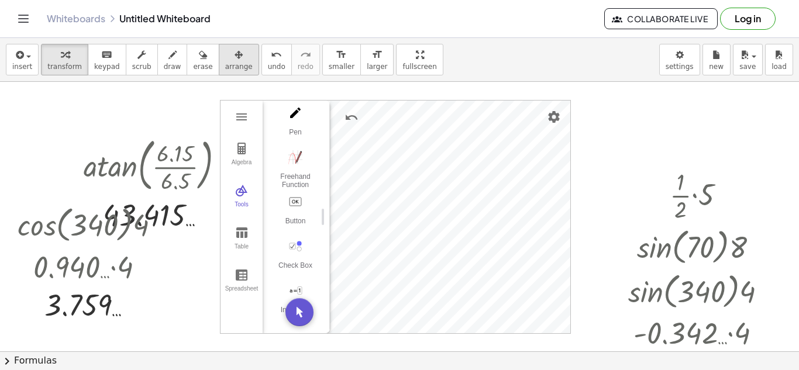
click at [225, 63] on span "arrange" at bounding box center [239, 67] width 28 height 8
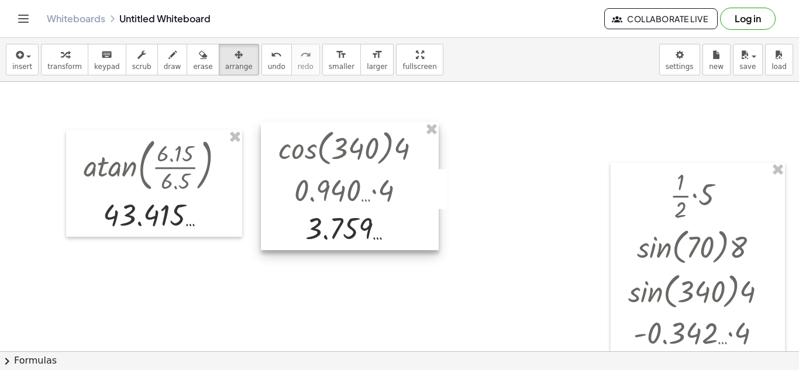
drag, startPoint x: 18, startPoint y: 241, endPoint x: 279, endPoint y: 164, distance: 272.0
click at [279, 164] on div at bounding box center [350, 186] width 178 height 128
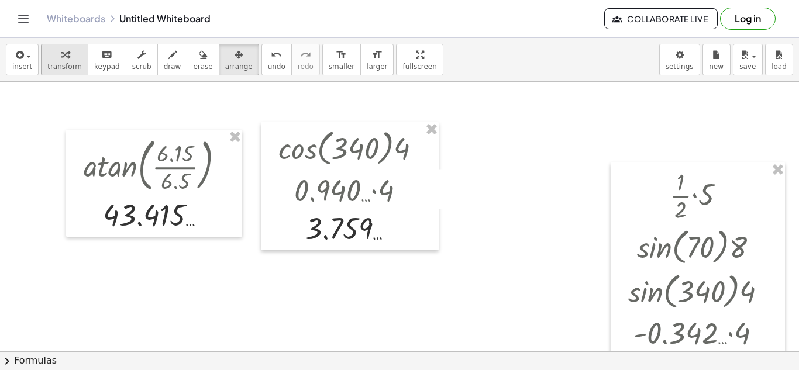
click at [49, 64] on span "transform" at bounding box center [64, 67] width 35 height 8
drag, startPoint x: 654, startPoint y: 259, endPoint x: 579, endPoint y: 177, distance: 111.8
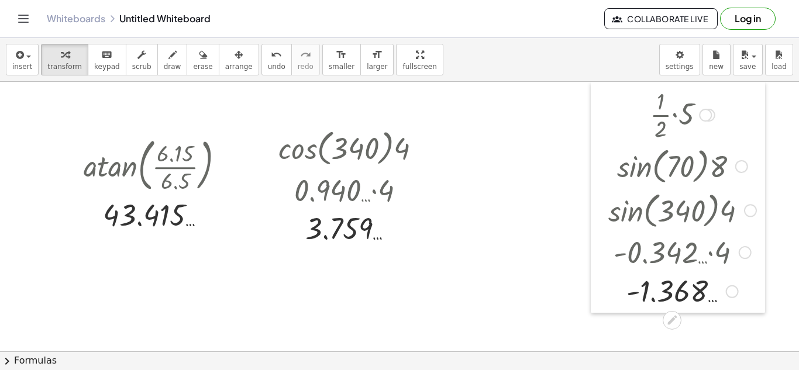
drag, startPoint x: 625, startPoint y: 286, endPoint x: 601, endPoint y: 166, distance: 122.3
click at [601, 166] on div at bounding box center [600, 197] width 18 height 231
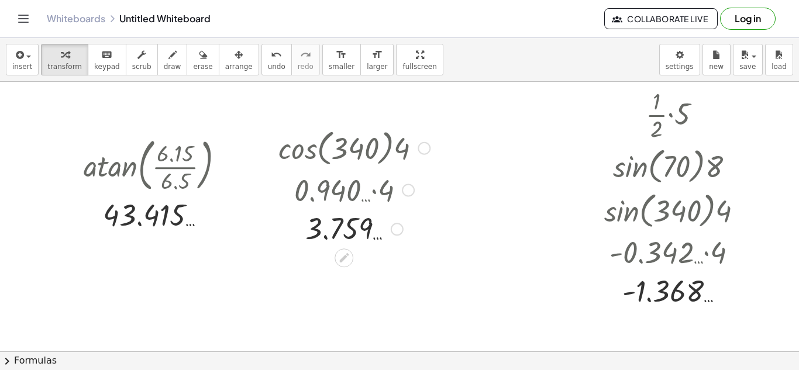
click at [424, 150] on div at bounding box center [424, 148] width 13 height 13
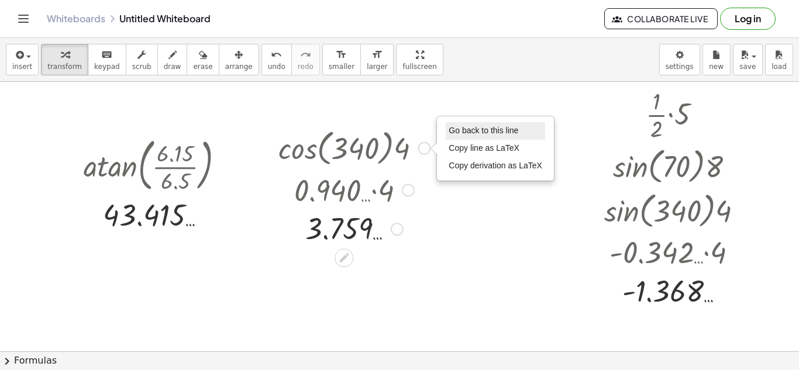
click at [461, 128] on span "Go back to this line" at bounding box center [484, 130] width 70 height 9
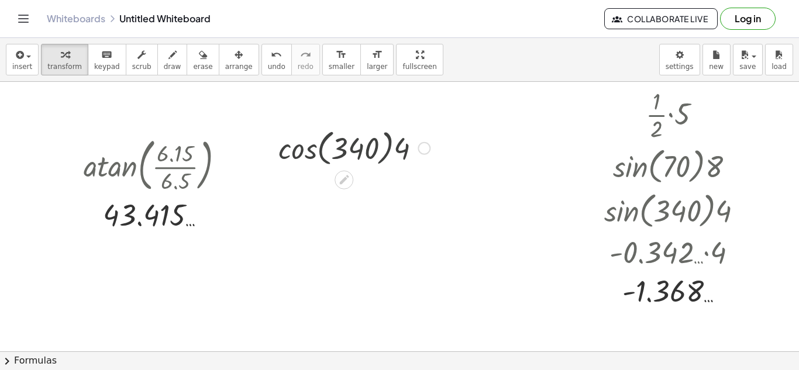
click at [428, 148] on div "Go back to this line Copy line as LaTeX Copy derivation as LaTeX" at bounding box center [424, 148] width 13 height 13
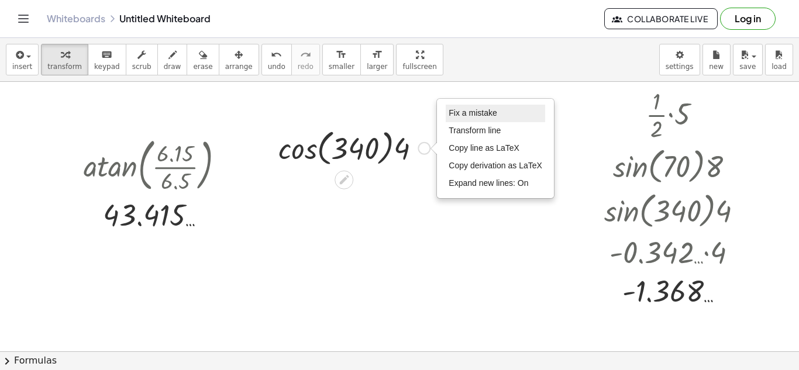
click at [465, 119] on li "Fix a mistake" at bounding box center [495, 114] width 99 height 18
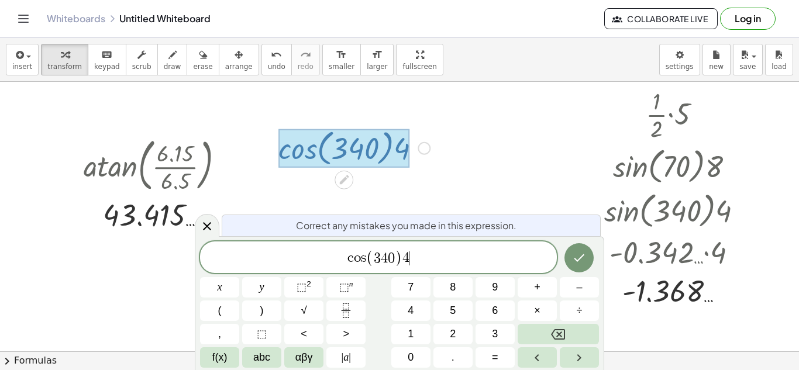
click at [390, 256] on span "0" at bounding box center [391, 259] width 7 height 14
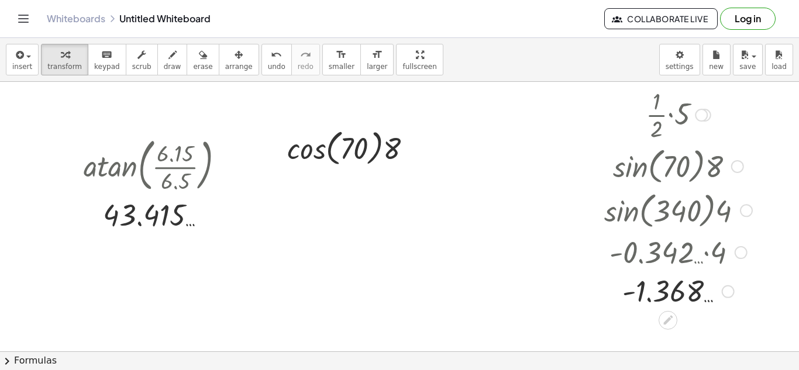
click at [713, 116] on div at bounding box center [679, 114] width 160 height 59
click at [704, 116] on div at bounding box center [701, 115] width 13 height 13
click at [728, 164] on div at bounding box center [679, 165] width 160 height 44
click at [735, 167] on div at bounding box center [737, 166] width 13 height 13
click at [760, 148] on li "Go back to this line" at bounding box center [809, 149] width 99 height 18
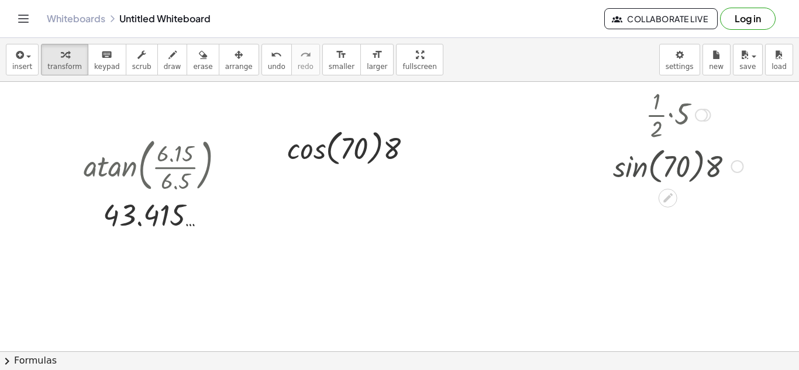
click at [739, 162] on div "Go back to this line Copy line as LaTeX Copy derivation as LaTeX" at bounding box center [737, 166] width 13 height 13
click at [771, 136] on span "Transform line" at bounding box center [788, 139] width 52 height 9
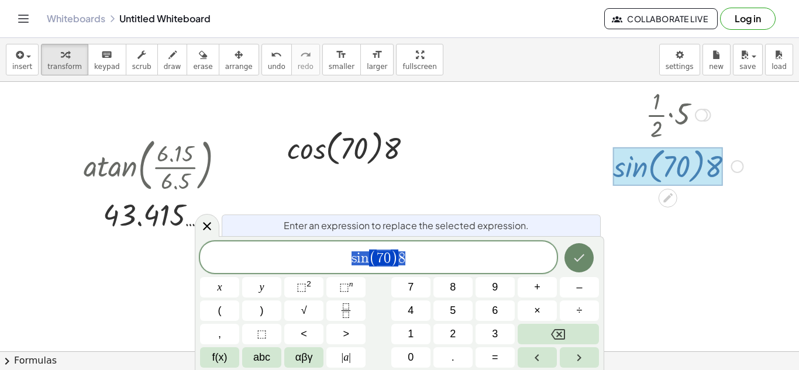
click at [581, 263] on icon "Done" at bounding box center [579, 258] width 14 height 14
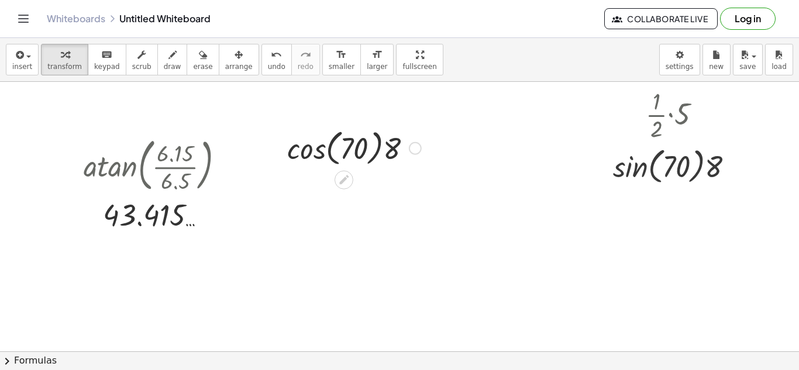
click at [307, 153] on div at bounding box center [354, 147] width 146 height 44
click at [630, 177] on div at bounding box center [678, 165] width 142 height 44
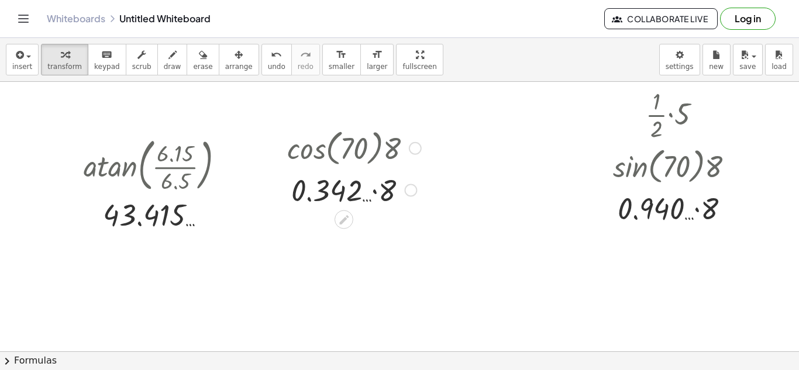
click at [380, 200] on div at bounding box center [354, 190] width 146 height 40
click at [694, 215] on div at bounding box center [678, 208] width 142 height 40
click at [699, 213] on div at bounding box center [678, 208] width 142 height 40
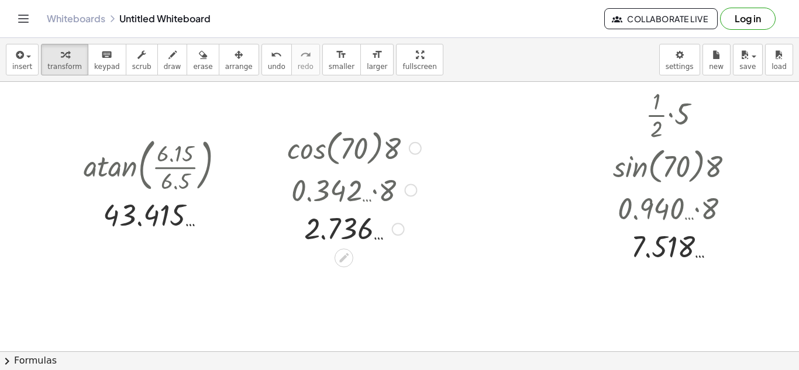
click at [428, 147] on div "· cos ( , 70 ) · 8 · 0.342 … · 8 2.736 … Fix a mistake Transform line Copy line…" at bounding box center [350, 186] width 160 height 128
click at [425, 147] on div at bounding box center [354, 147] width 146 height 44
click at [423, 147] on div at bounding box center [354, 147] width 146 height 44
click at [421, 147] on div at bounding box center [415, 148] width 13 height 13
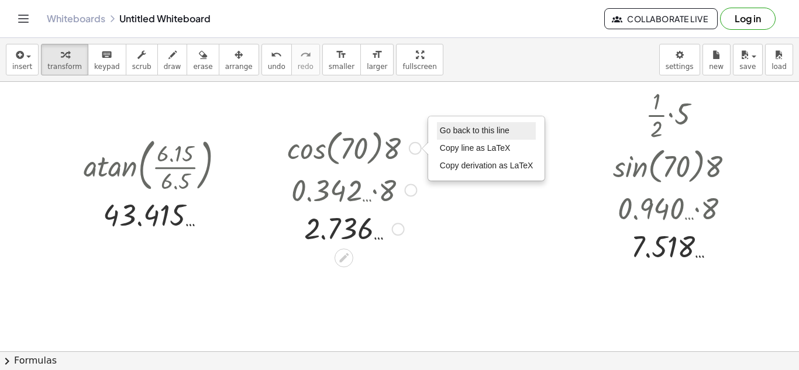
click at [483, 126] on span "Go back to this line" at bounding box center [475, 130] width 70 height 9
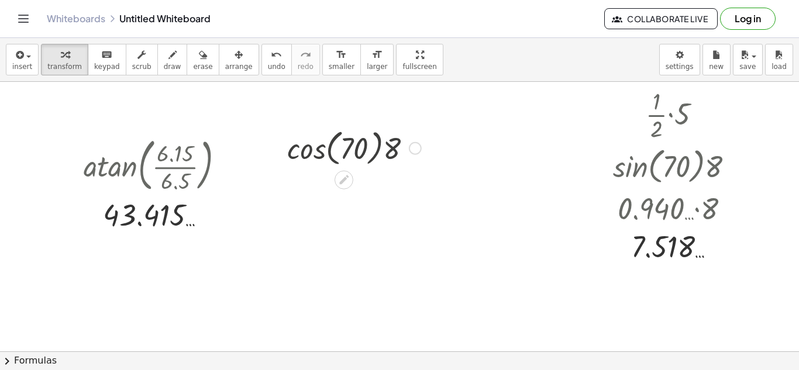
click at [404, 153] on div at bounding box center [354, 147] width 146 height 44
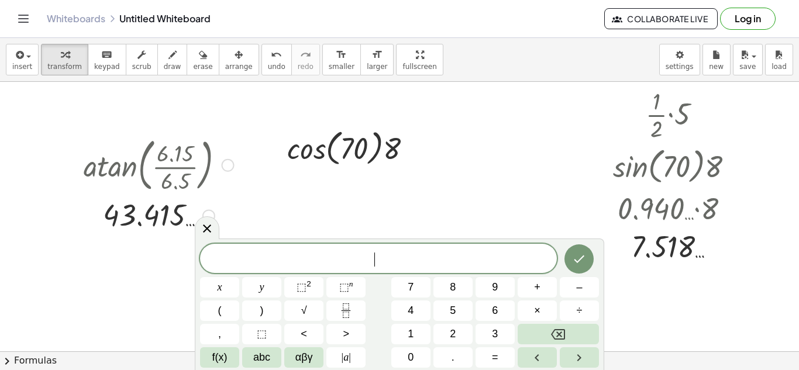
click at [204, 224] on icon at bounding box center [207, 229] width 14 height 14
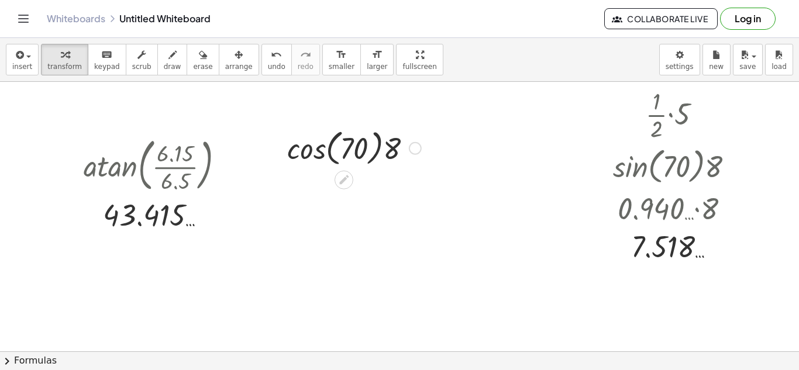
click at [418, 147] on div "Go back to this line Copy line as LaTeX Copy derivation as LaTeX" at bounding box center [415, 148] width 13 height 13
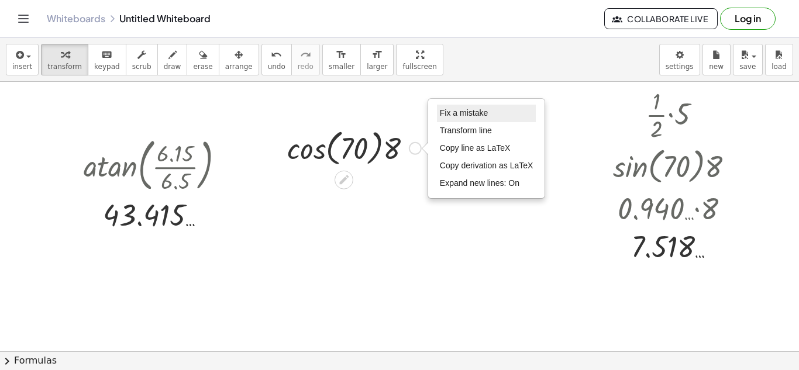
drag, startPoint x: 458, startPoint y: 106, endPoint x: 458, endPoint y: 121, distance: 15.2
click at [458, 107] on li "Fix a mistake" at bounding box center [486, 114] width 99 height 18
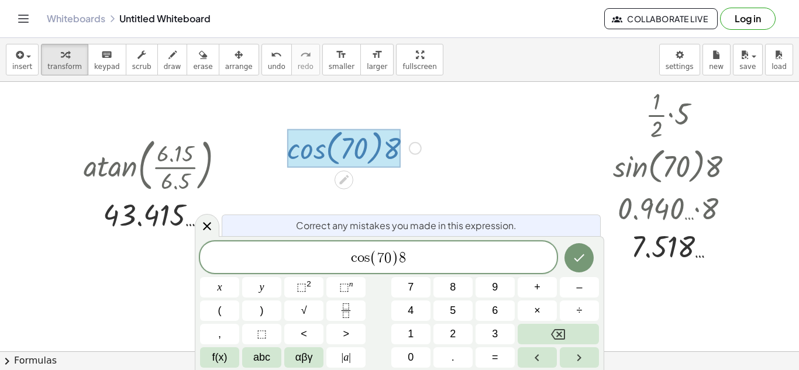
click at [370, 257] on span "c o s ( 7 0 ) 8 ​" at bounding box center [378, 258] width 357 height 19
click at [376, 257] on span "( ​ 7 0 )" at bounding box center [384, 258] width 29 height 17
click at [424, 256] on span "c o s ( 1 ​ 7 0 ) 8" at bounding box center [378, 258] width 357 height 19
click at [579, 268] on button "Done" at bounding box center [579, 257] width 29 height 29
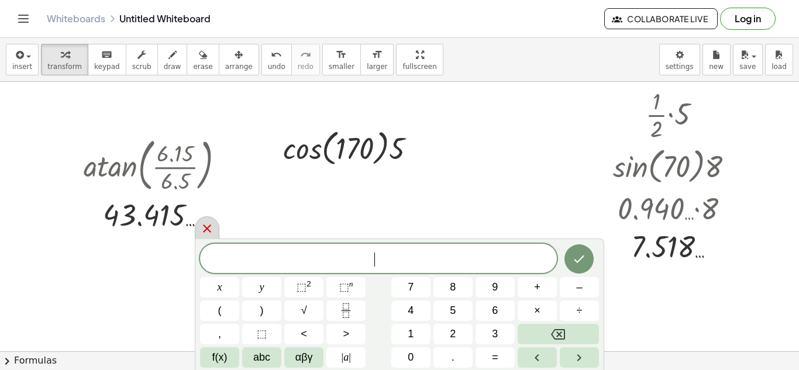
click at [212, 235] on icon at bounding box center [207, 229] width 14 height 14
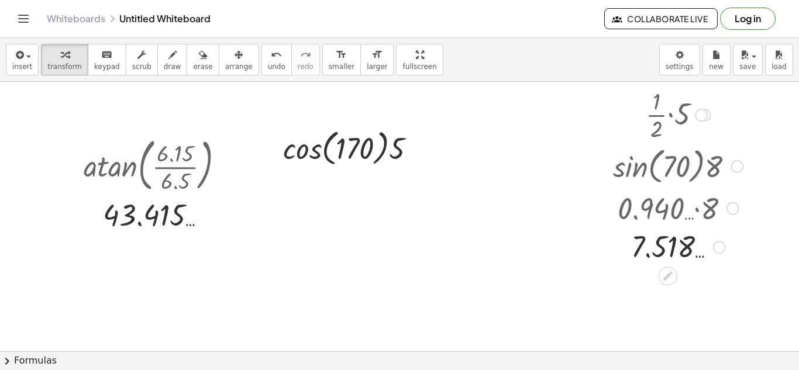
click at [738, 163] on div at bounding box center [737, 166] width 13 height 13
drag, startPoint x: 765, startPoint y: 146, endPoint x: 746, endPoint y: 157, distance: 21.8
click at [761, 147] on li "Go back to this line" at bounding box center [808, 149] width 99 height 18
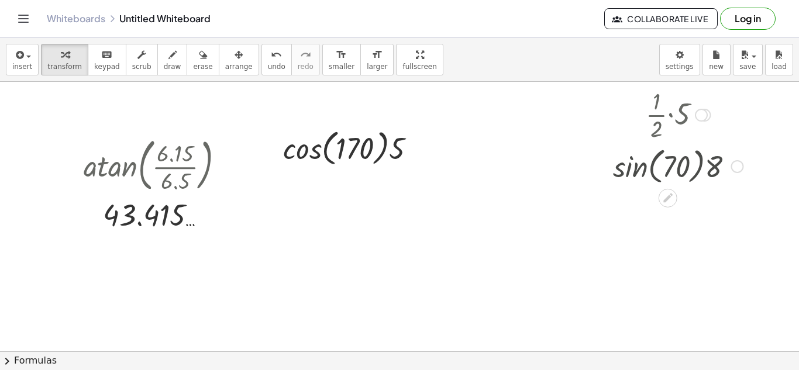
click at [739, 165] on div "Go back to this line Copy line as LaTeX Copy derivation as LaTeX" at bounding box center [737, 166] width 13 height 13
drag, startPoint x: 765, startPoint y: 145, endPoint x: 758, endPoint y: 143, distance: 7.1
click at [765, 144] on span "Transform line" at bounding box center [788, 139] width 52 height 9
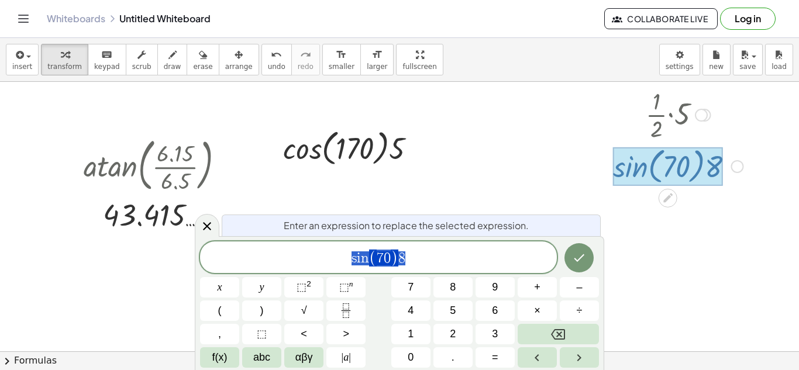
click at [505, 240] on div "Enter an expression to replace the selected expression. s i n ( 7 0 ) 8 x y ⬚ 2…" at bounding box center [400, 303] width 410 height 134
drag, startPoint x: 474, startPoint y: 239, endPoint x: 477, endPoint y: 244, distance: 6.0
click at [476, 243] on div "Enter an expression to replace the selected expression. s i n ( 7 0 ) 8 x y ⬚ 2…" at bounding box center [400, 303] width 410 height 134
click at [478, 244] on div "s i n ( 7 0 ) 8" at bounding box center [378, 258] width 357 height 32
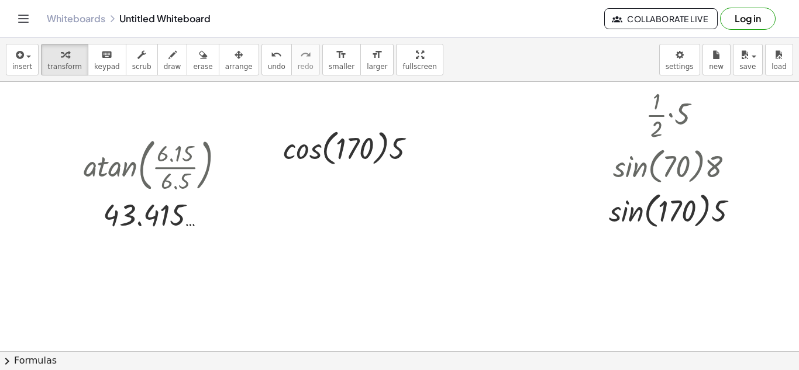
click at [309, 167] on div at bounding box center [354, 147] width 154 height 44
click at [634, 207] on div at bounding box center [678, 210] width 150 height 44
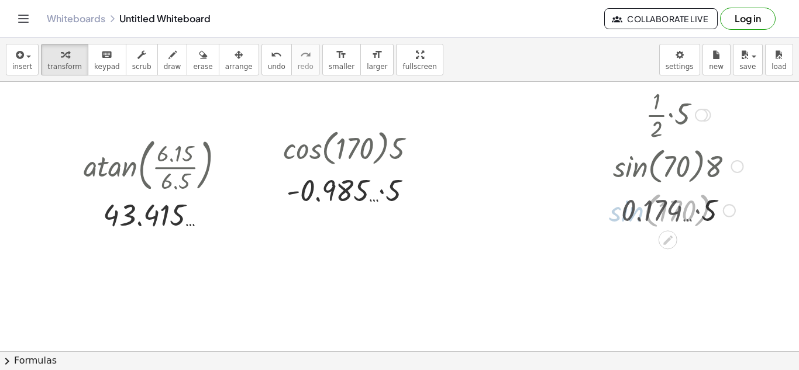
click at [711, 213] on div at bounding box center [678, 210] width 142 height 40
click at [384, 198] on div at bounding box center [354, 190] width 154 height 40
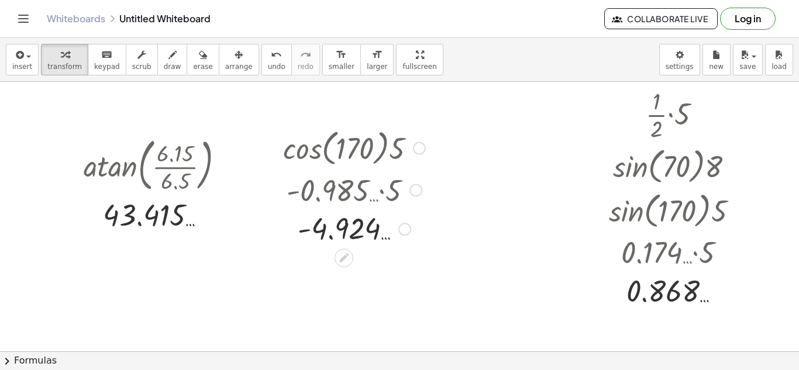
click at [419, 151] on div at bounding box center [419, 148] width 13 height 13
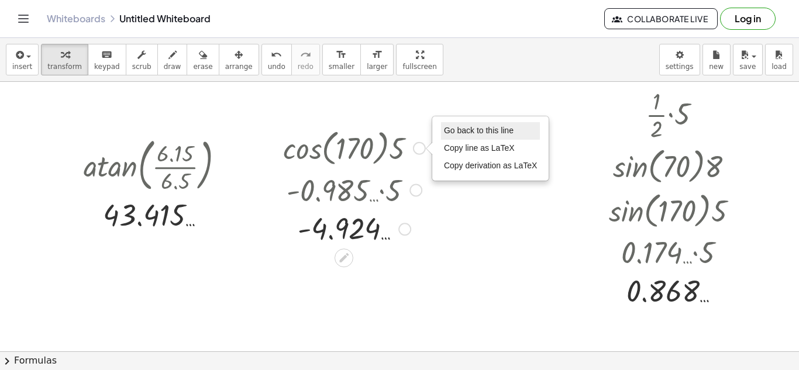
drag, startPoint x: 456, startPoint y: 131, endPoint x: 448, endPoint y: 131, distance: 8.2
click at [456, 131] on span "Go back to this line" at bounding box center [479, 130] width 70 height 9
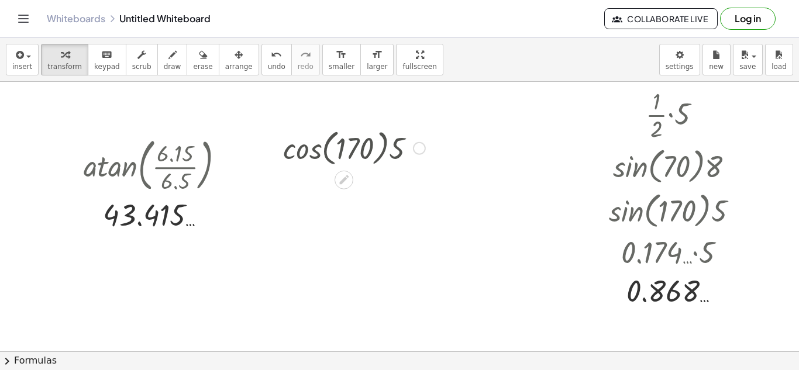
click at [417, 146] on div "Go back to this line Copy line as LaTeX Copy derivation as LaTeX" at bounding box center [419, 148] width 13 height 13
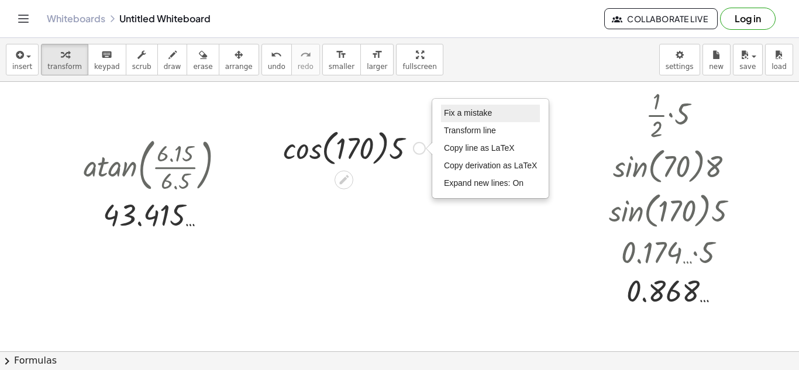
click at [470, 107] on li "Fix a mistake" at bounding box center [490, 114] width 99 height 18
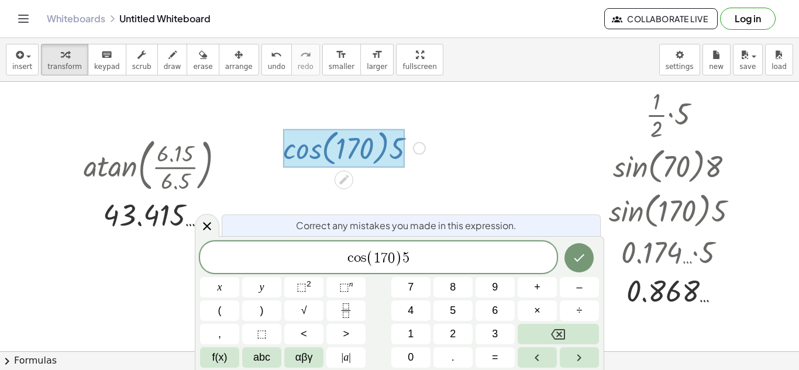
click at [396, 259] on span ")" at bounding box center [399, 258] width 8 height 17
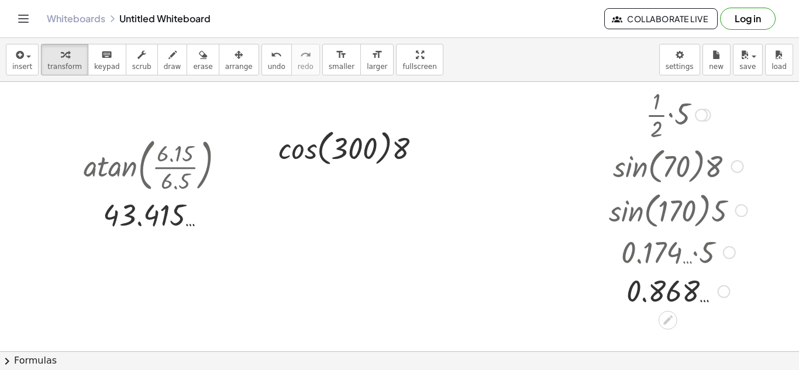
click at [744, 167] on div at bounding box center [737, 166] width 13 height 13
click at [768, 153] on span "Go back to this line" at bounding box center [798, 148] width 70 height 9
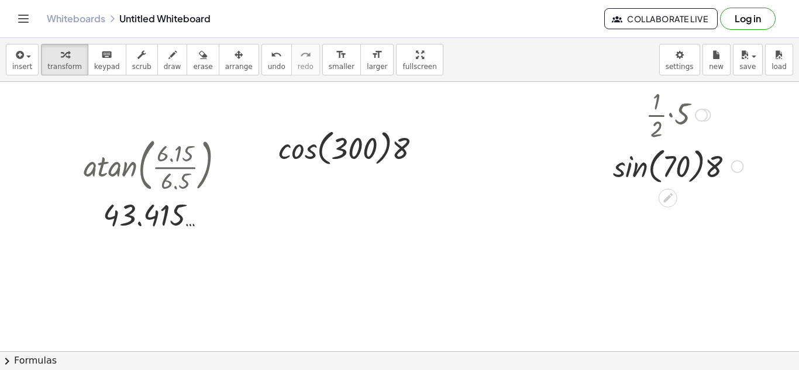
click at [737, 166] on div "Go back to this line Copy line as LaTeX Copy derivation as LaTeX" at bounding box center [737, 166] width 13 height 13
click at [767, 141] on span "Transform line" at bounding box center [788, 139] width 52 height 9
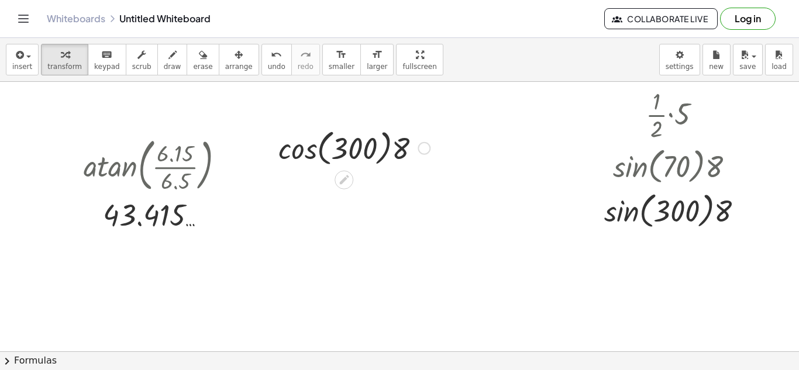
click at [287, 150] on div at bounding box center [354, 147] width 163 height 44
drag, startPoint x: 599, startPoint y: 198, endPoint x: 637, endPoint y: 211, distance: 40.7
click at [600, 200] on div at bounding box center [596, 158] width 18 height 153
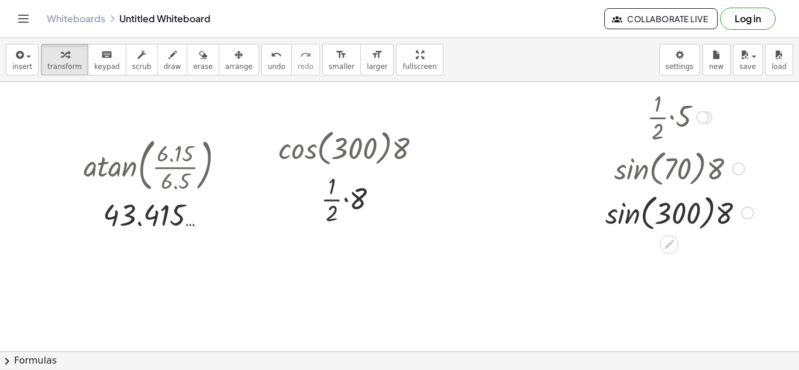
click at [633, 220] on div at bounding box center [680, 212] width 160 height 44
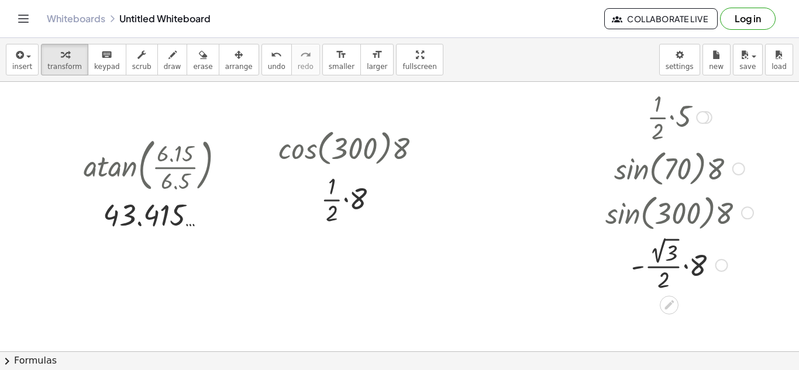
click at [671, 247] on div at bounding box center [680, 264] width 160 height 61
drag, startPoint x: 710, startPoint y: 271, endPoint x: 699, endPoint y: 269, distance: 11.4
click at [709, 271] on div at bounding box center [680, 264] width 160 height 59
click at [676, 255] on div at bounding box center [680, 264] width 160 height 59
click at [702, 252] on div at bounding box center [680, 264] width 160 height 59
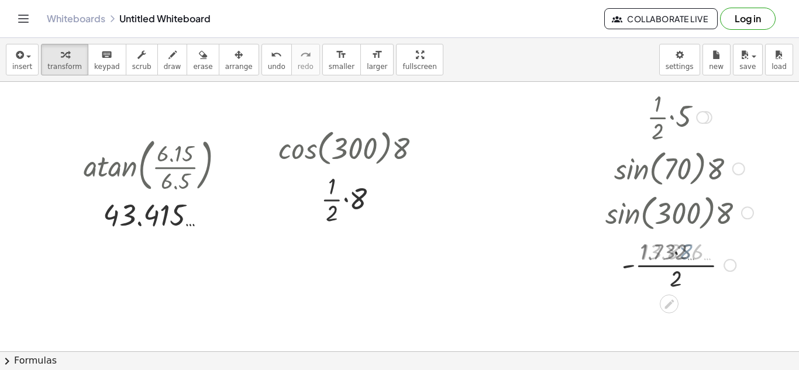
click at [688, 272] on div at bounding box center [680, 264] width 160 height 59
click at [352, 201] on div at bounding box center [354, 199] width 163 height 59
click at [334, 200] on div at bounding box center [354, 199] width 163 height 59
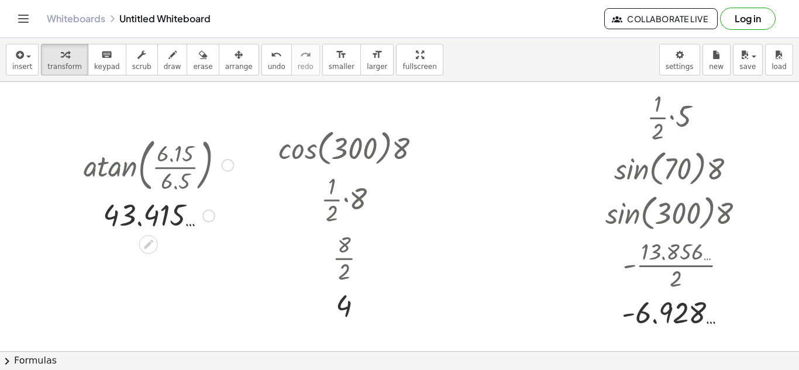
click at [231, 161] on div at bounding box center [227, 165] width 13 height 13
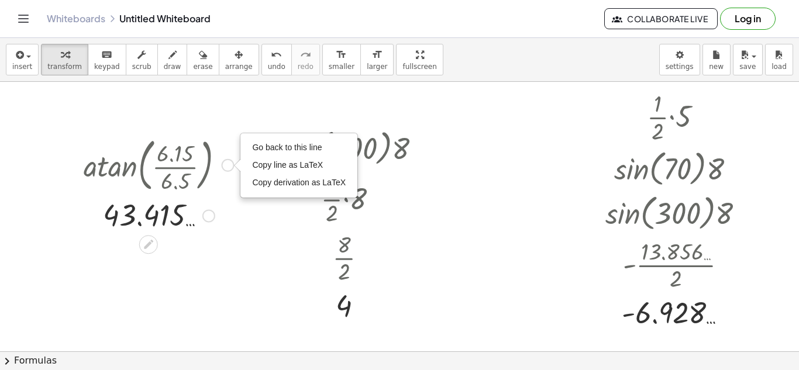
click at [285, 138] on div "Go back to this line Copy line as LaTeX Copy derivation as LaTeX" at bounding box center [299, 165] width 116 height 63
click at [265, 148] on span "Go back to this line" at bounding box center [287, 147] width 70 height 9
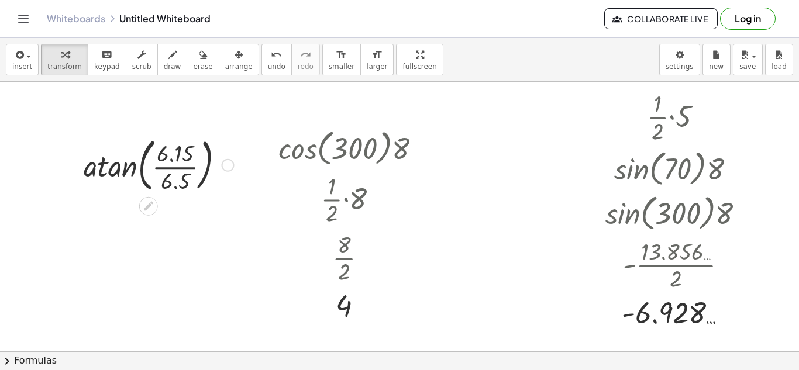
click at [231, 159] on div at bounding box center [159, 164] width 162 height 63
click at [229, 171] on div "Go back to this line Copy line as LaTeX Copy derivation as LaTeX" at bounding box center [227, 165] width 13 height 13
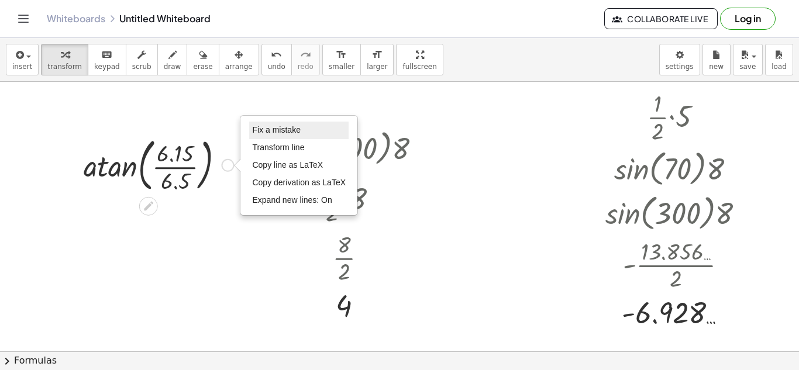
click at [265, 126] on span "Fix a mistake" at bounding box center [276, 129] width 48 height 9
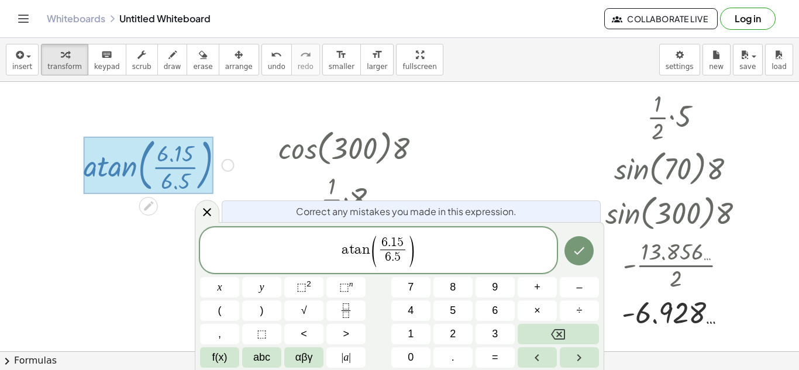
click at [418, 242] on span "a t a n ( 6 . 1 5 6 . 5 ​ ) ​" at bounding box center [378, 251] width 357 height 33
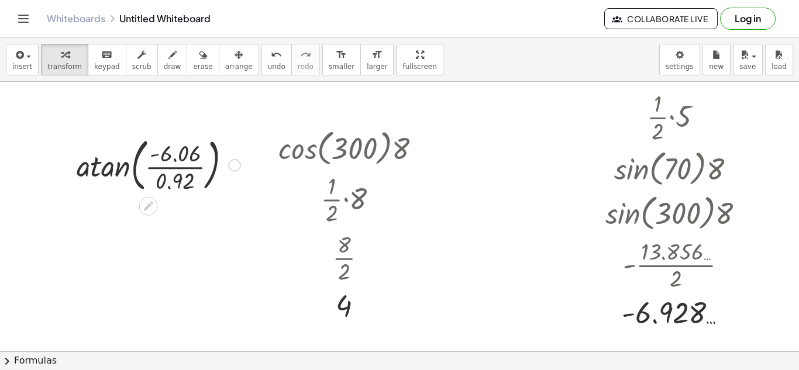
click at [94, 175] on div at bounding box center [159, 164] width 176 height 63
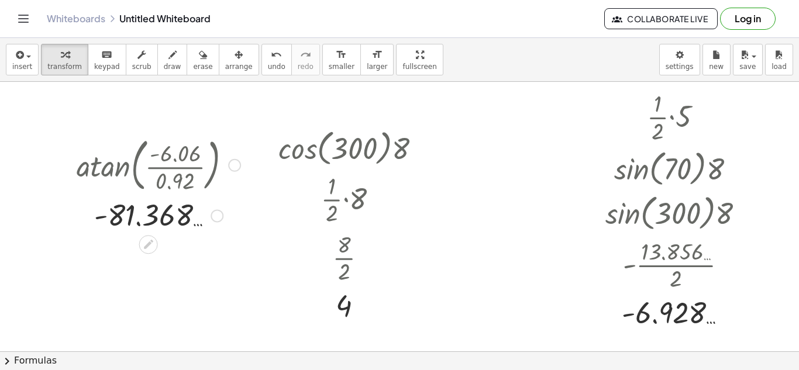
click at [239, 163] on div at bounding box center [234, 165] width 13 height 13
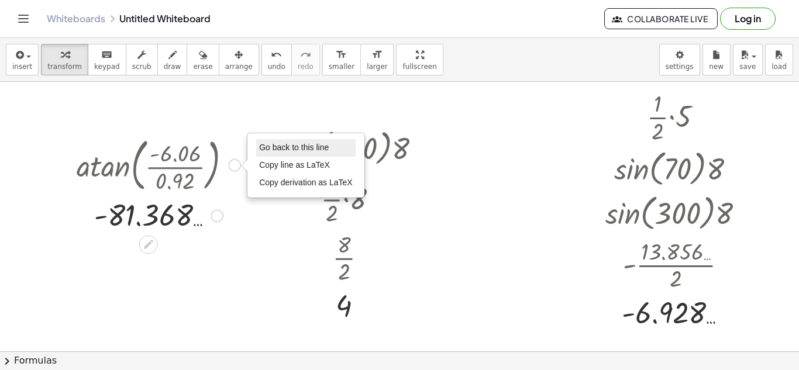
click at [264, 149] on span "Go back to this line" at bounding box center [294, 147] width 70 height 9
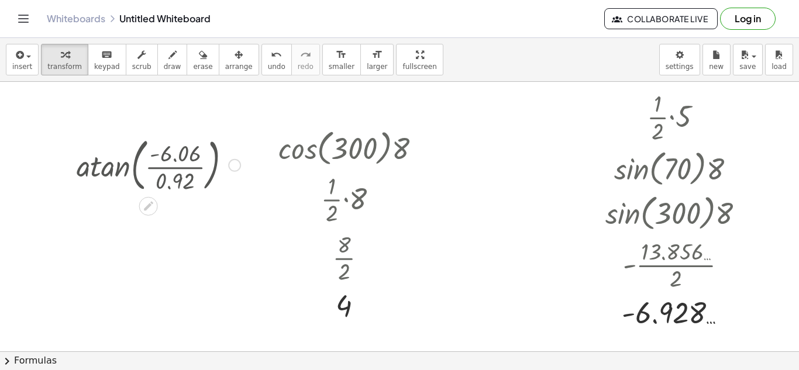
click at [236, 172] on div at bounding box center [159, 164] width 176 height 63
drag, startPoint x: 236, startPoint y: 169, endPoint x: 233, endPoint y: 160, distance: 9.3
click at [236, 167] on div "Go back to this line Copy line as LaTeX Copy derivation as LaTeX" at bounding box center [234, 165] width 13 height 13
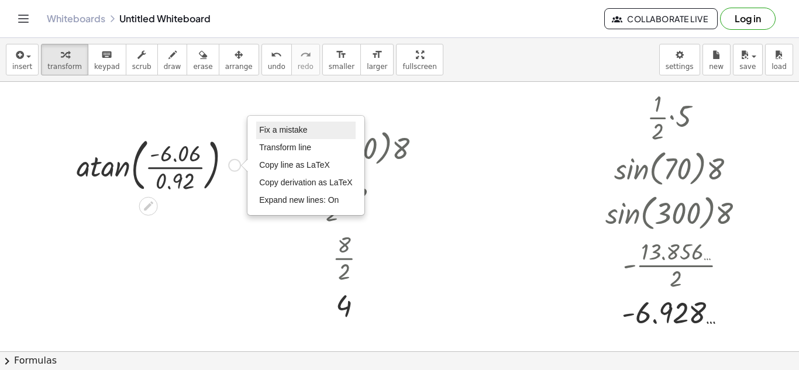
drag, startPoint x: 267, startPoint y: 140, endPoint x: 280, endPoint y: 128, distance: 18.2
click at [267, 140] on li "Transform line" at bounding box center [305, 148] width 99 height 18
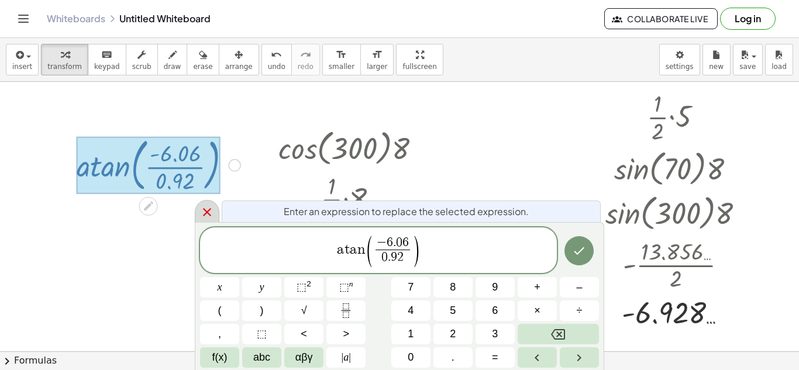
click at [201, 204] on div at bounding box center [207, 211] width 25 height 23
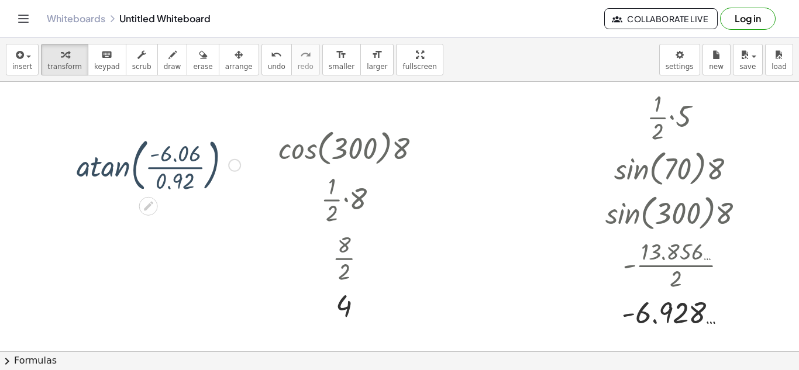
click at [232, 164] on div "Fix a mistake Transform line Copy line as LaTeX Copy derivation as LaTeX Expand…" at bounding box center [234, 165] width 13 height 13
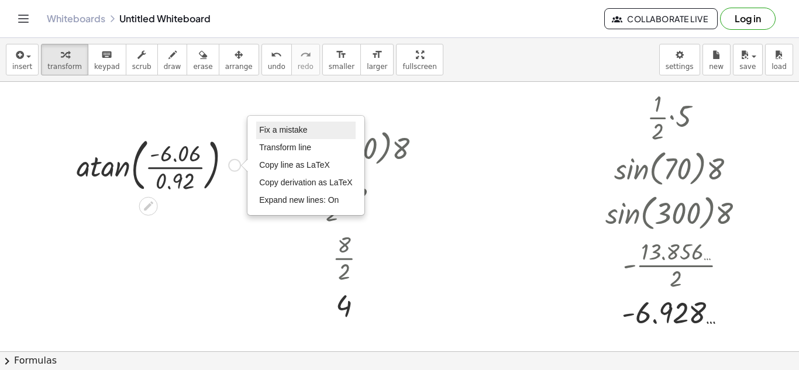
click at [267, 134] on span "Fix a mistake" at bounding box center [283, 129] width 48 height 9
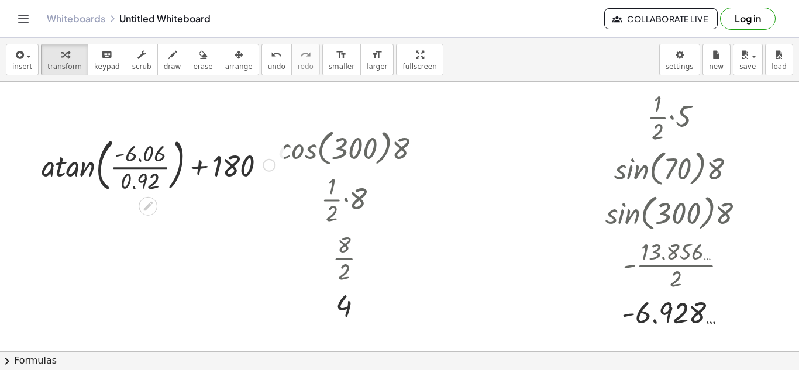
click at [108, 183] on div at bounding box center [158, 164] width 245 height 63
click at [83, 170] on div at bounding box center [158, 164] width 245 height 63
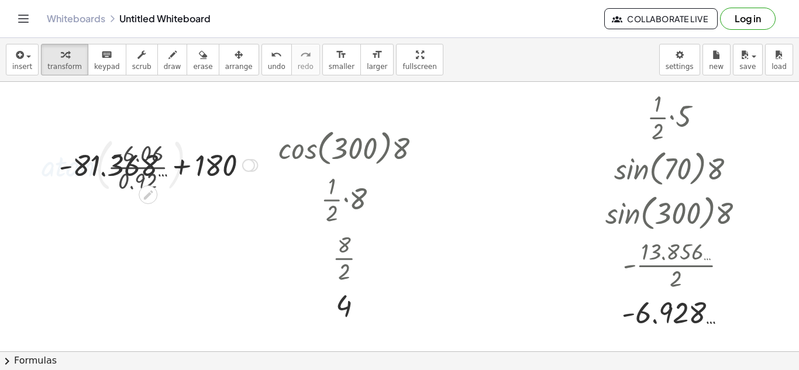
drag, startPoint x: 194, startPoint y: 177, endPoint x: 204, endPoint y: 178, distance: 9.4
click at [191, 176] on div at bounding box center [158, 165] width 210 height 40
click at [252, 162] on div at bounding box center [248, 165] width 13 height 13
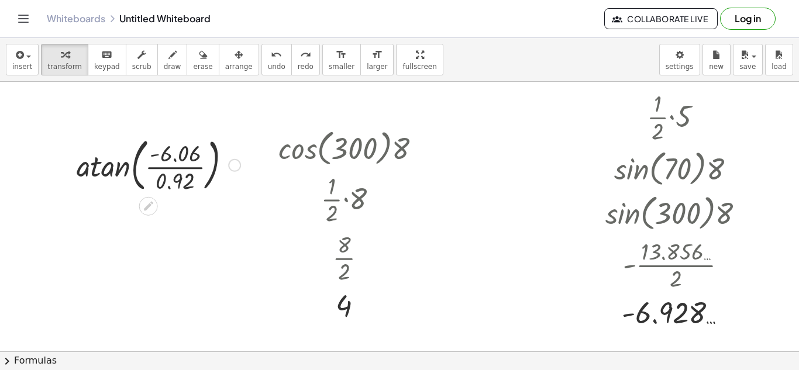
click at [149, 166] on div "atan ( , · - 6.06 · 0.92 )" at bounding box center [149, 166] width 0 height 0
click at [237, 159] on div "Fix a mistake Transform line Copy line as LaTeX Copy derivation as LaTeX Expand…" at bounding box center [234, 165] width 13 height 13
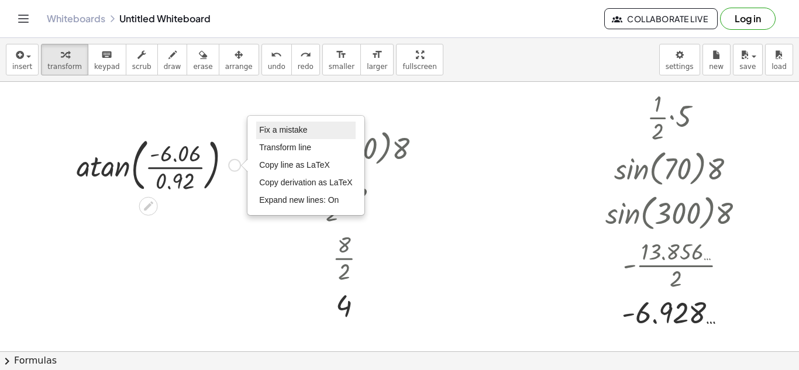
click at [258, 129] on li "Fix a mistake" at bounding box center [305, 131] width 99 height 18
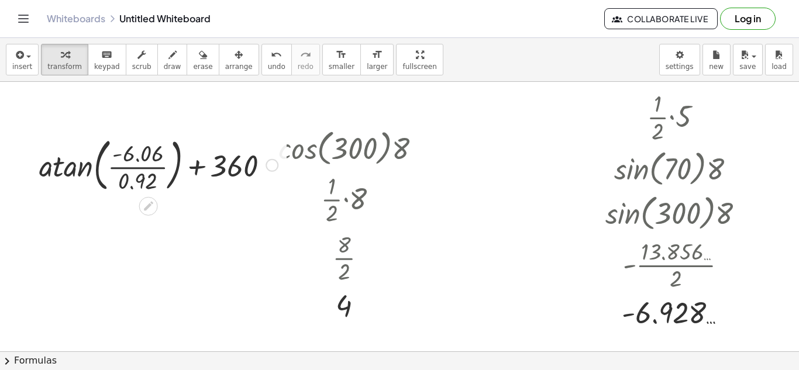
click at [74, 169] on div at bounding box center [158, 164] width 250 height 63
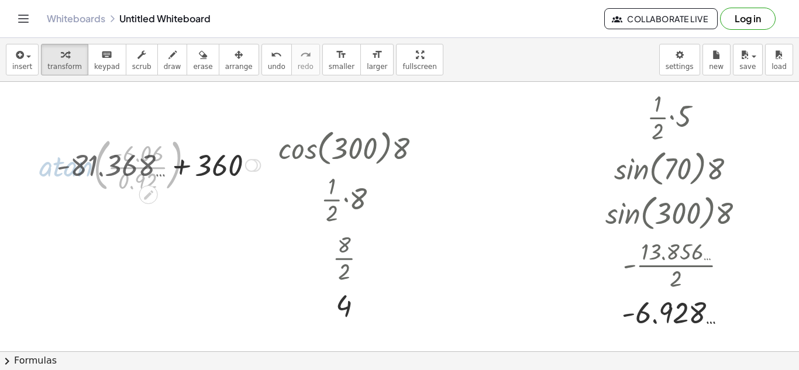
click at [202, 168] on div at bounding box center [158, 165] width 215 height 40
